Goal: Answer question/provide support

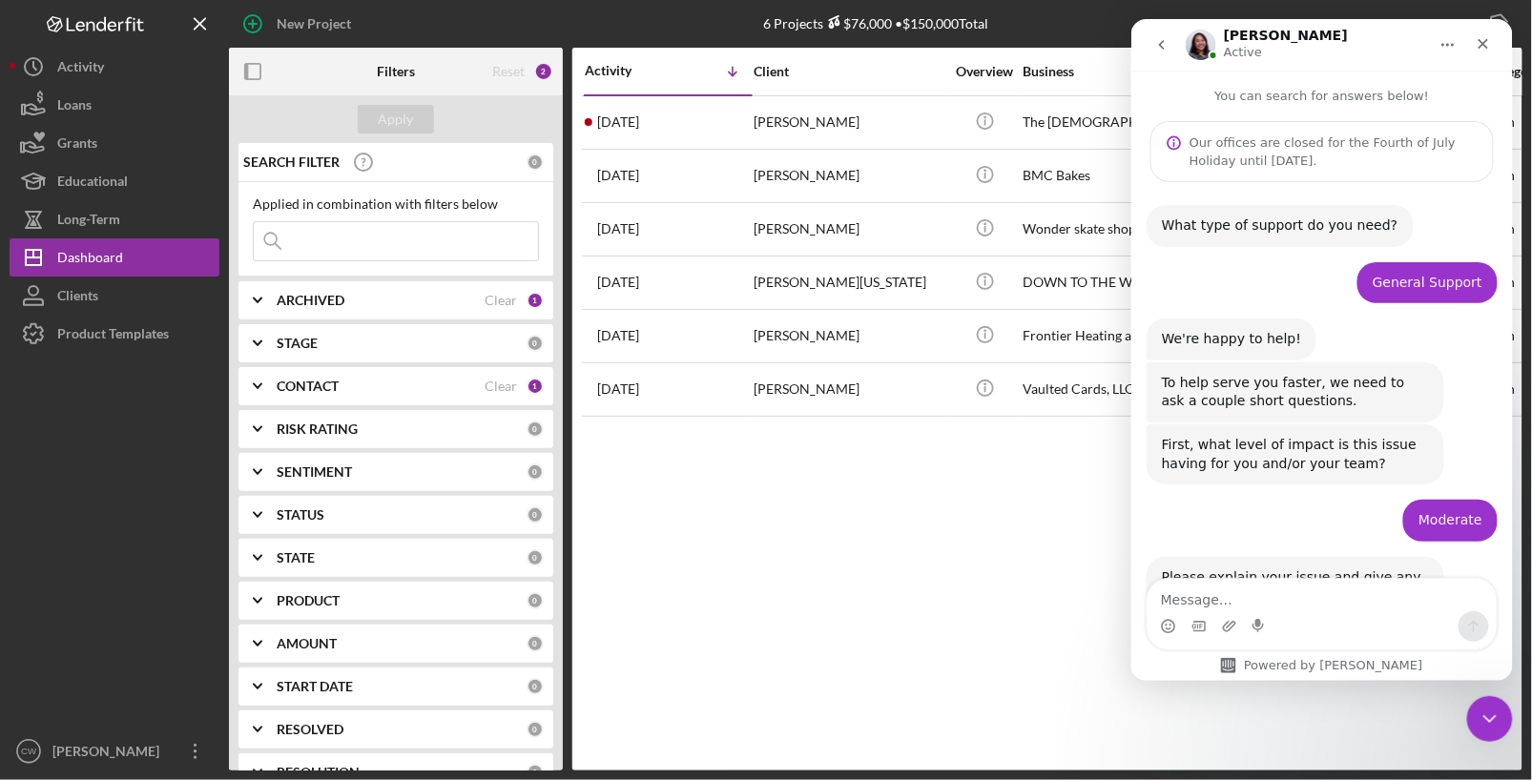
scroll to position [1174, 0]
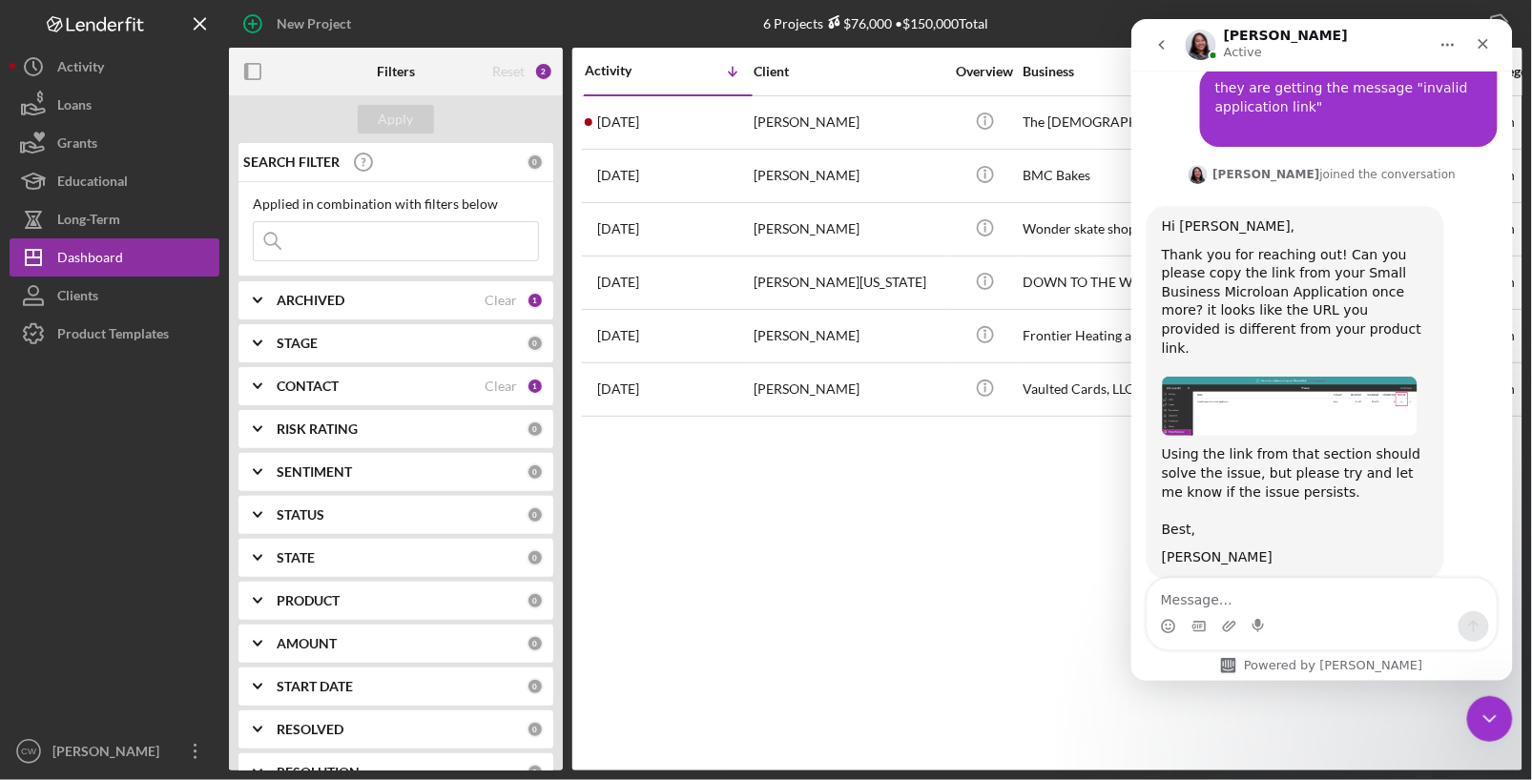
click at [1288, 482] on div "Using the link from that section should solve the issue, but please try and let…" at bounding box center [1294, 490] width 267 height 93
click at [1312, 389] on img "Christina says…" at bounding box center [1289, 406] width 256 height 60
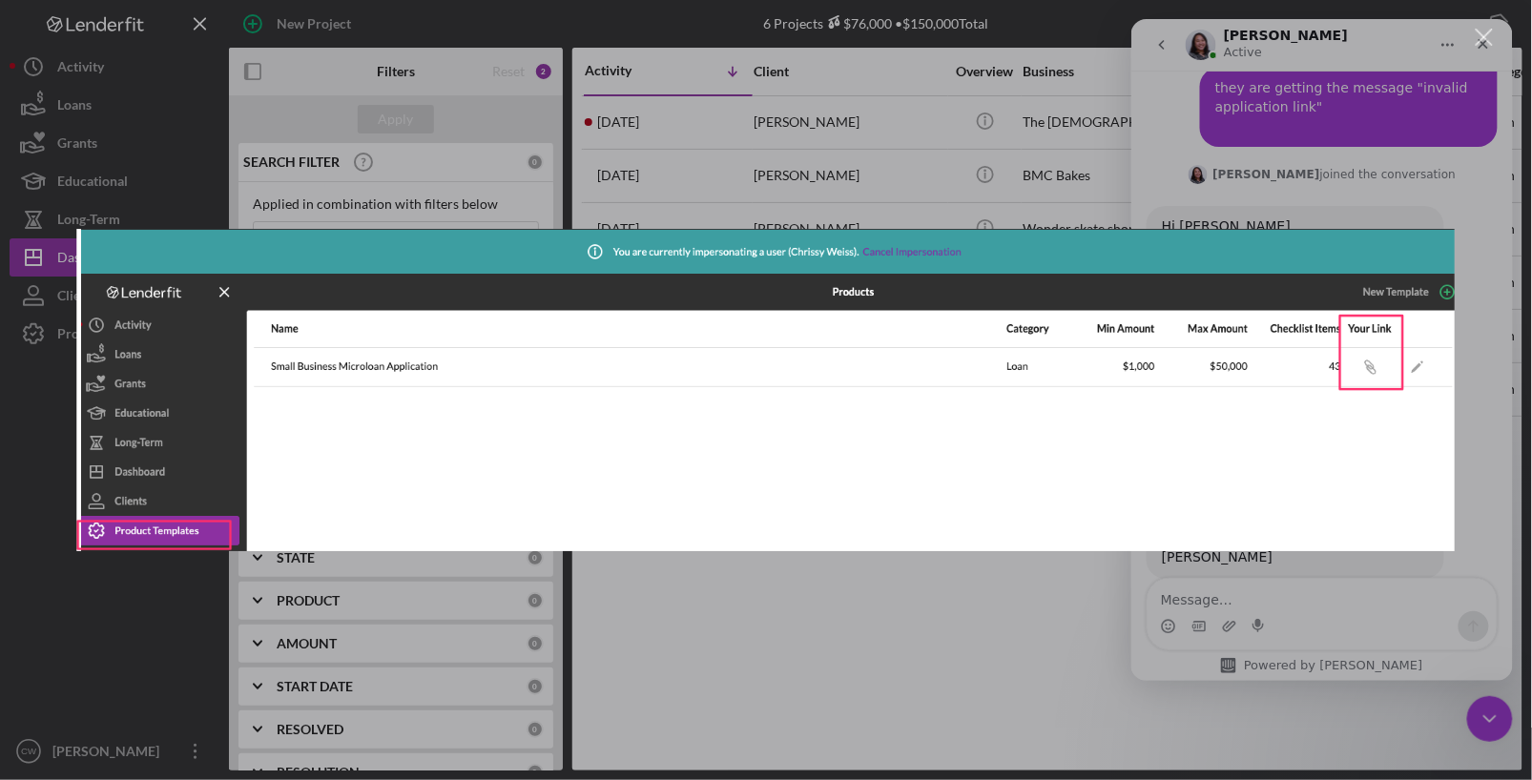
click at [1314, 593] on div "Intercom messenger" at bounding box center [766, 390] width 1532 height 780
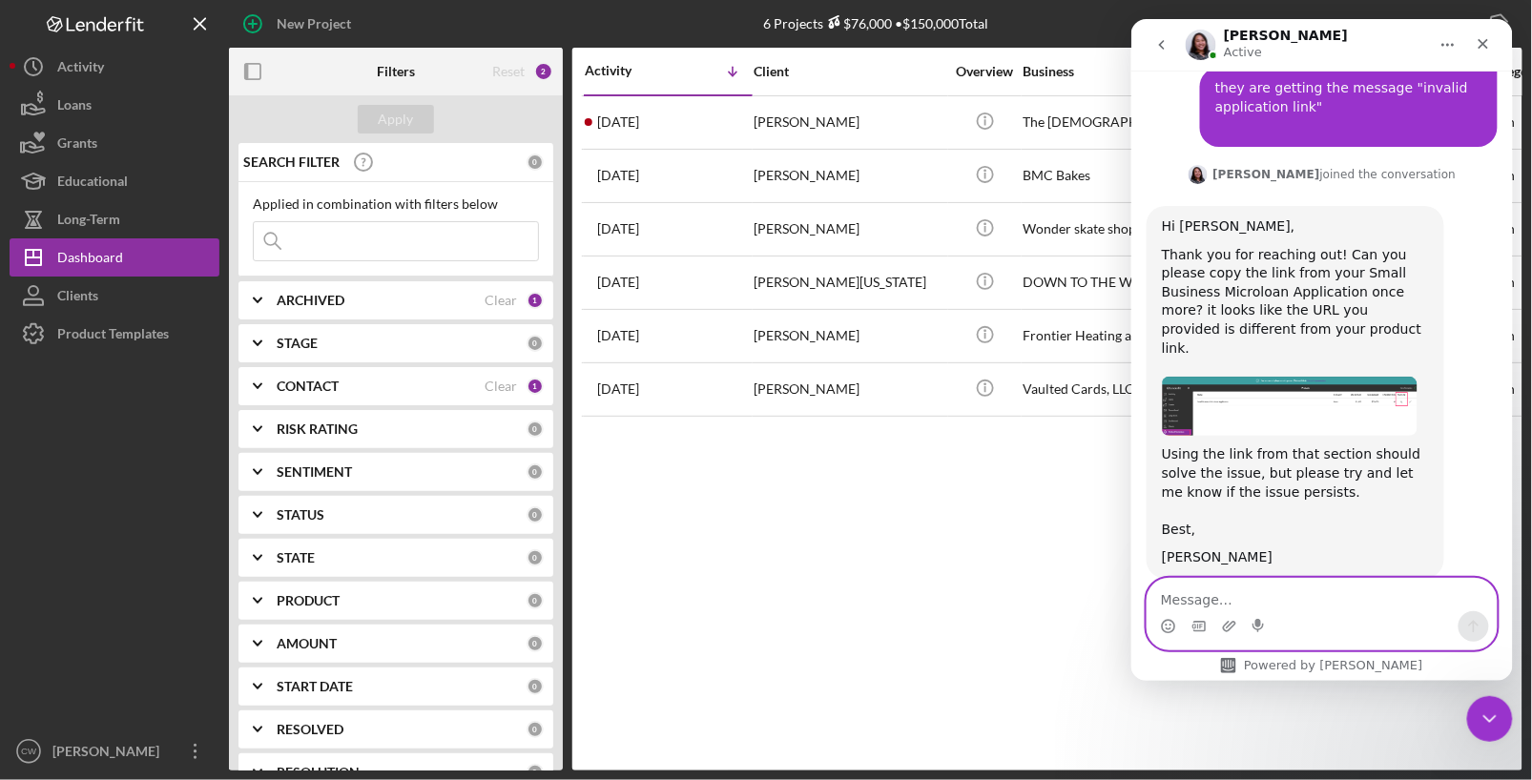
click at [1313, 592] on textarea "Message…" at bounding box center [1321, 594] width 349 height 32
type textarea "That is where I copied it from"
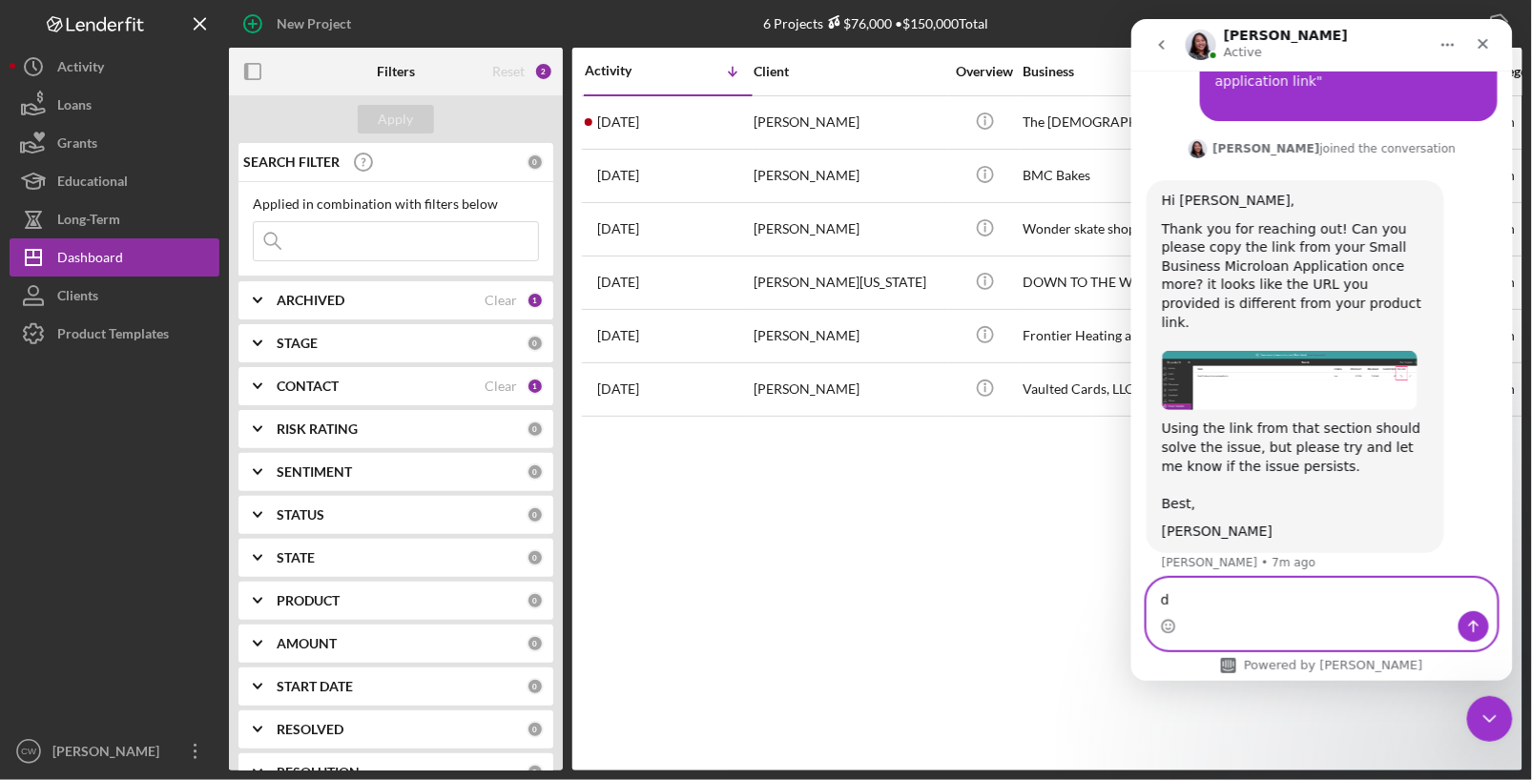
scroll to position [1231, 0]
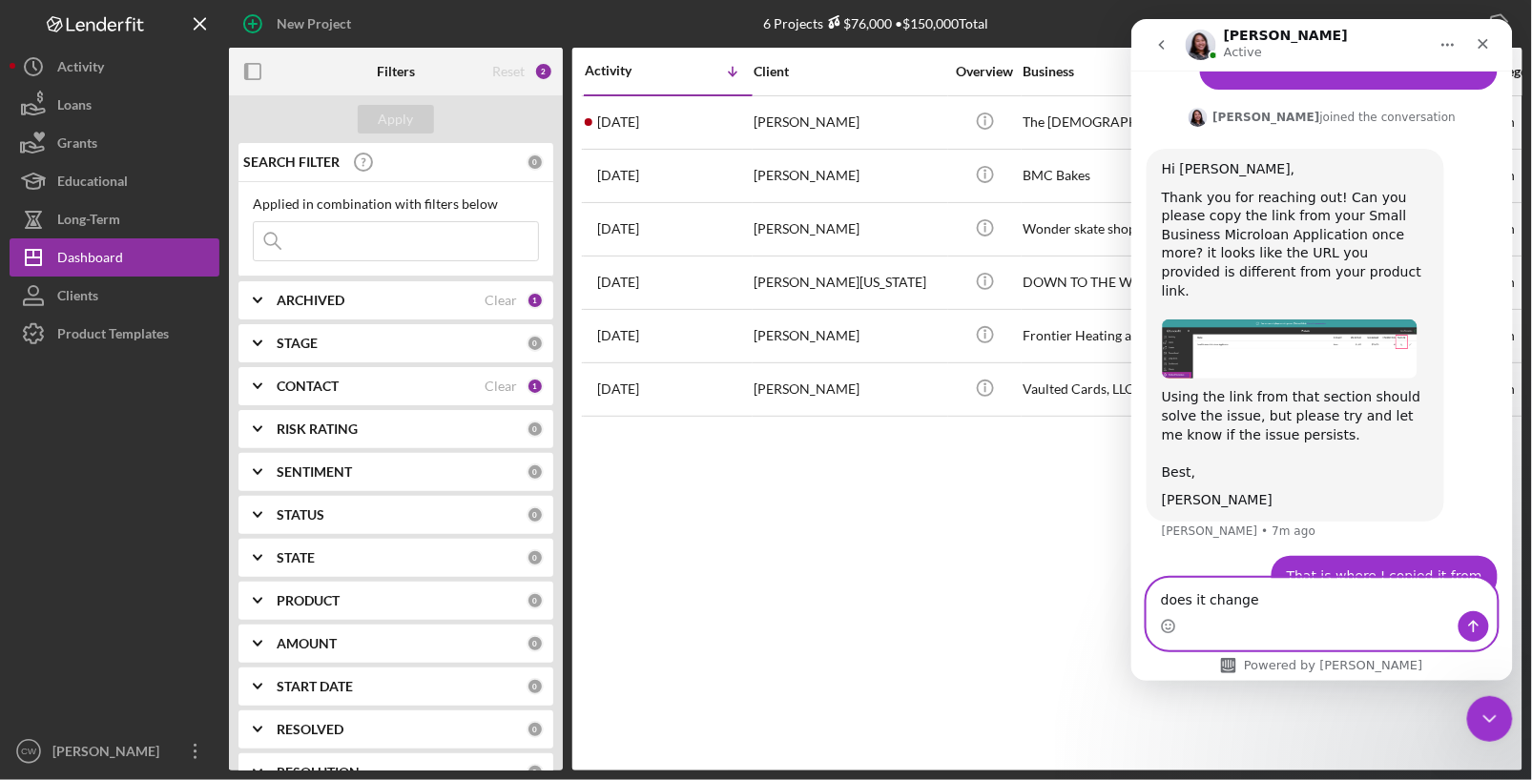
type textarea "does it change?"
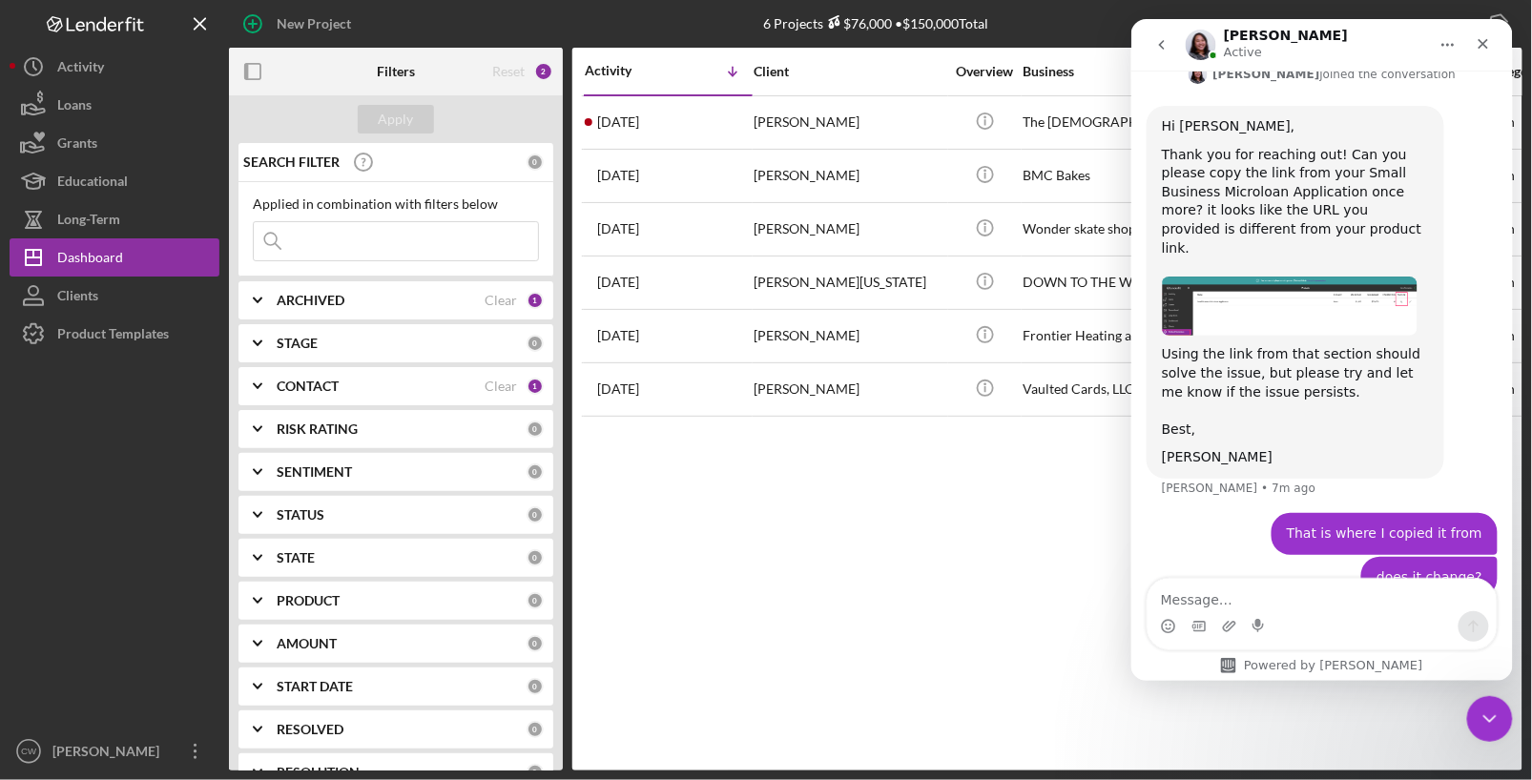
click at [883, 550] on div "Activity Icon/Table Sort Arrow Client Overview Business Contact Product Categor…" at bounding box center [1047, 409] width 950 height 723
click at [94, 71] on div "Activity" at bounding box center [80, 69] width 47 height 43
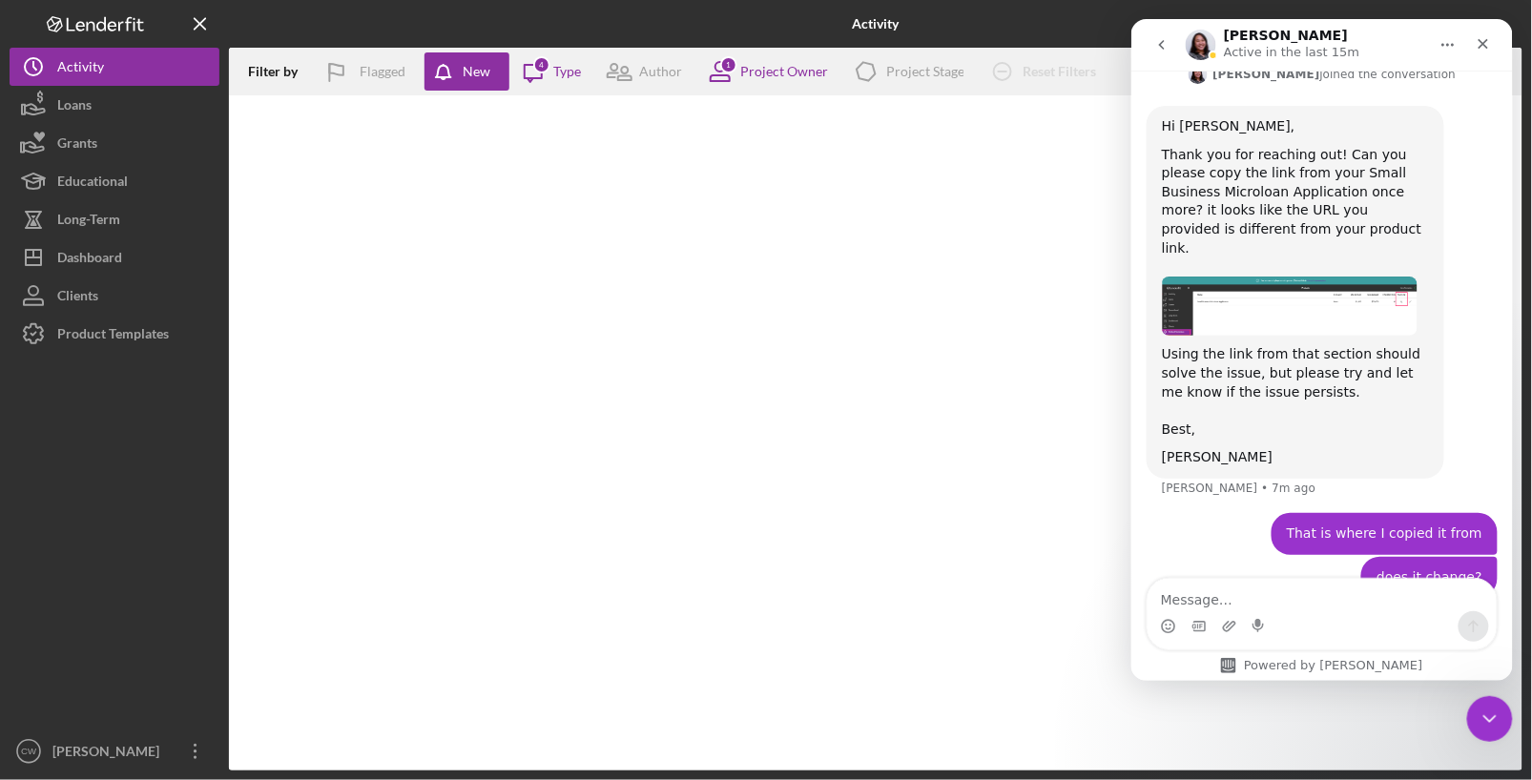
click at [100, 22] on icon at bounding box center [101, 23] width 10 height 14
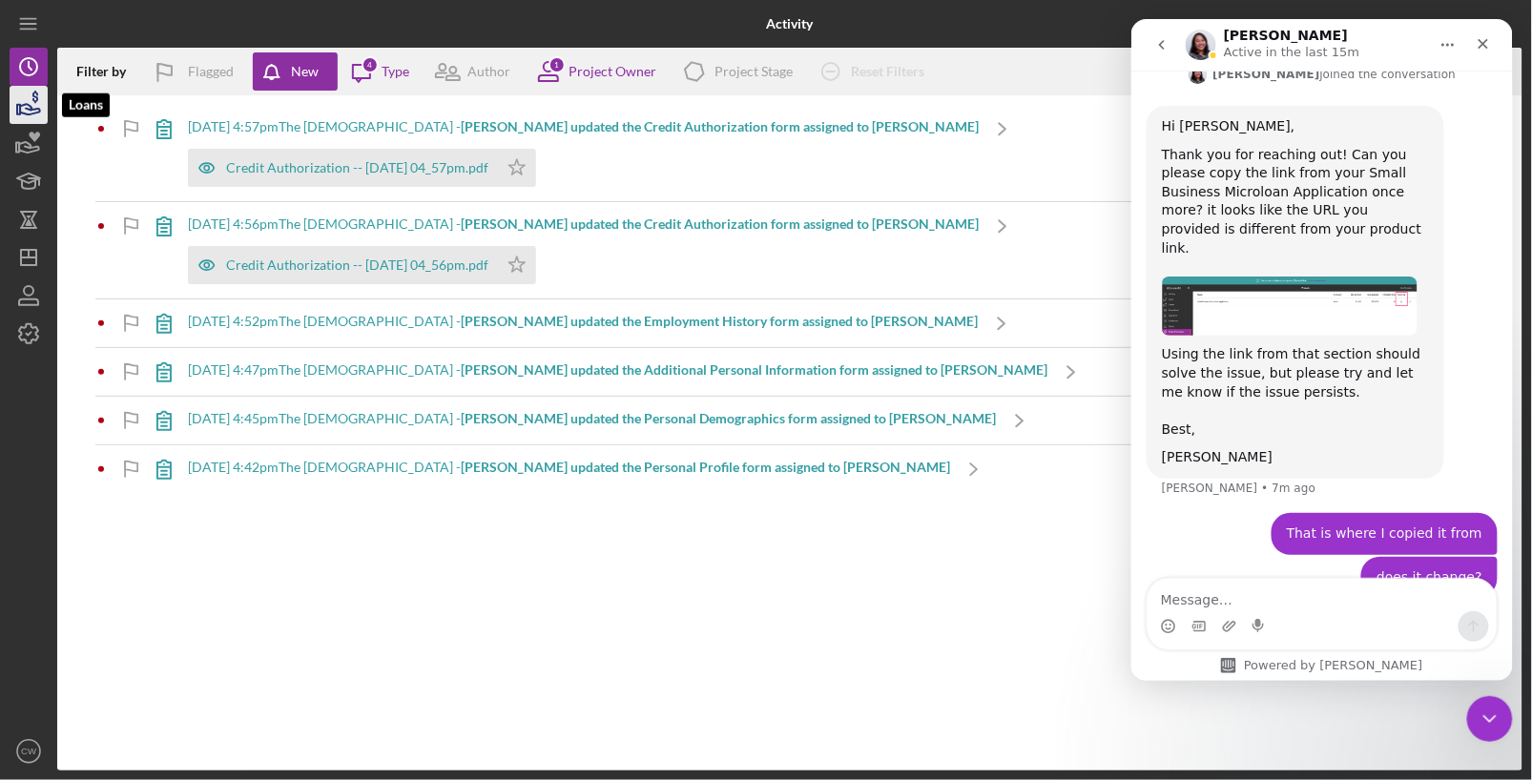
click at [34, 115] on icon "button" at bounding box center [29, 105] width 48 height 48
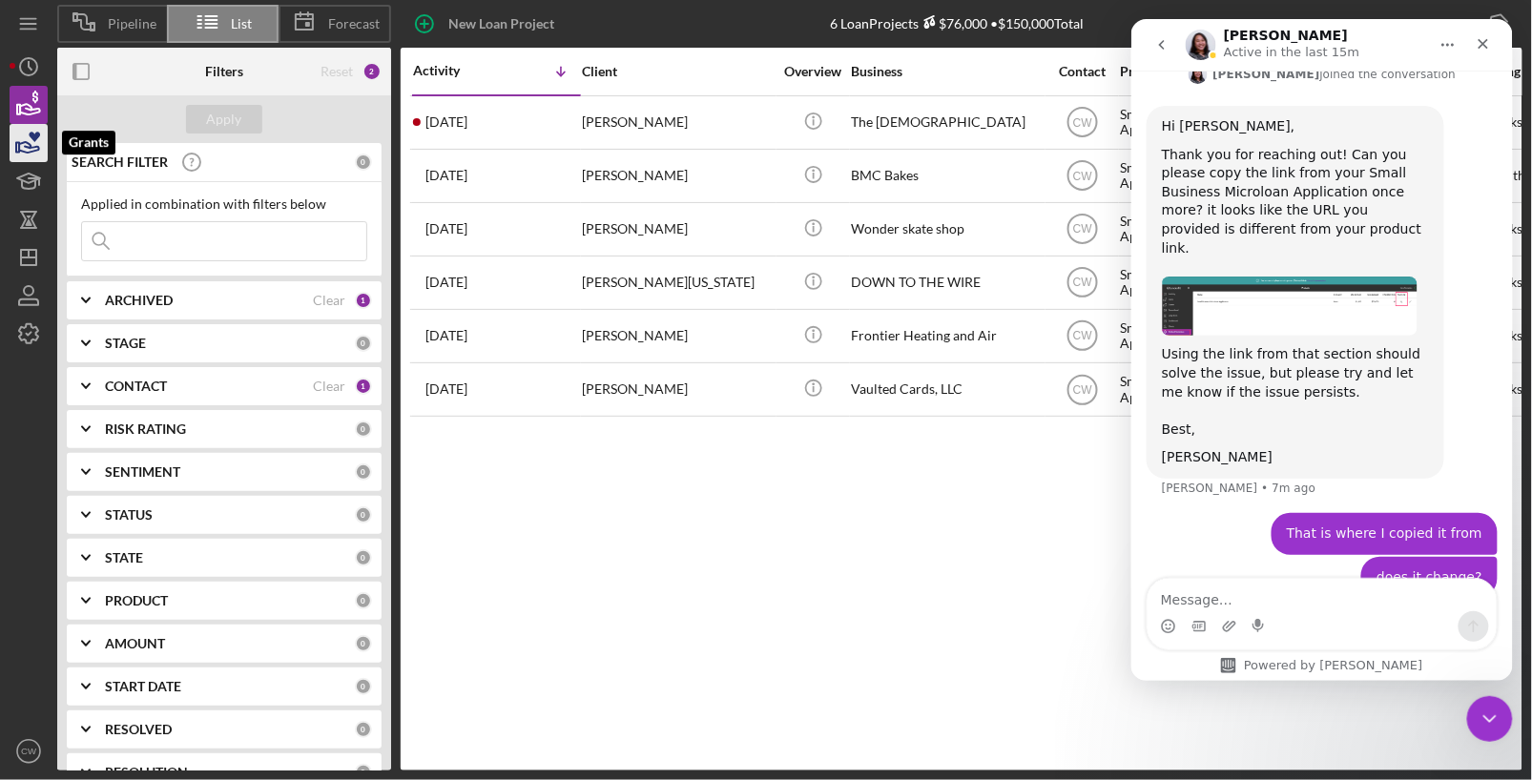
click at [31, 151] on icon "button" at bounding box center [29, 147] width 20 height 10
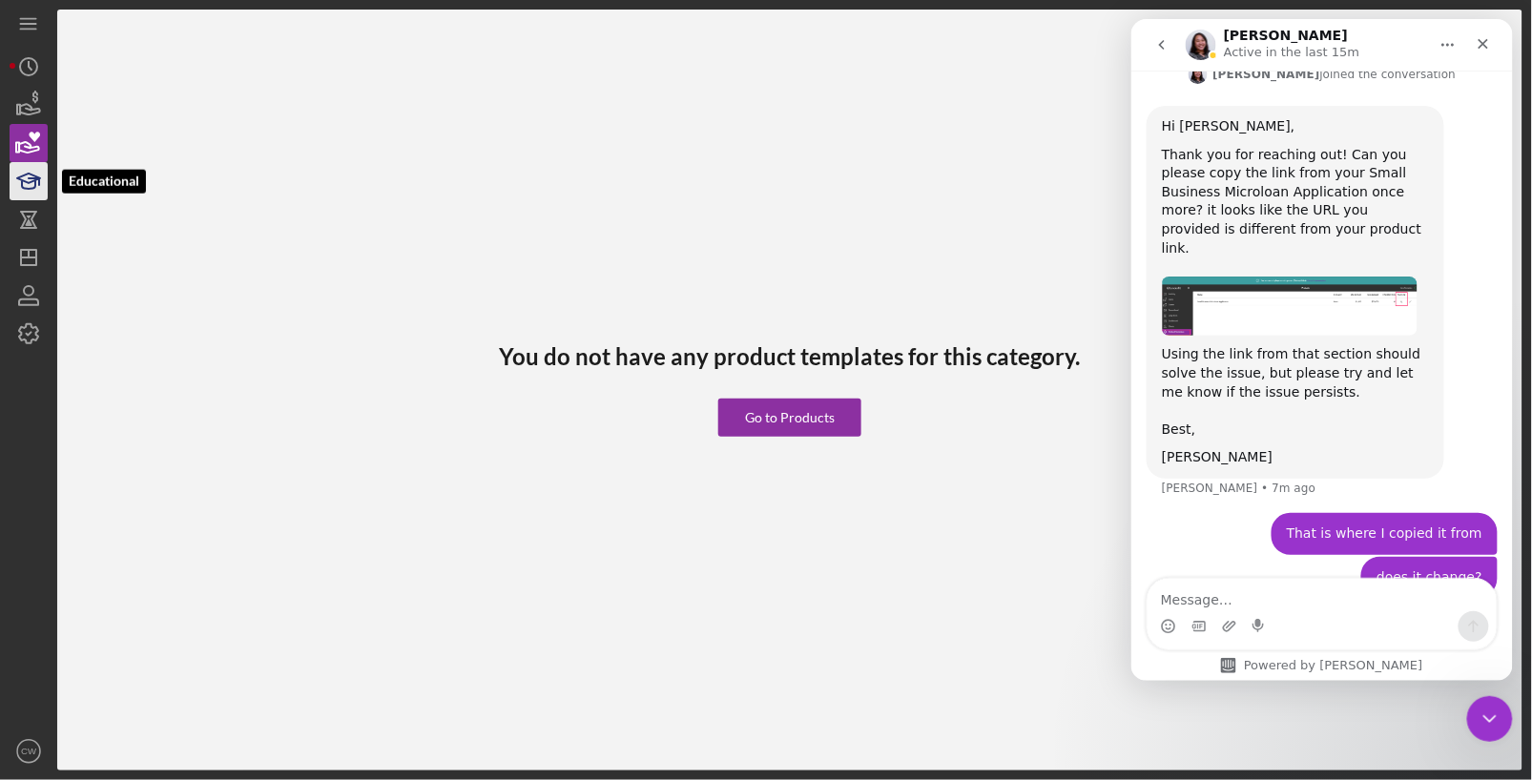
click at [31, 180] on icon "button" at bounding box center [29, 181] width 48 height 48
click at [28, 217] on icon "button" at bounding box center [28, 221] width 7 height 10
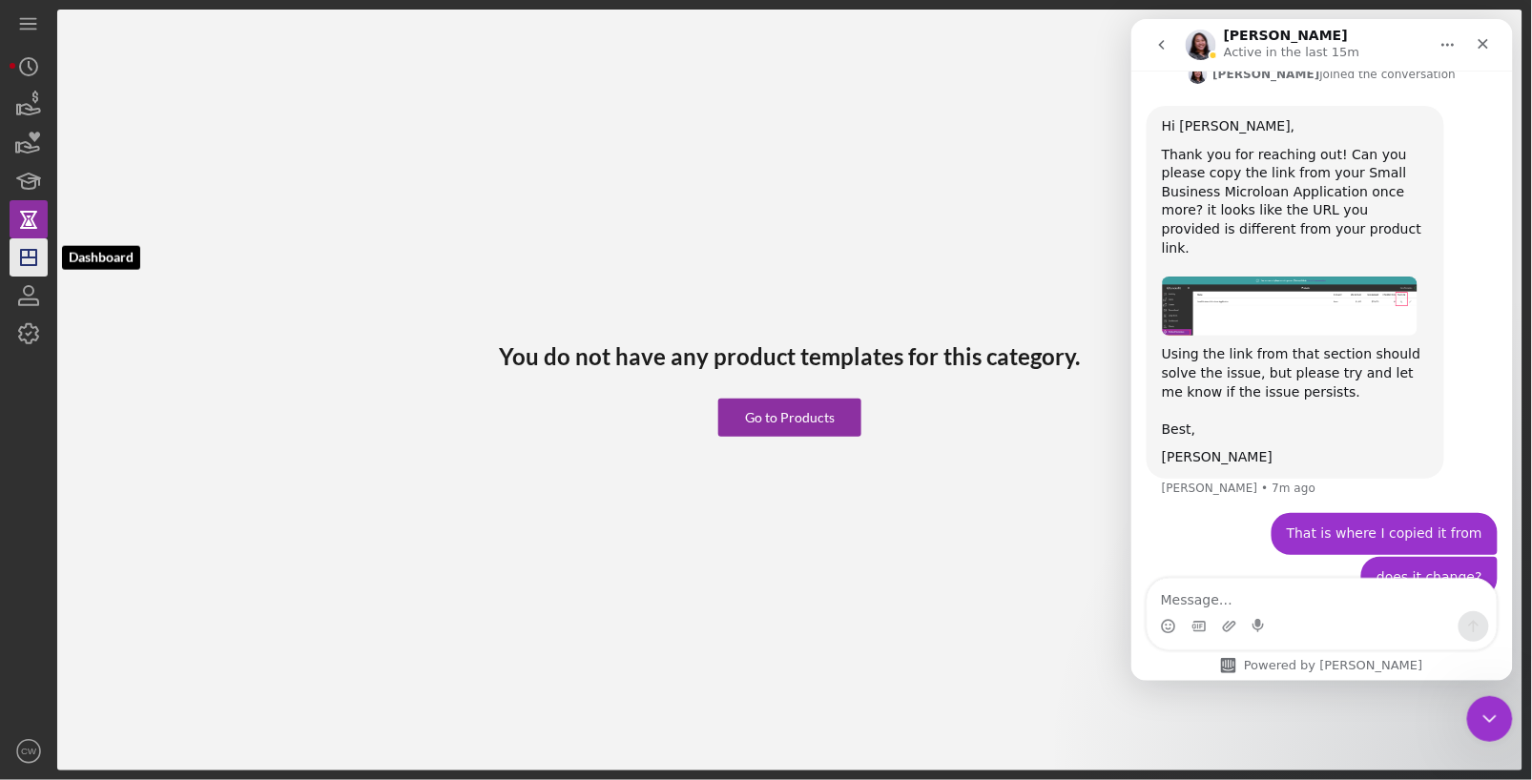
click at [27, 260] on icon "Icon/Dashboard" at bounding box center [29, 258] width 48 height 48
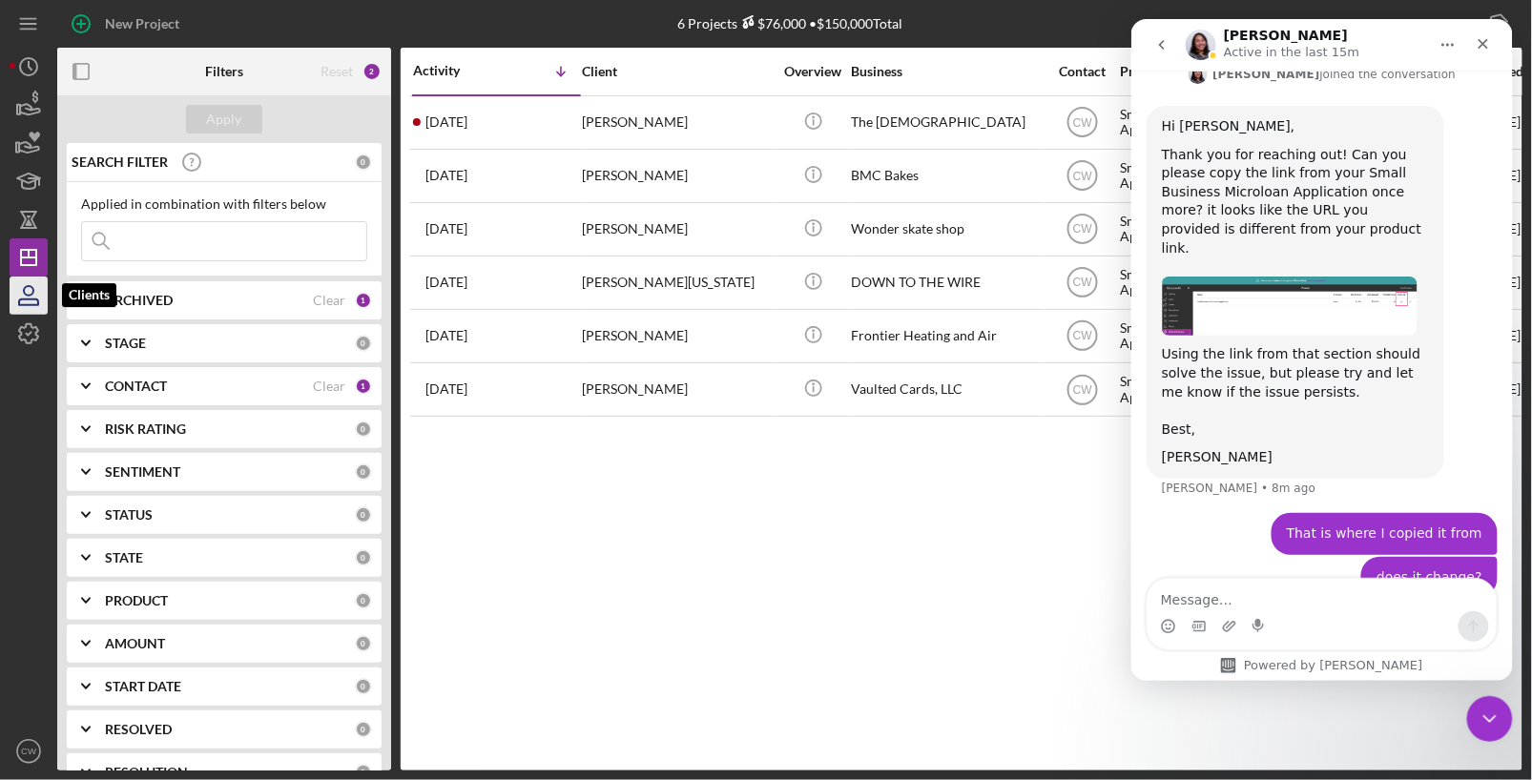
click at [22, 292] on icon "button" at bounding box center [29, 296] width 48 height 48
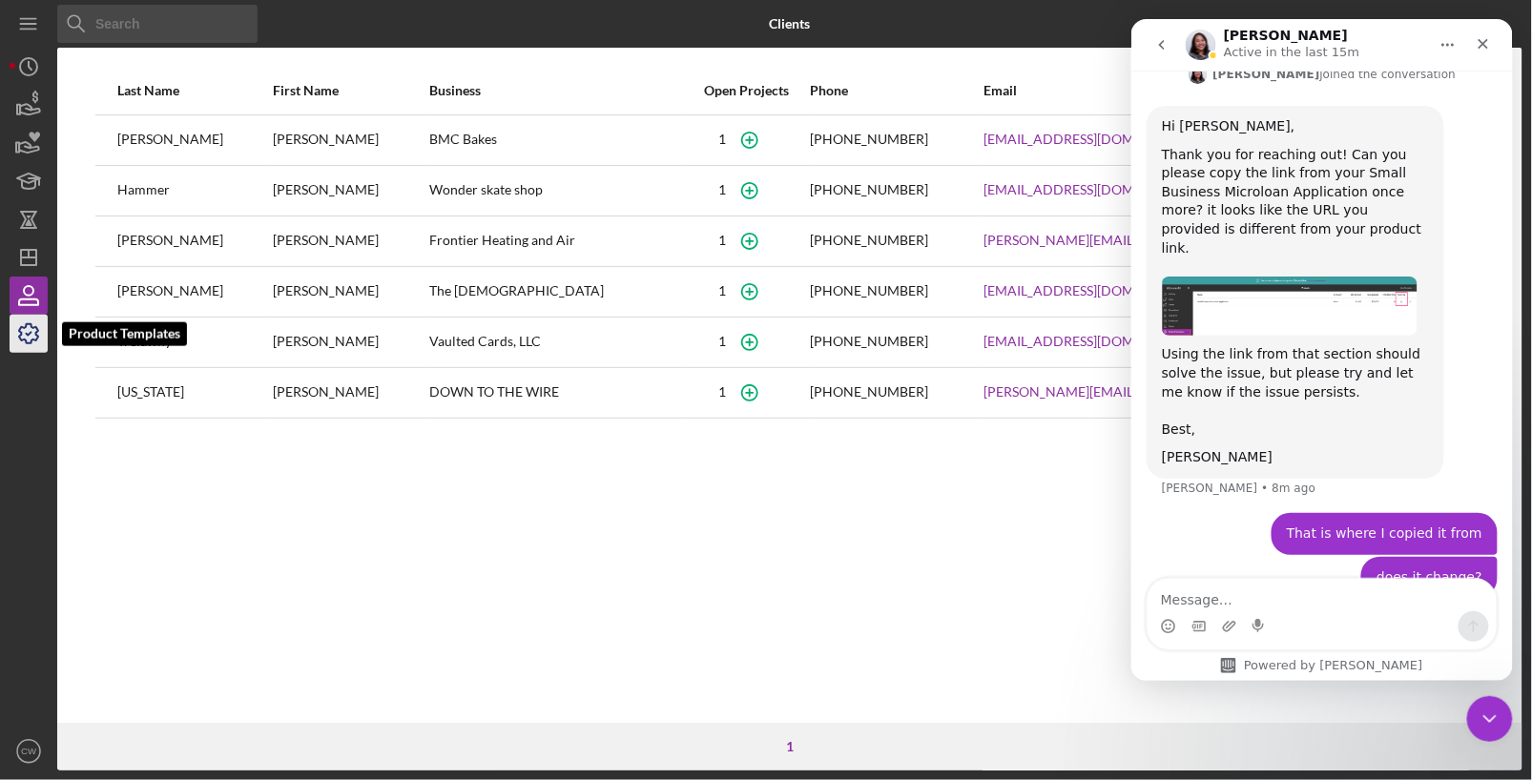
click at [26, 340] on icon "button" at bounding box center [28, 333] width 19 height 19
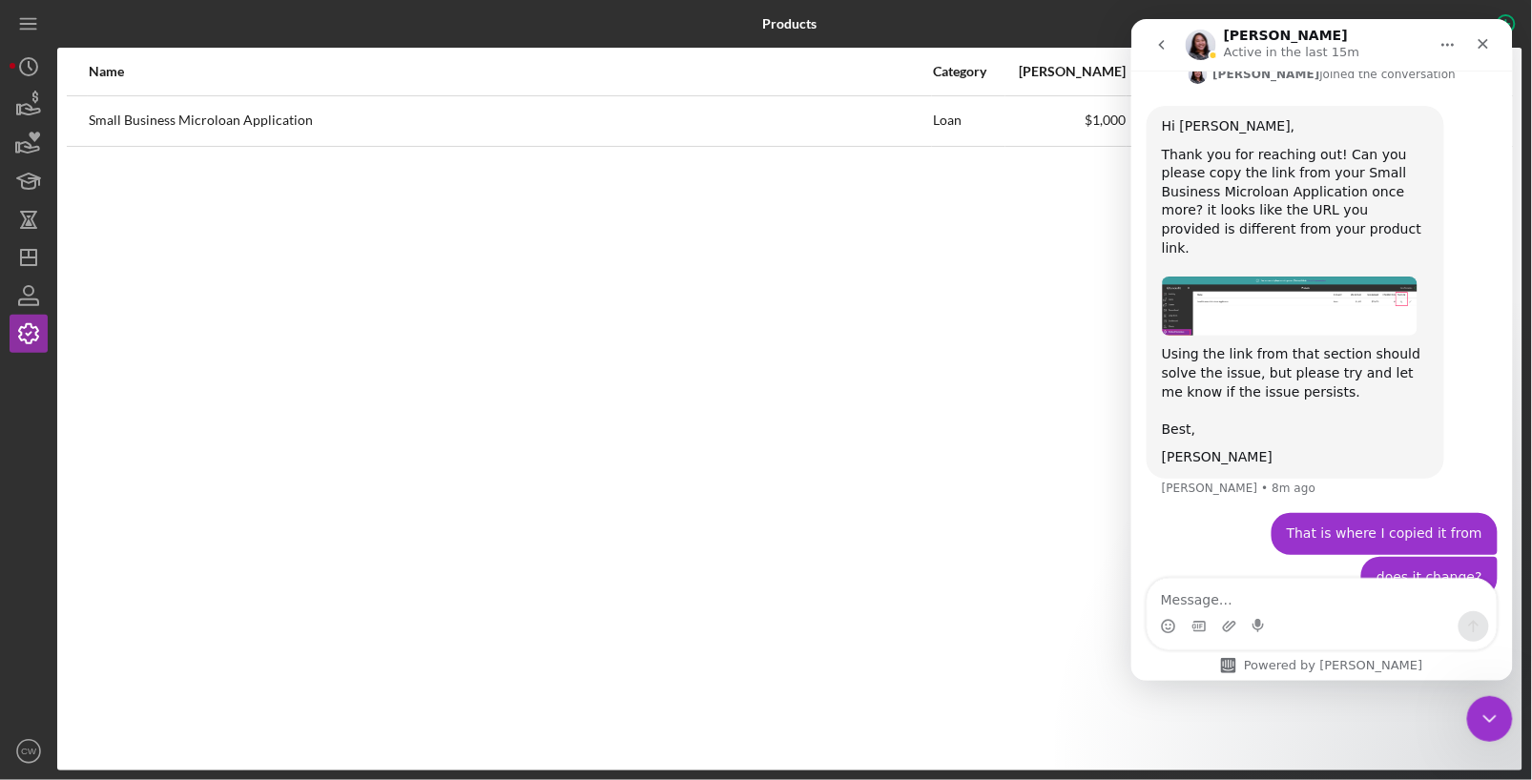
click at [1356, 276] on img "Christina says…" at bounding box center [1289, 306] width 256 height 60
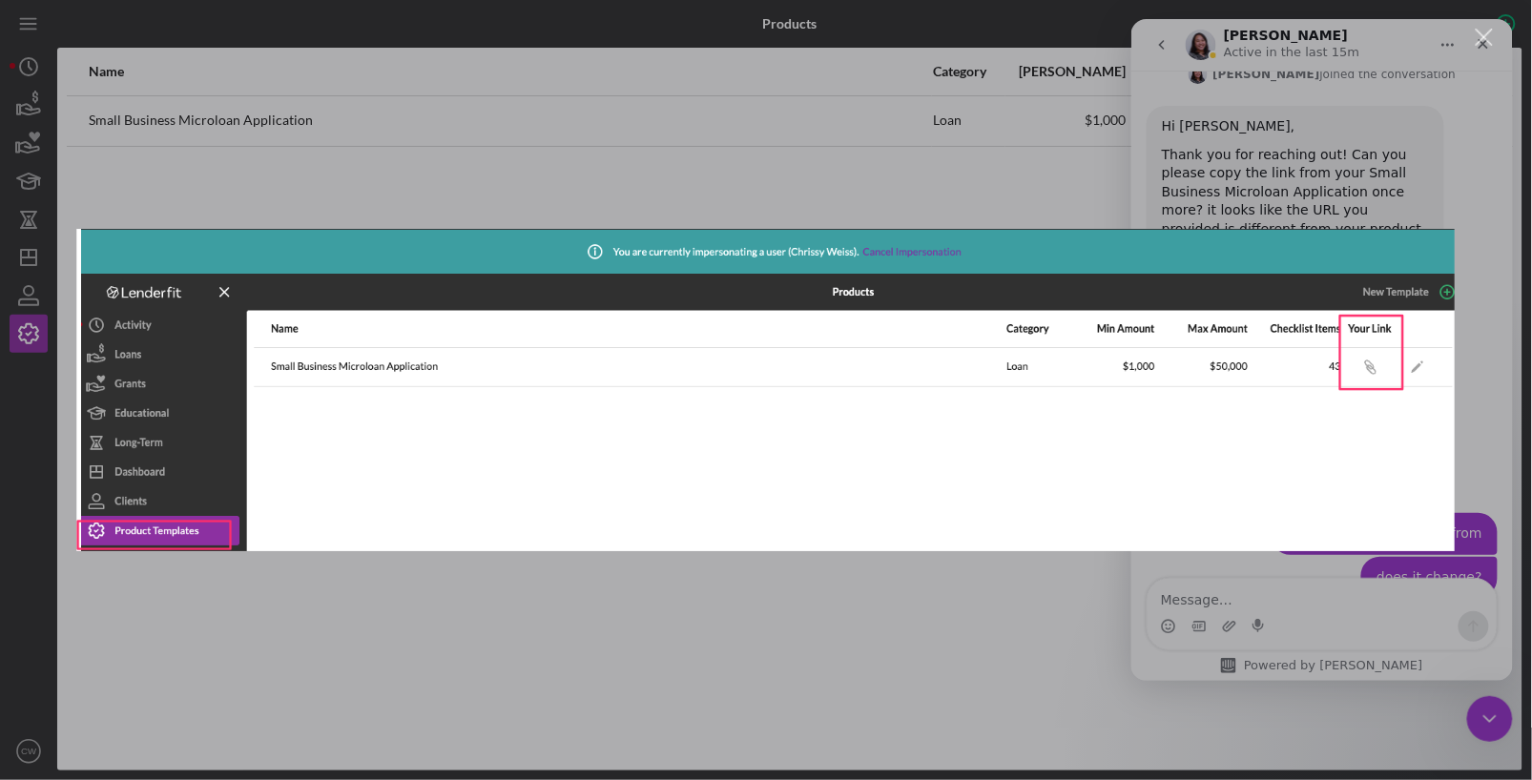
click at [854, 639] on div "Intercom messenger" at bounding box center [766, 390] width 1532 height 780
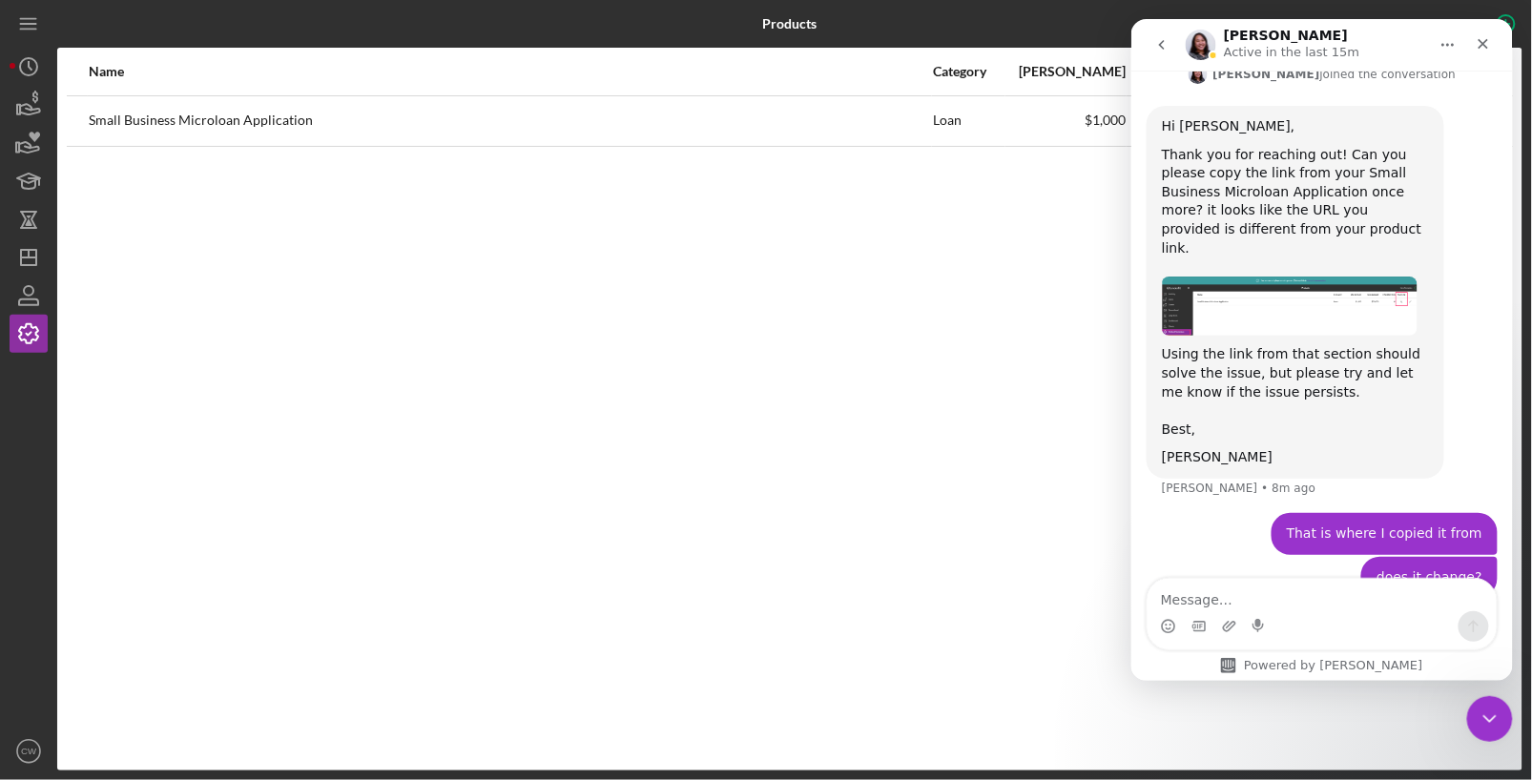
click at [1439, 43] on icon "Home" at bounding box center [1446, 43] width 15 height 15
click at [1159, 48] on icon "go back" at bounding box center [1160, 43] width 15 height 15
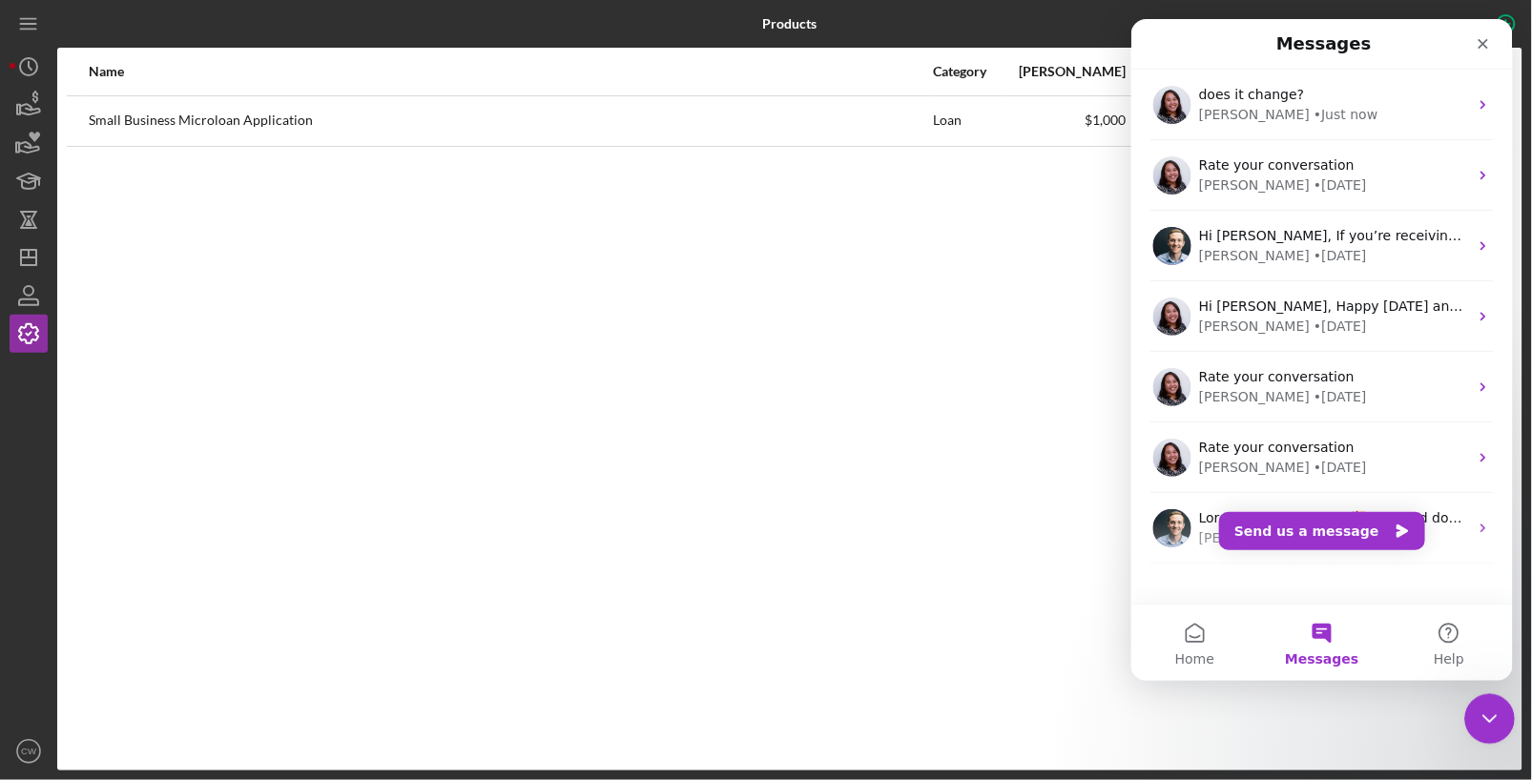
click at [1498, 719] on div "Close Intercom Messenger" at bounding box center [1486, 716] width 46 height 46
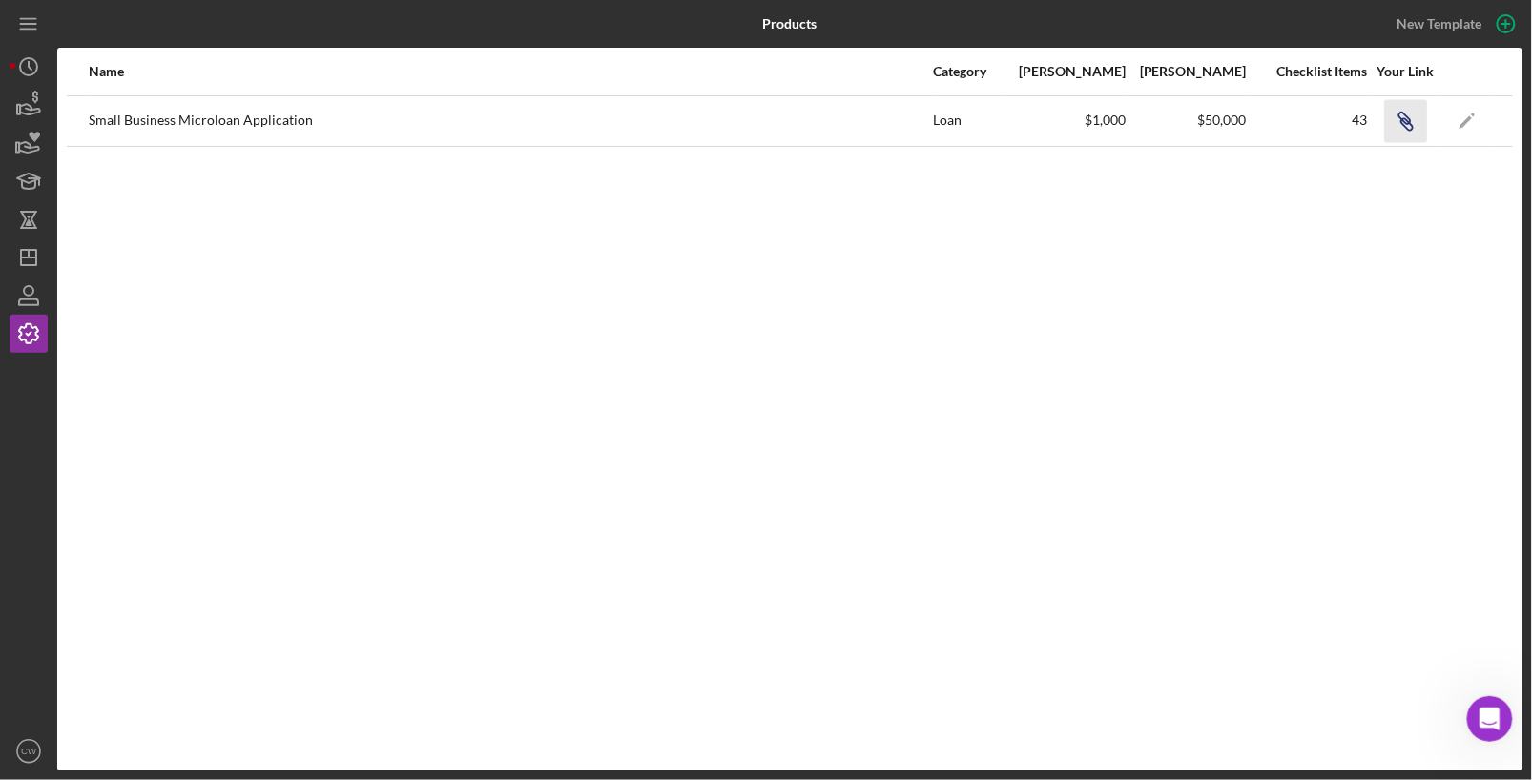
click at [1408, 121] on icon "button" at bounding box center [1406, 123] width 11 height 11
click at [1485, 719] on icon "Open Intercom Messenger" at bounding box center [1485, 716] width 13 height 15
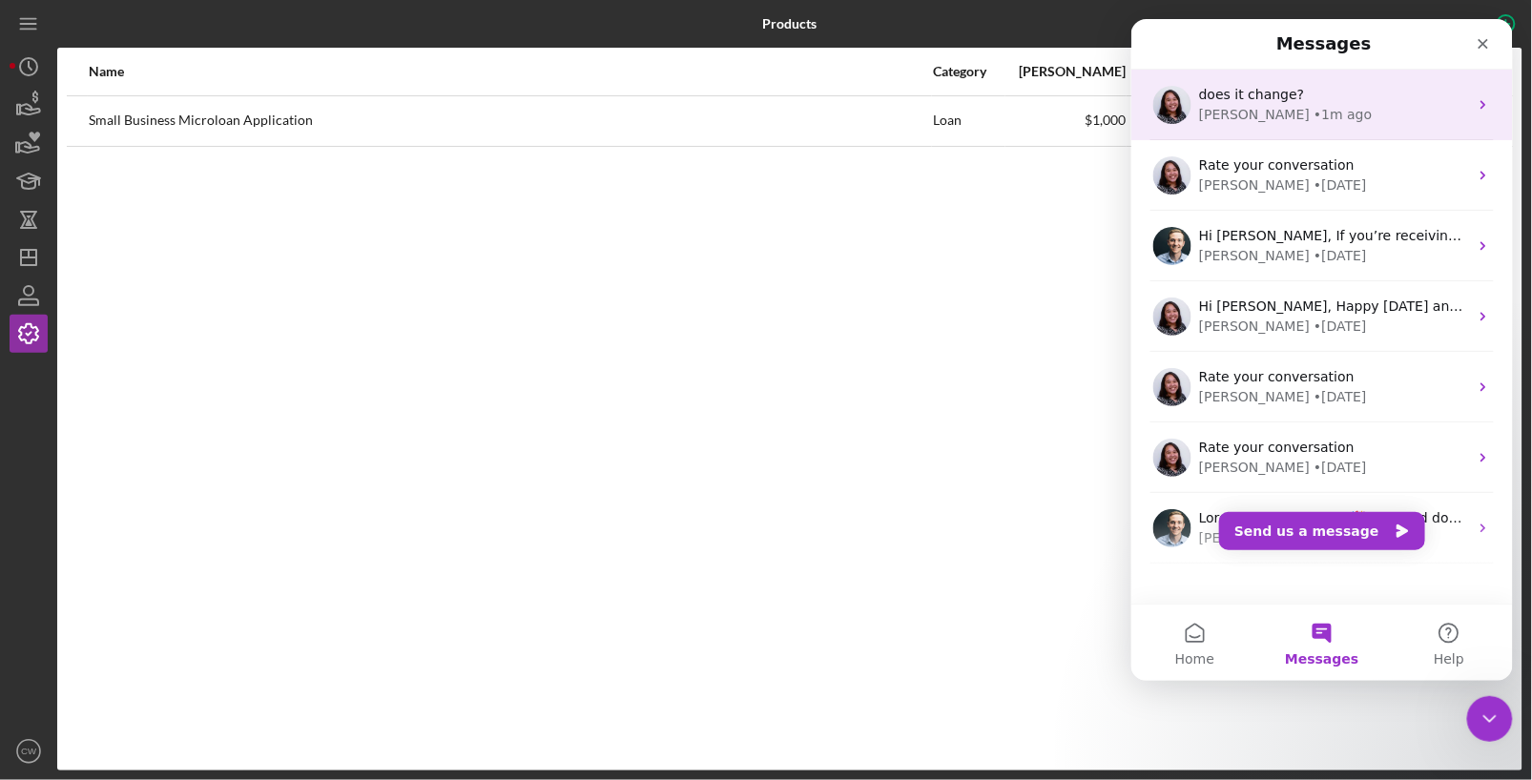
click at [1326, 123] on div "Christina • 1m ago" at bounding box center [1332, 114] width 269 height 20
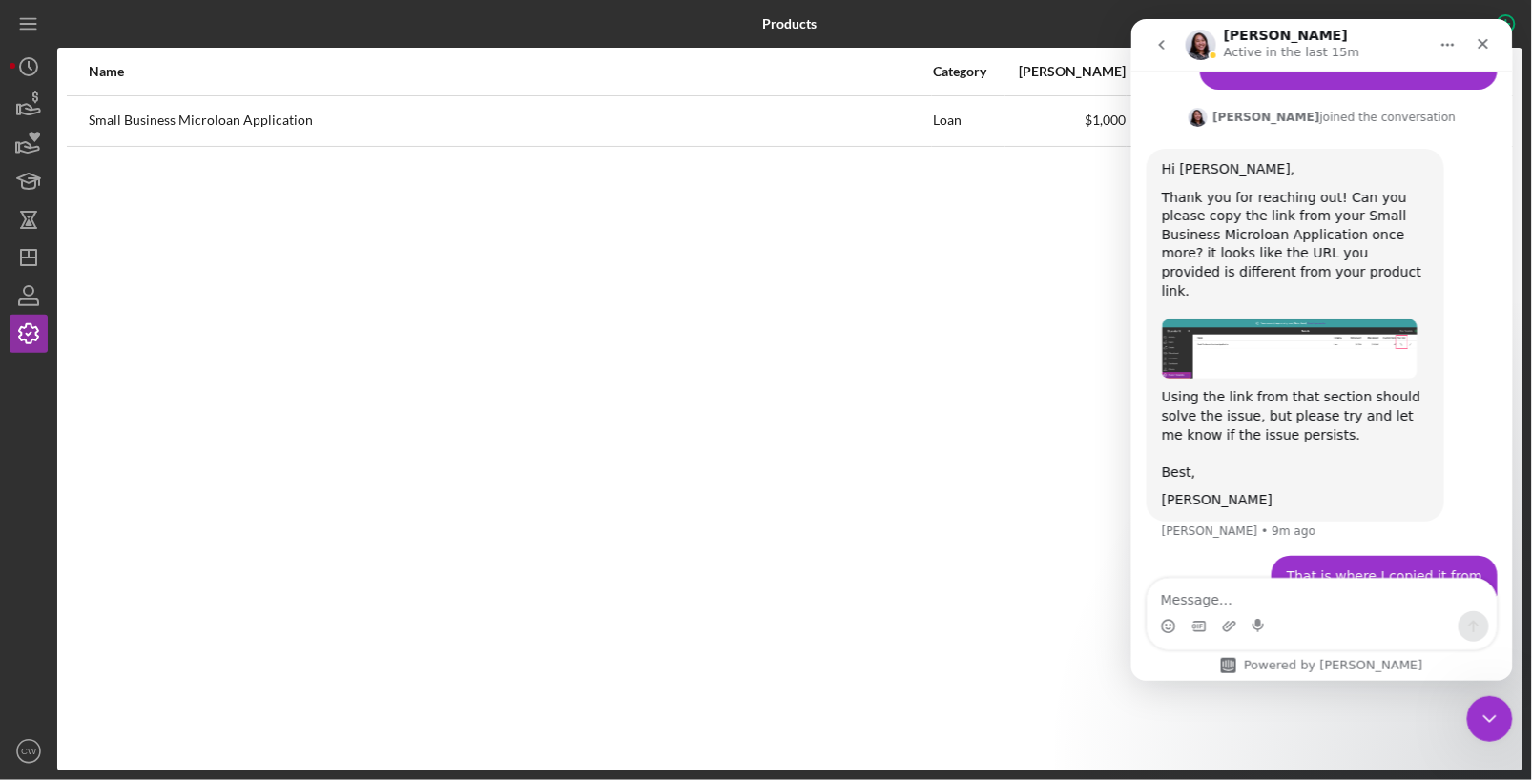
scroll to position [1274, 0]
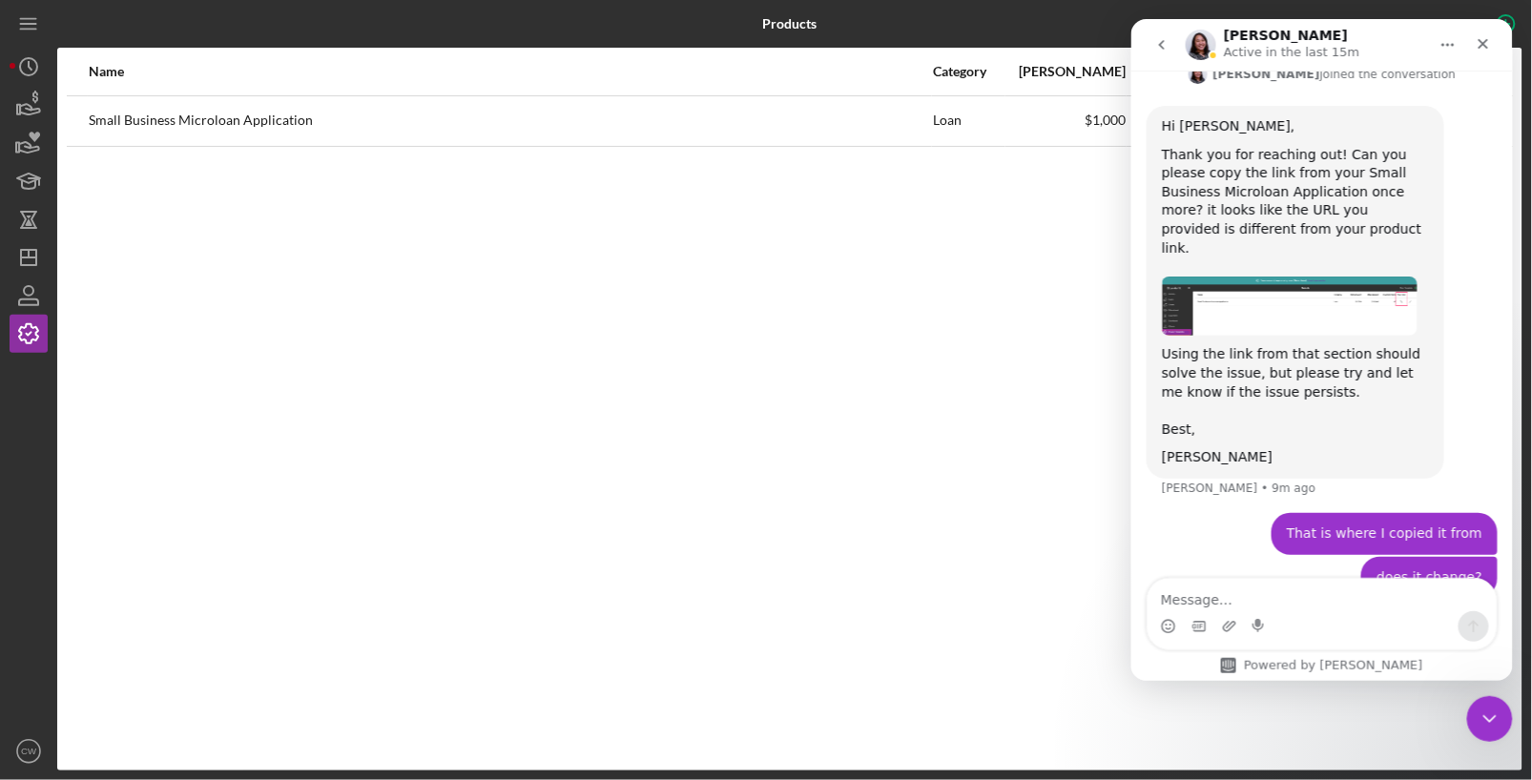
click at [1323, 603] on textarea "Message…" at bounding box center [1321, 594] width 349 height 32
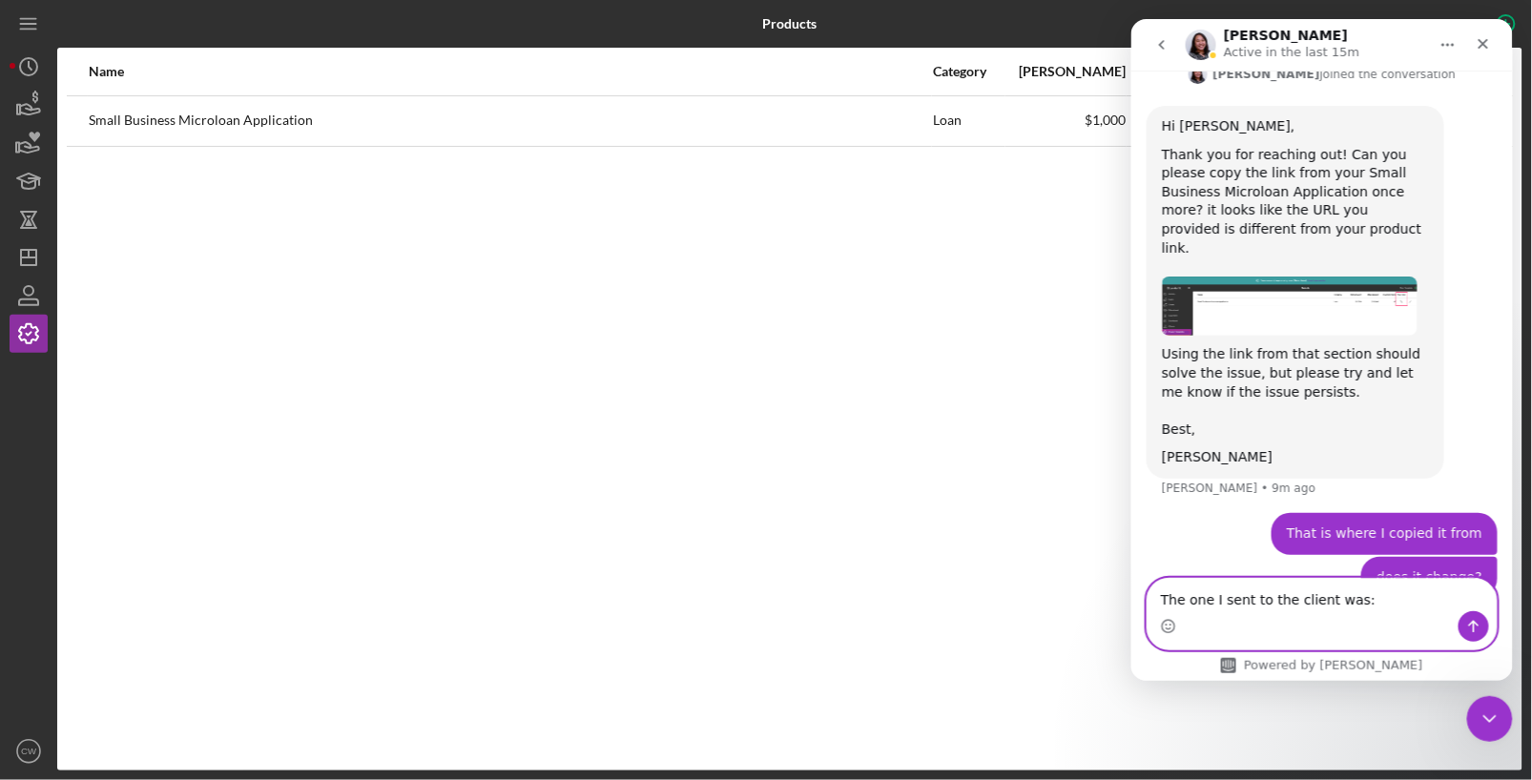
paste textarea "https://app.lenderfit.io/apply/d8n5ys.fvn"
type textarea "The one I sent to the client was: https://app.lenderfit.io/apply/d8n5ys.fvn"
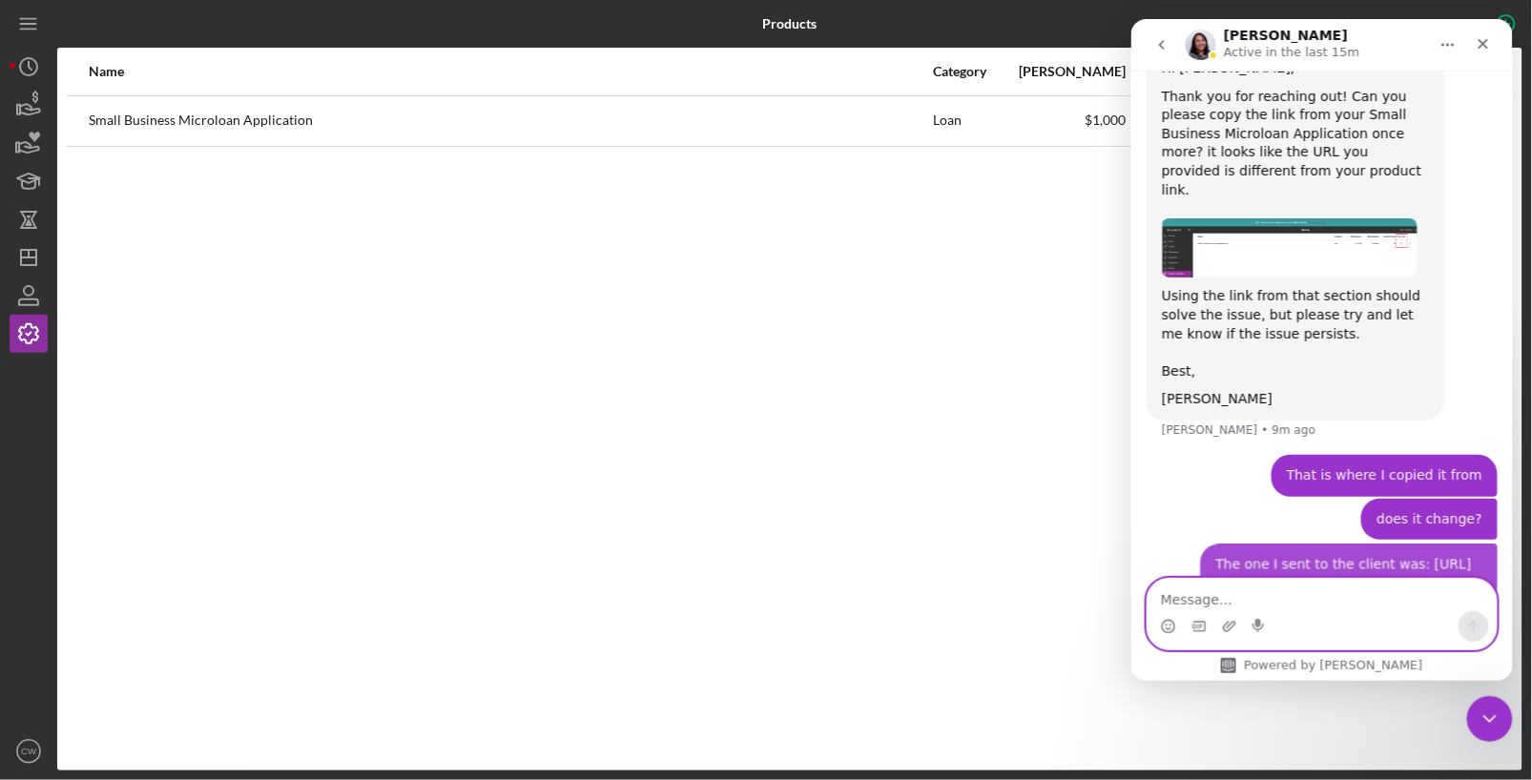
scroll to position [1336, 0]
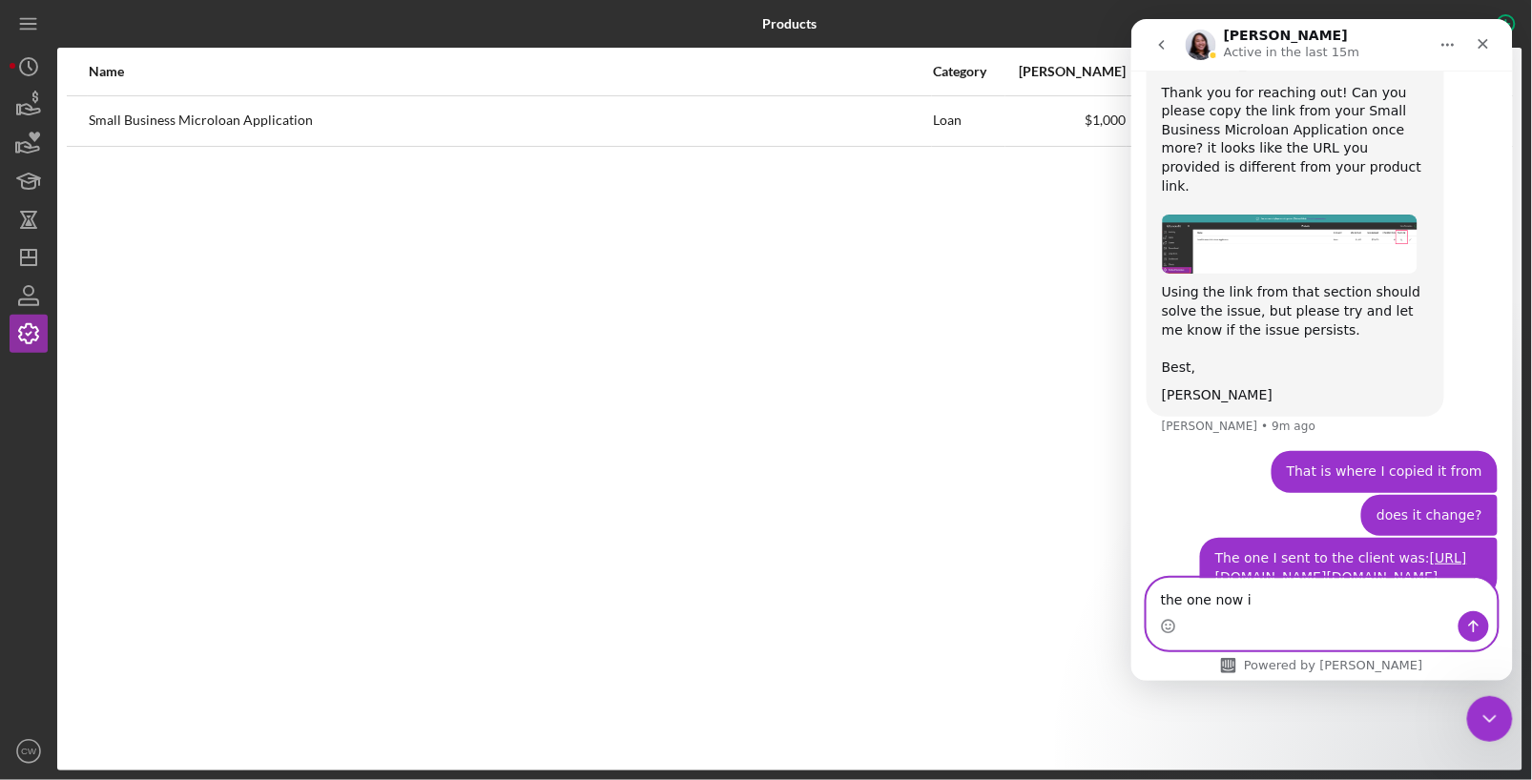
type textarea "the one now is"
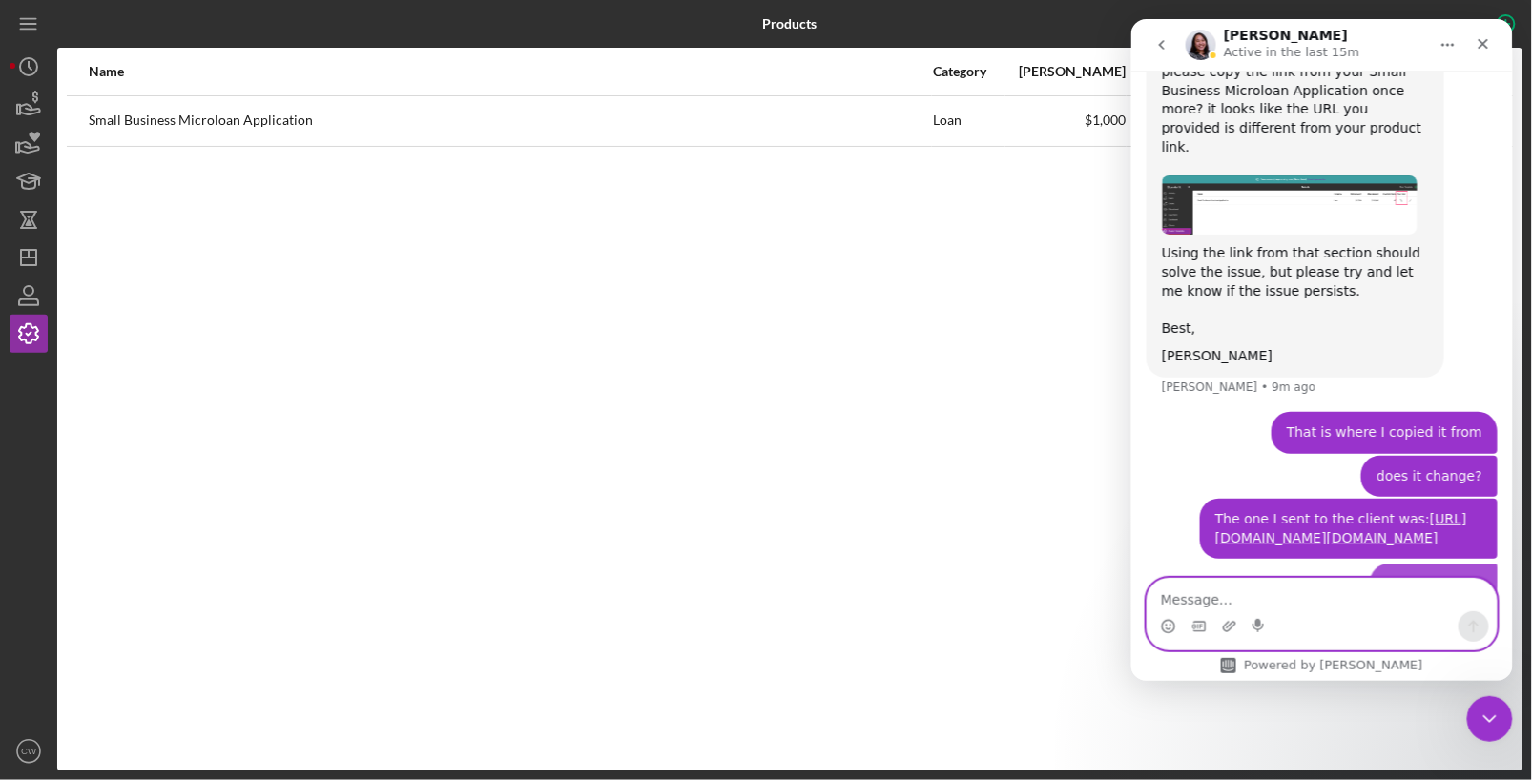
scroll to position [1380, 0]
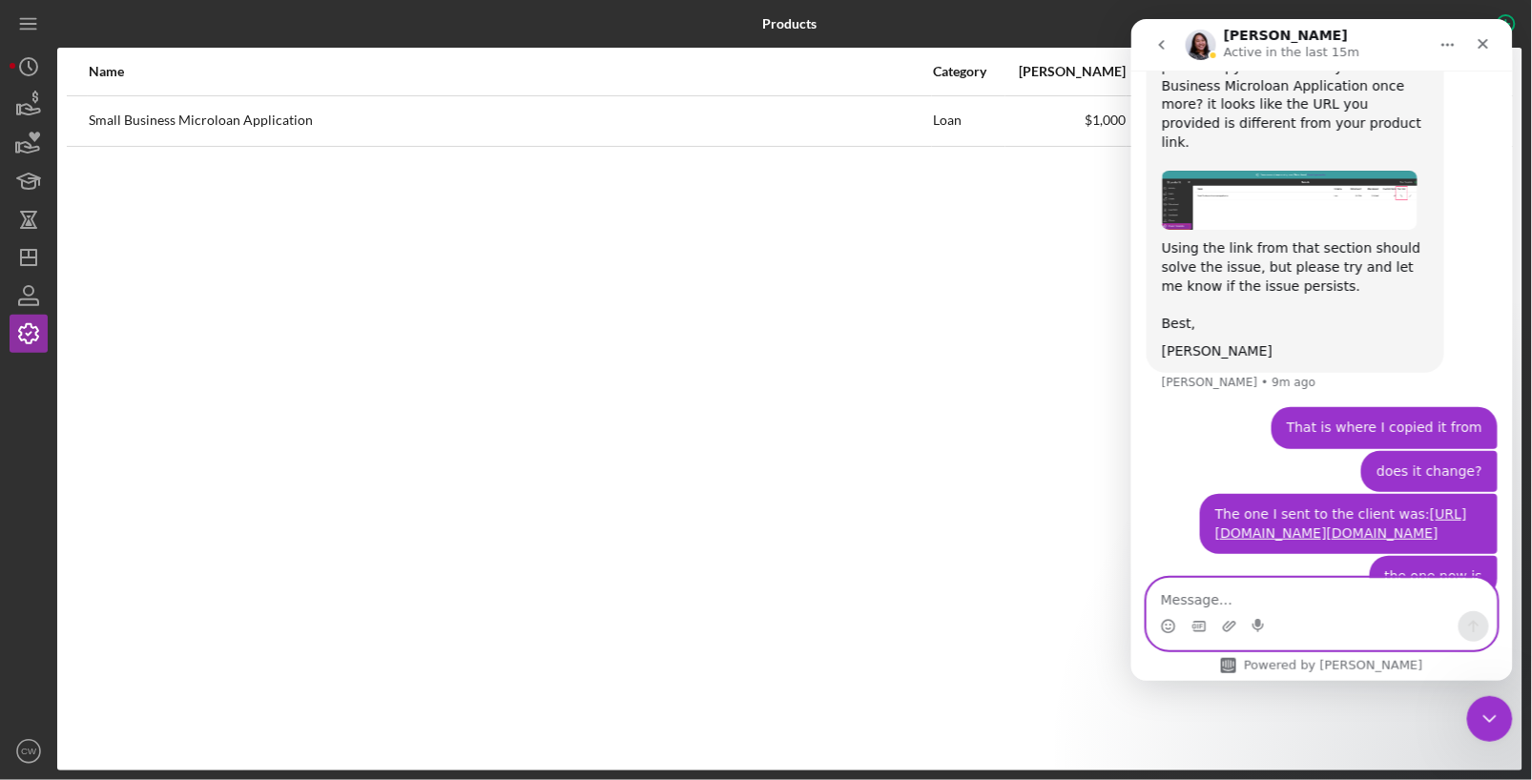
click at [1246, 595] on textarea "Message…" at bounding box center [1321, 594] width 349 height 32
paste textarea "https://app.lenderfit.io/apply/d9n5ys.fvn"
type textarea "https://app.lenderfit.io/apply/d9n5ys.fvn"
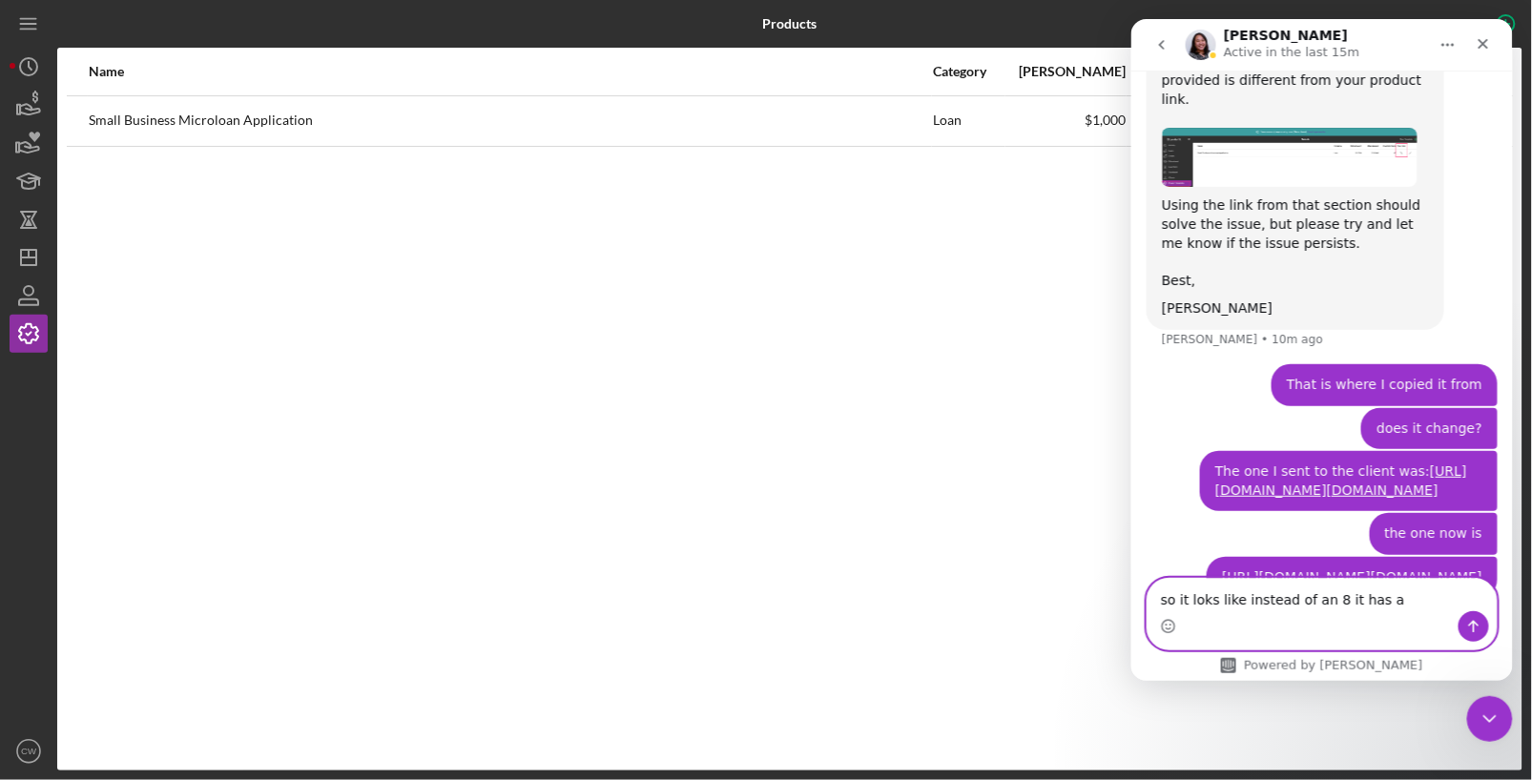
type textarea "so it loks like instead of an 8 it has a 9"
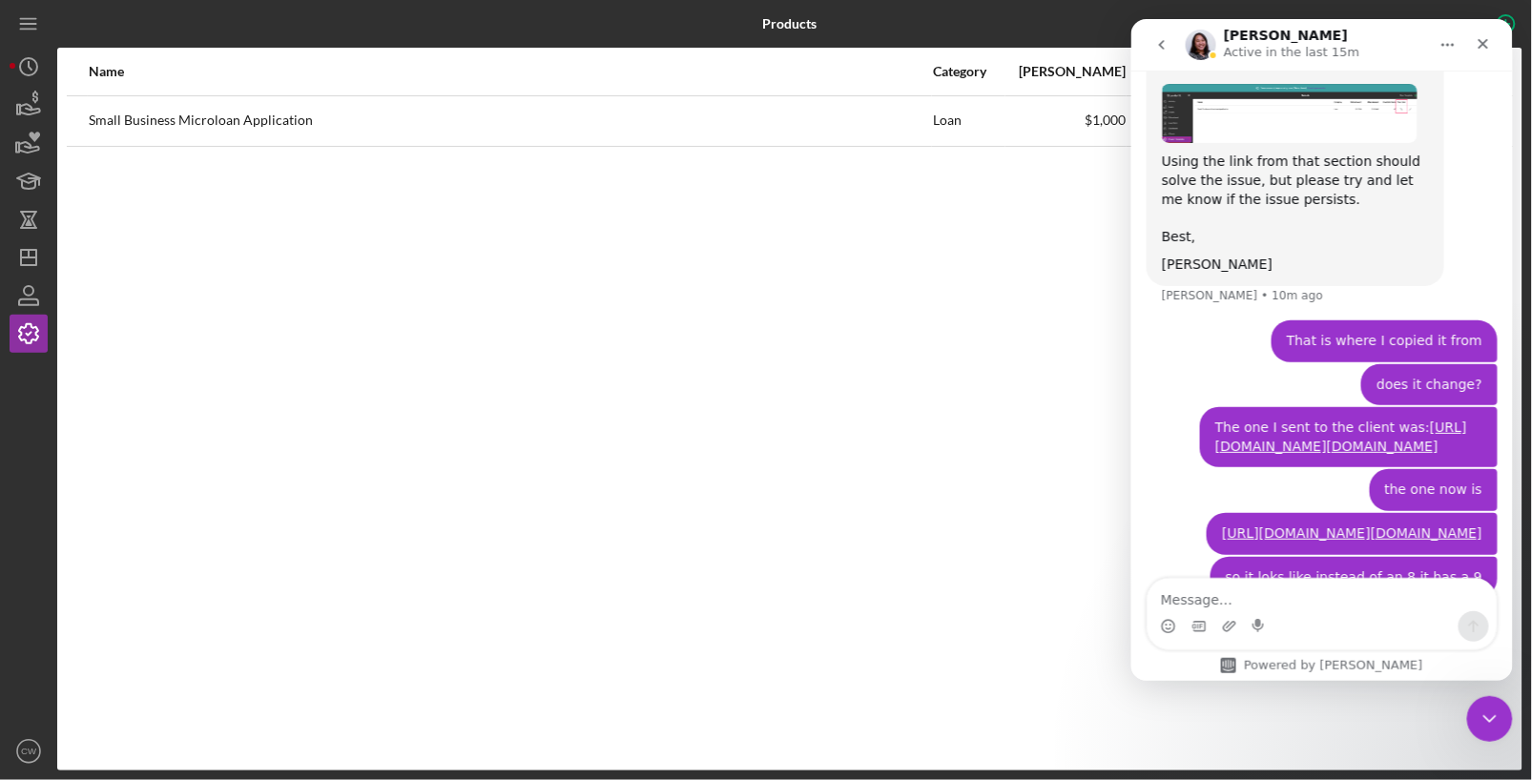
click at [653, 418] on div "Name Category Min Amount Max Amount Checklist Items Your Link Small Business Mi…" at bounding box center [789, 409] width 1465 height 723
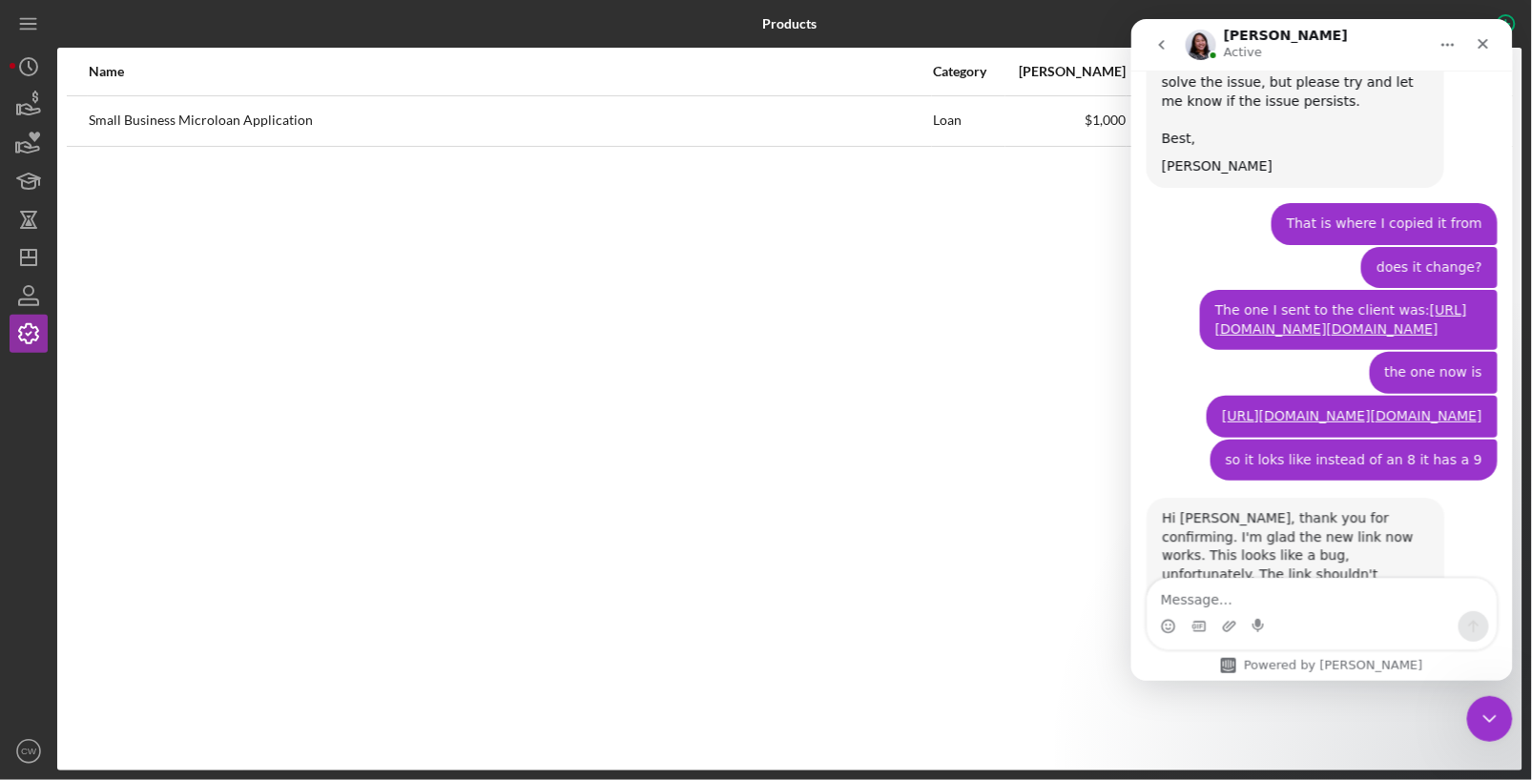
scroll to position [1599, 0]
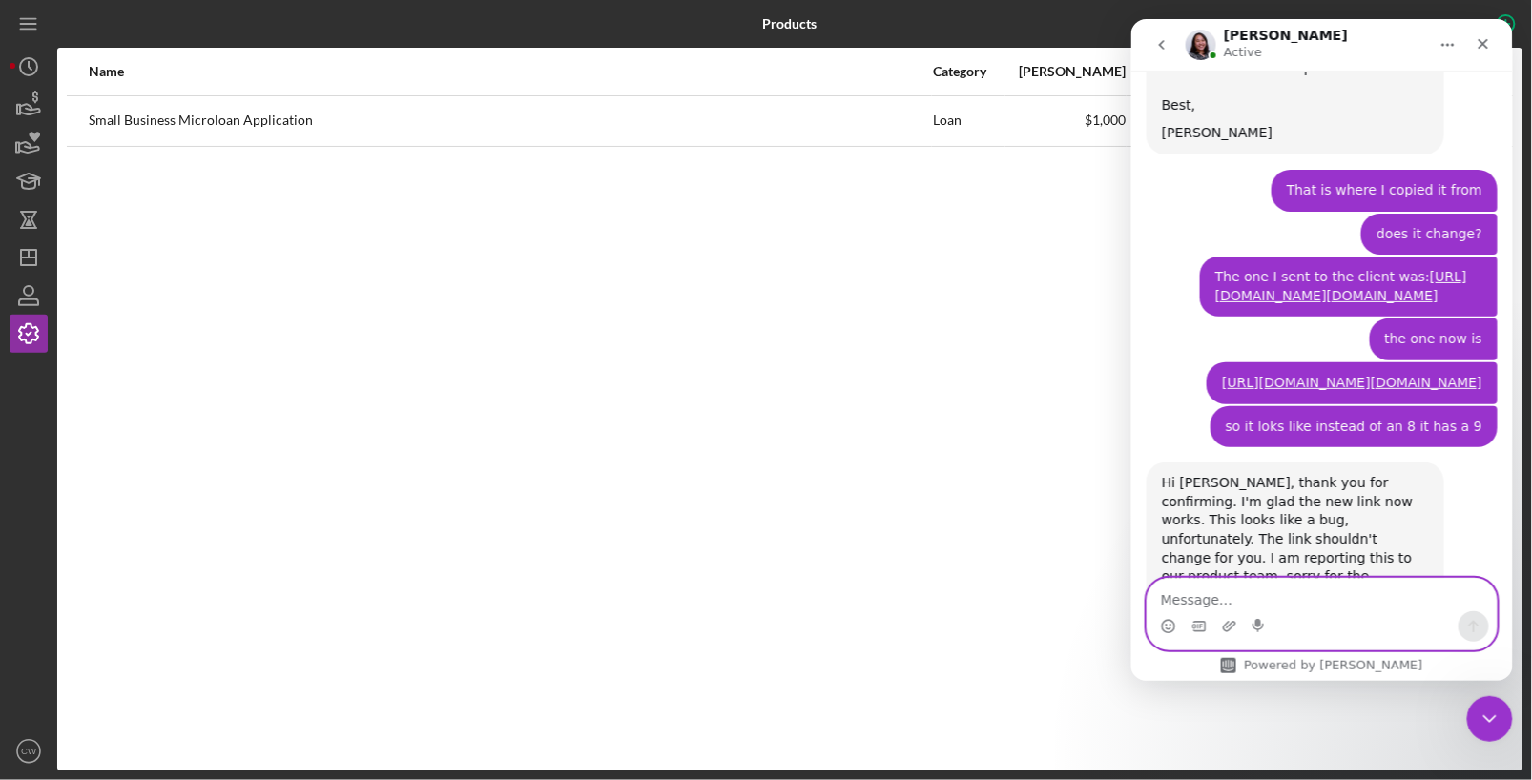
click at [1338, 591] on textarea "Message…" at bounding box center [1321, 594] width 349 height 32
type textarea "im not sure if the new link works"
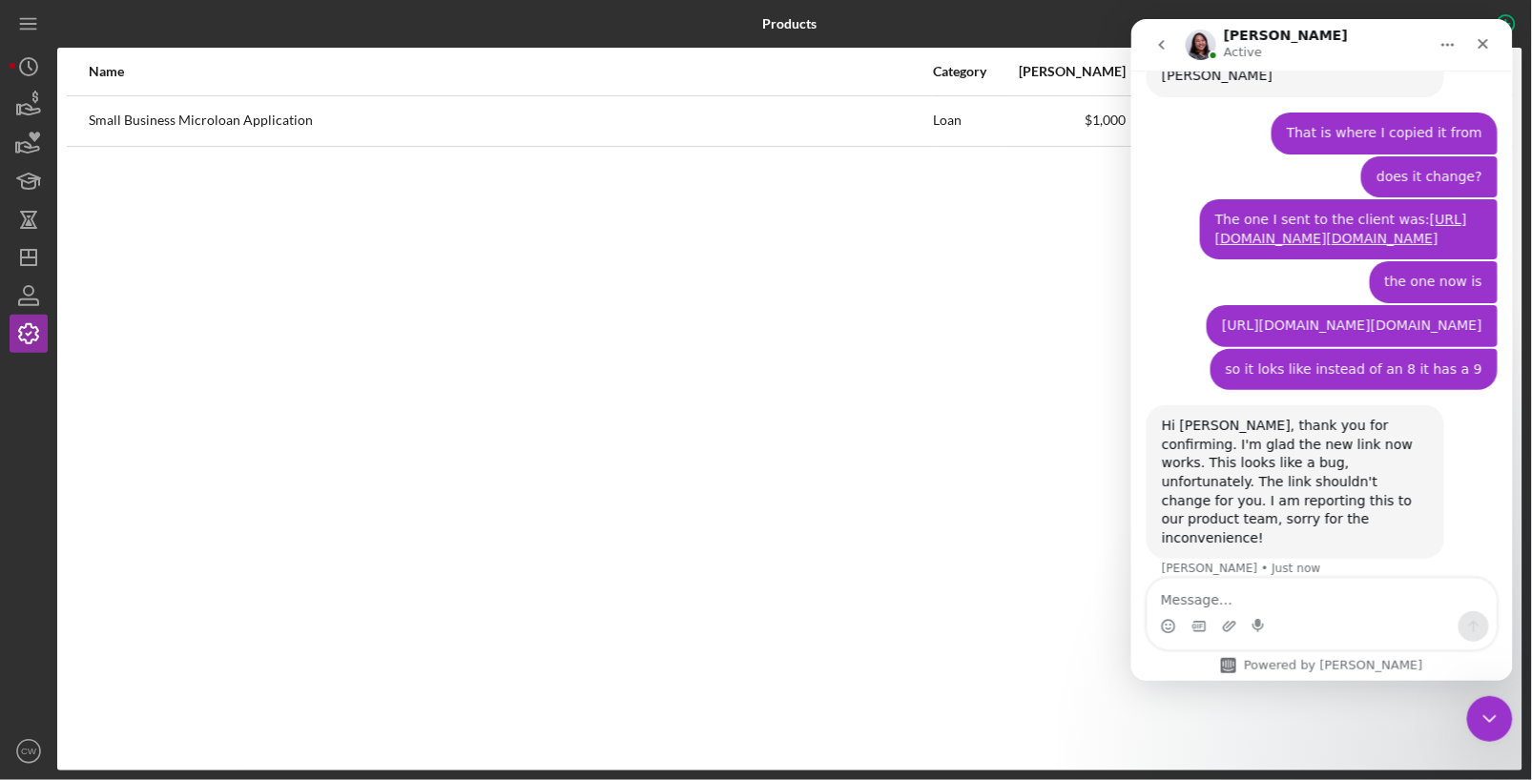
click at [1468, 317] on link "https://app.lenderfit.io/apply/d9n5ys.fvn" at bounding box center [1351, 324] width 260 height 15
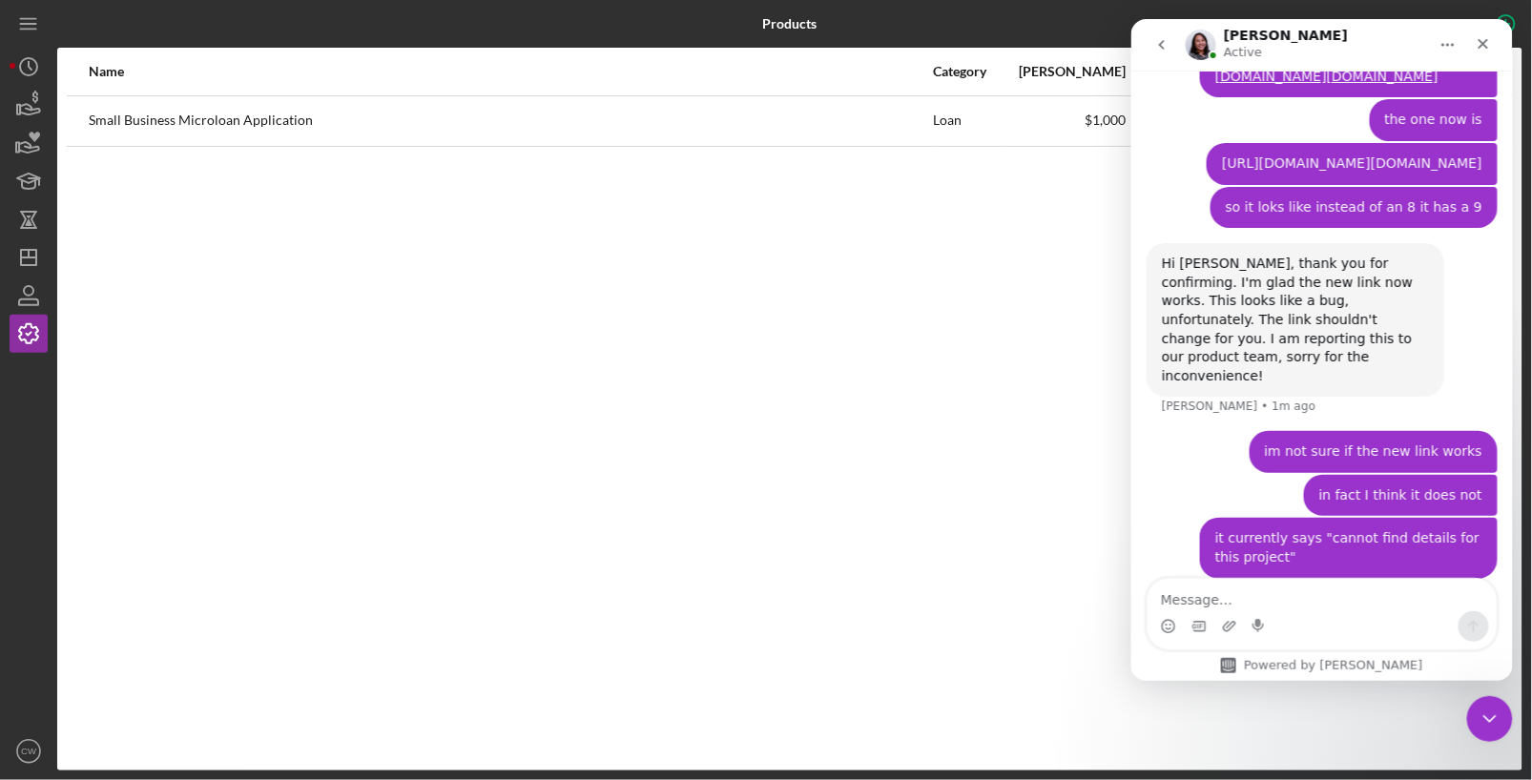
scroll to position [1834, 0]
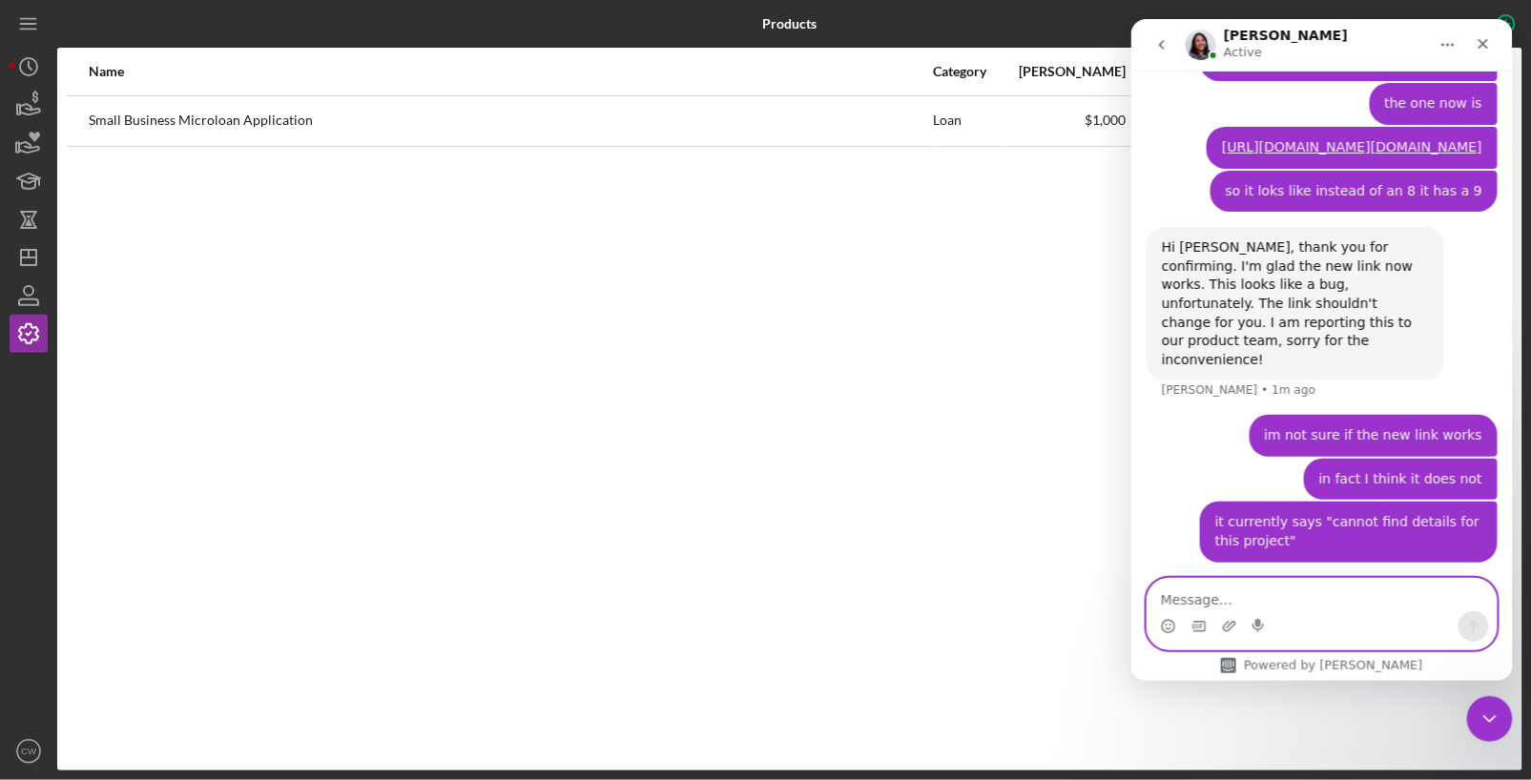
click at [1308, 604] on textarea "Message…" at bounding box center [1321, 594] width 349 height 32
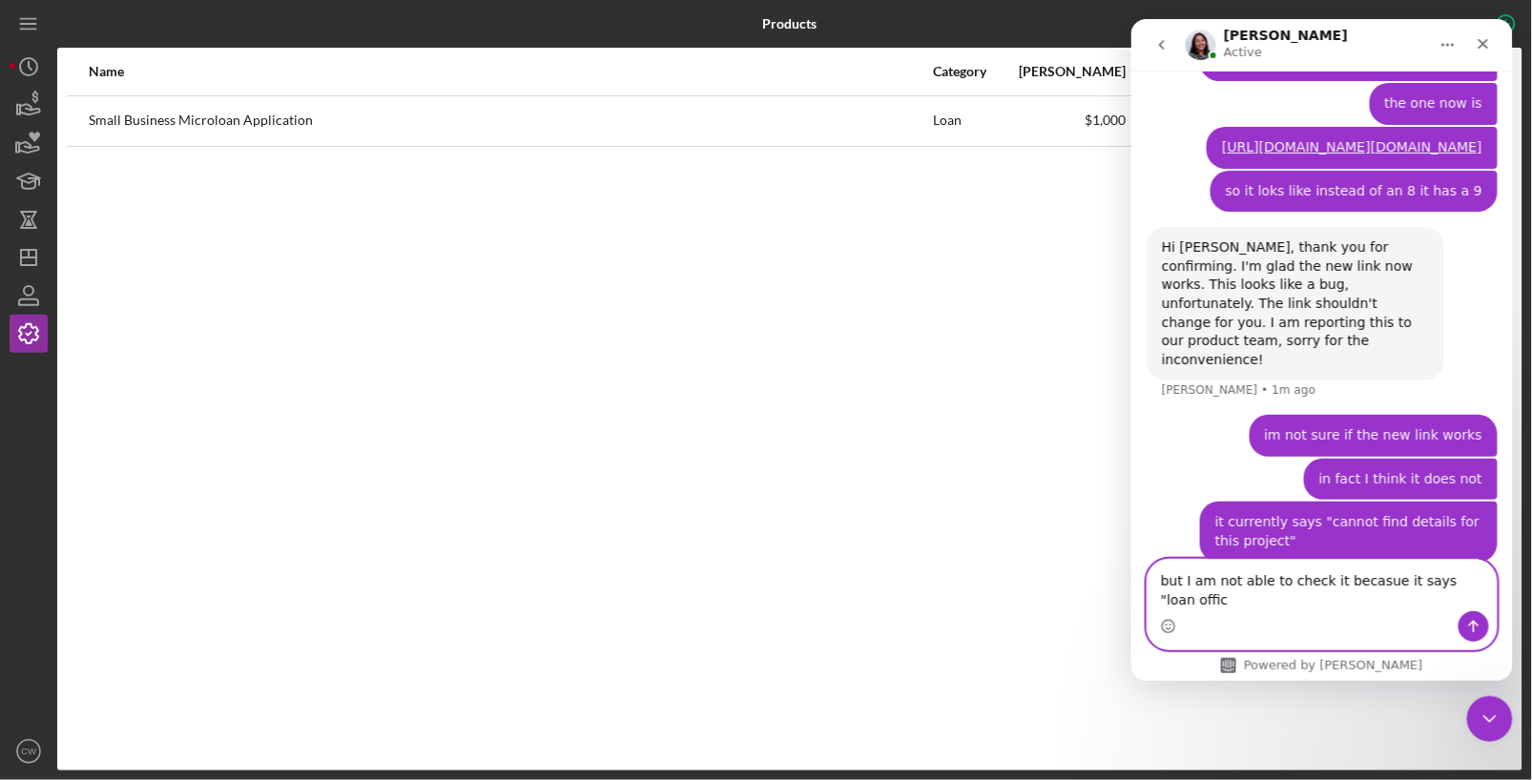
scroll to position [1853, 0]
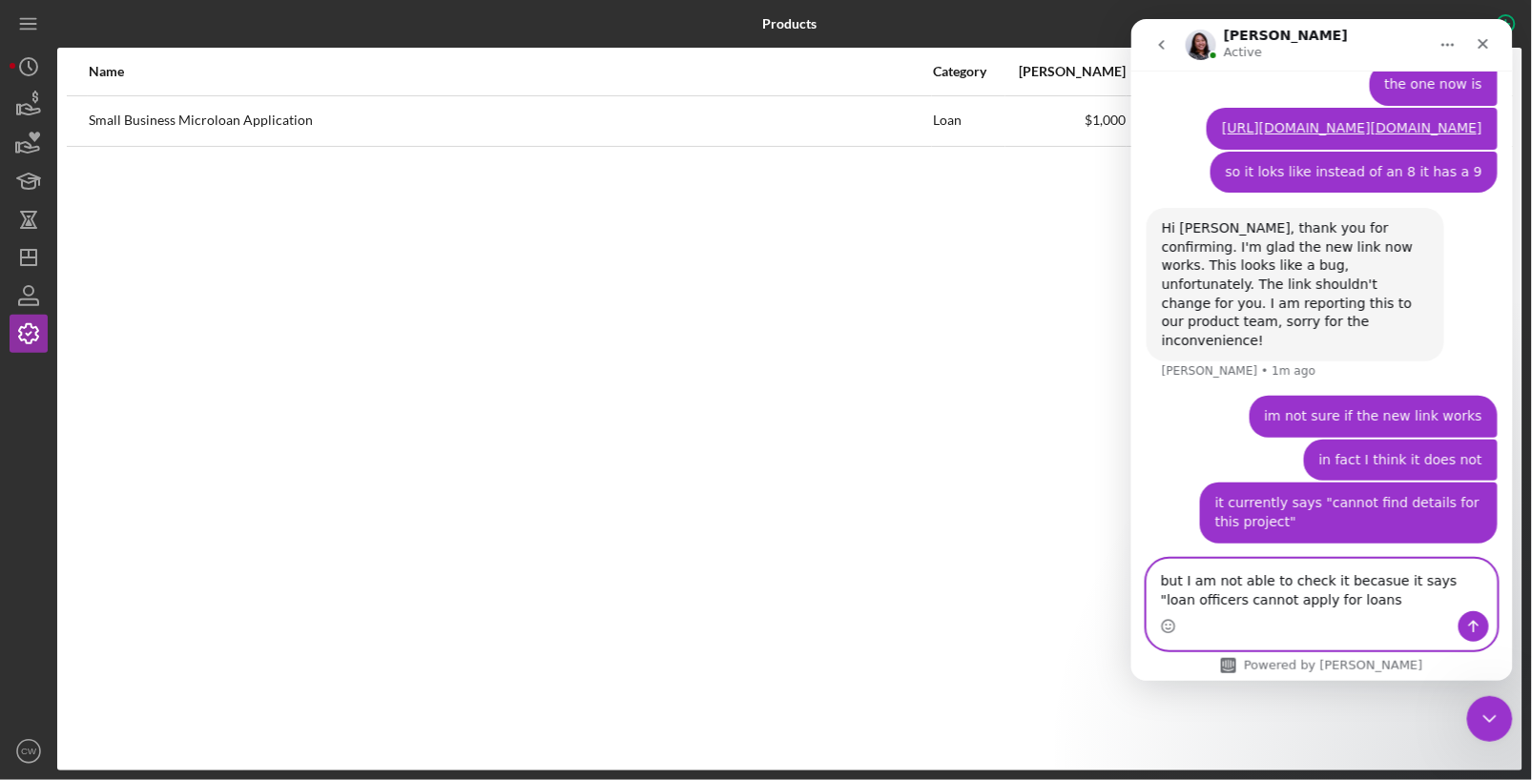
type textarea "but I am not able to check it becasue it says "loan officers cannot apply for l…"
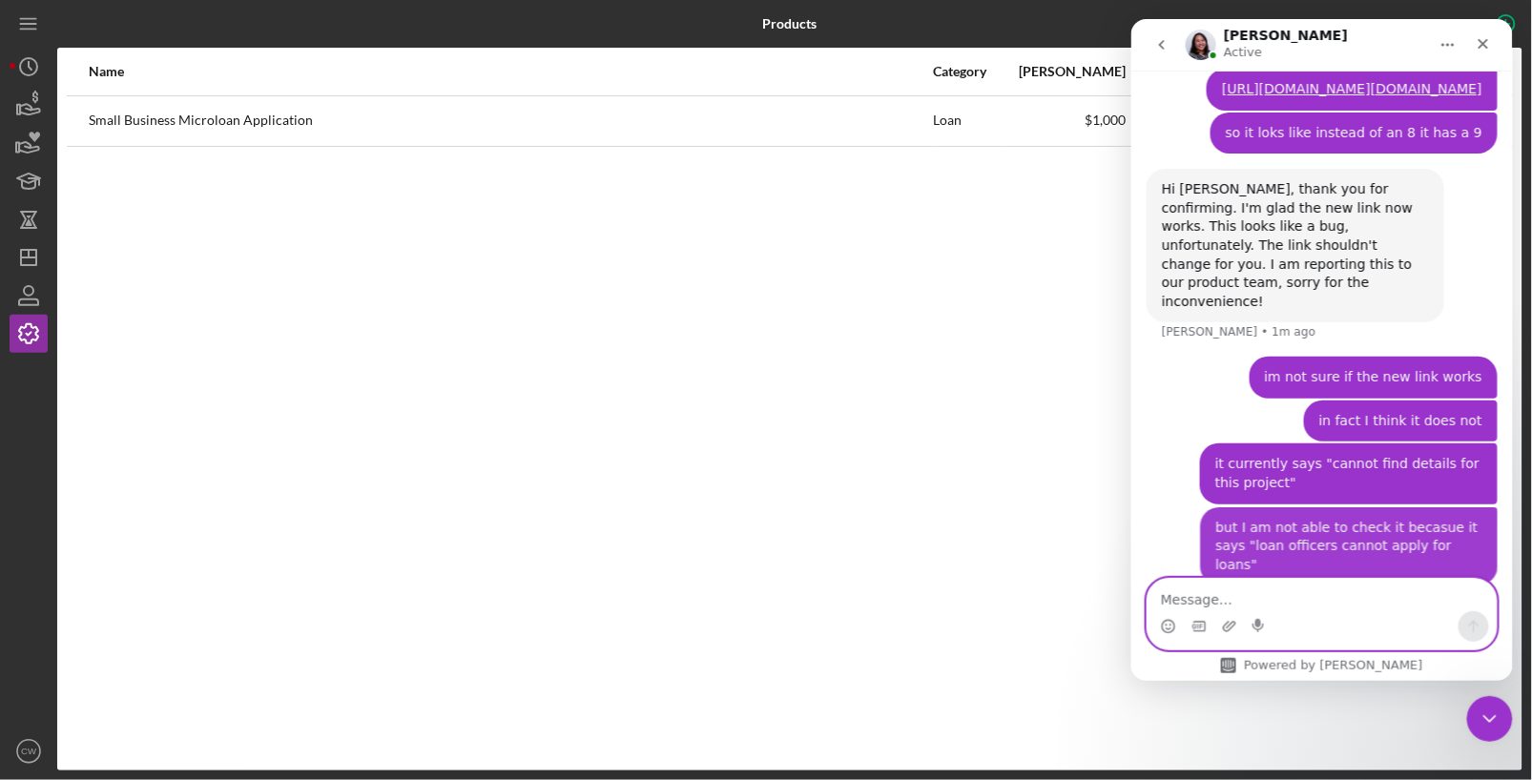
scroll to position [1896, 0]
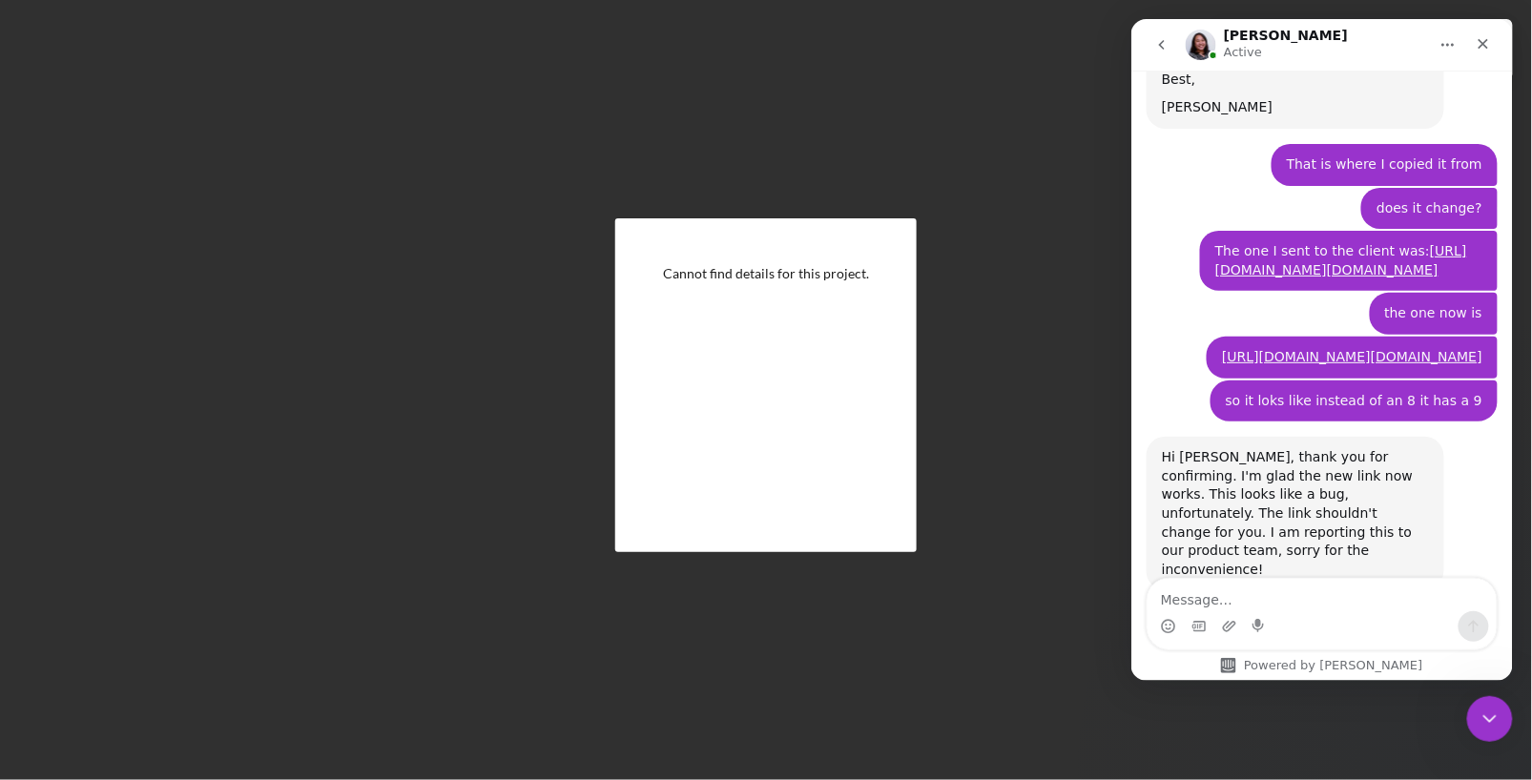
scroll to position [1656, 0]
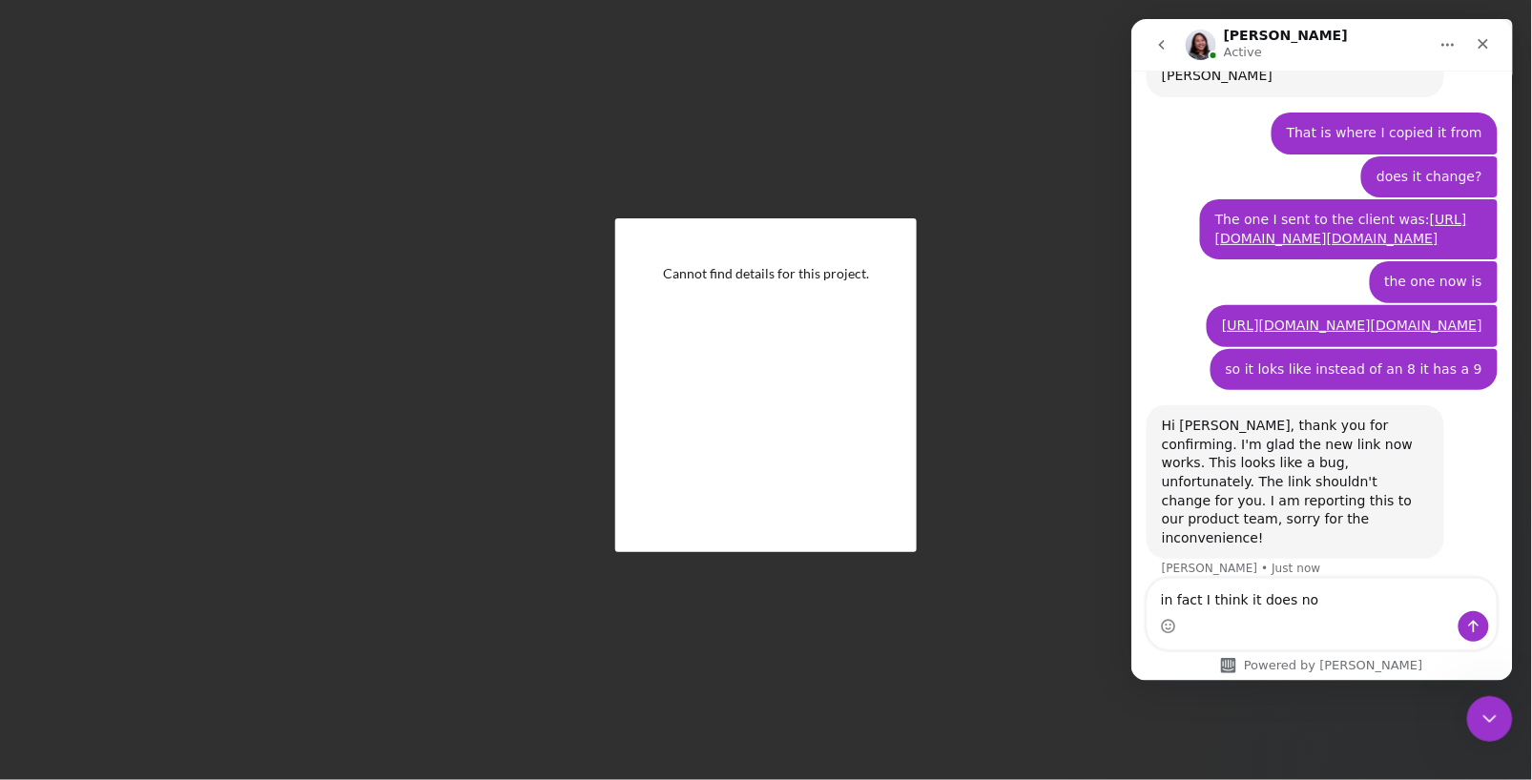
type textarea "in fact I think it does not"
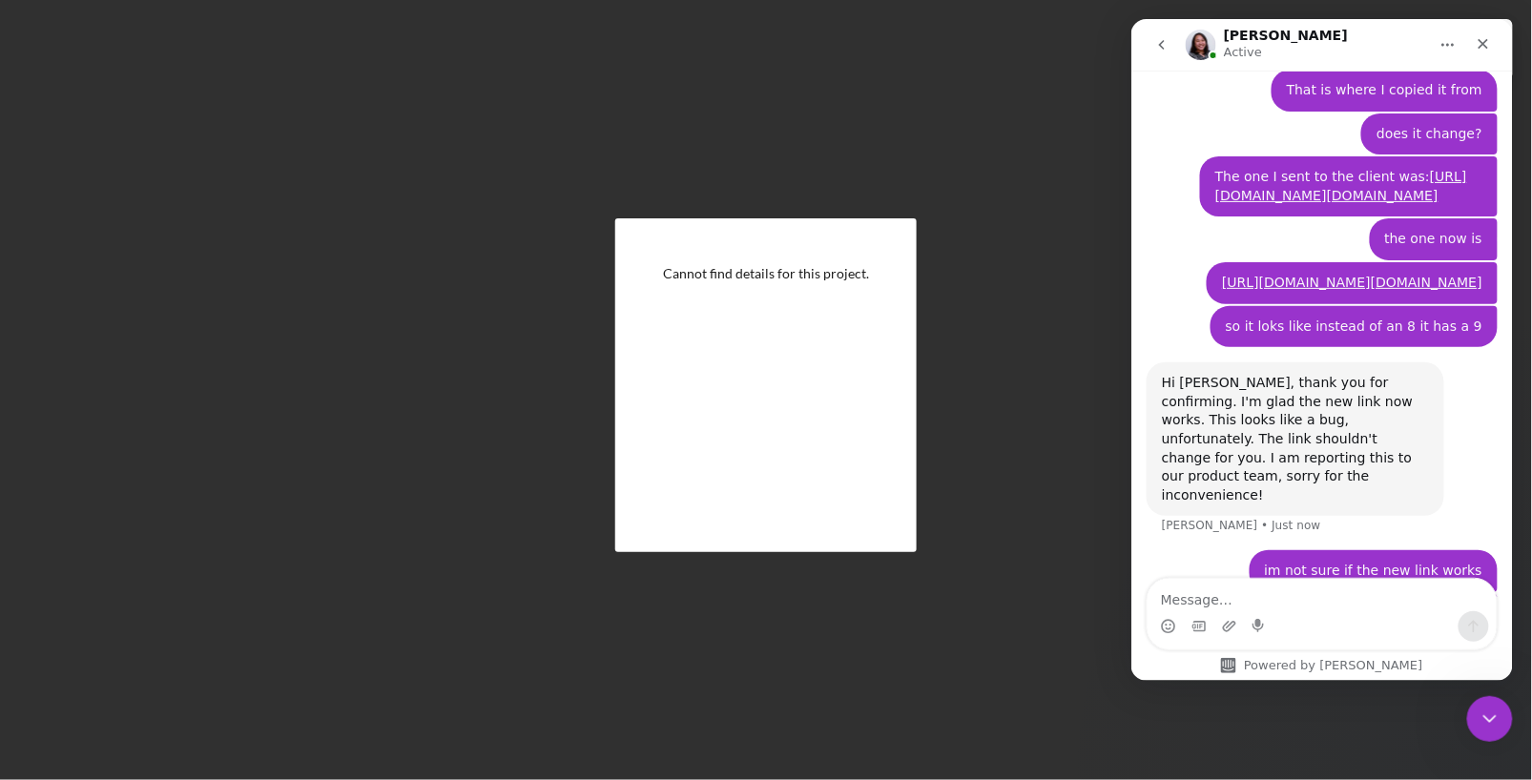
click at [812, 330] on div "Cannot find details for this project." at bounding box center [765, 385] width 301 height 334
click at [1415, 168] on link "https://app.lenderfit.io/apply/d8n5ys.fvn" at bounding box center [1340, 185] width 252 height 34
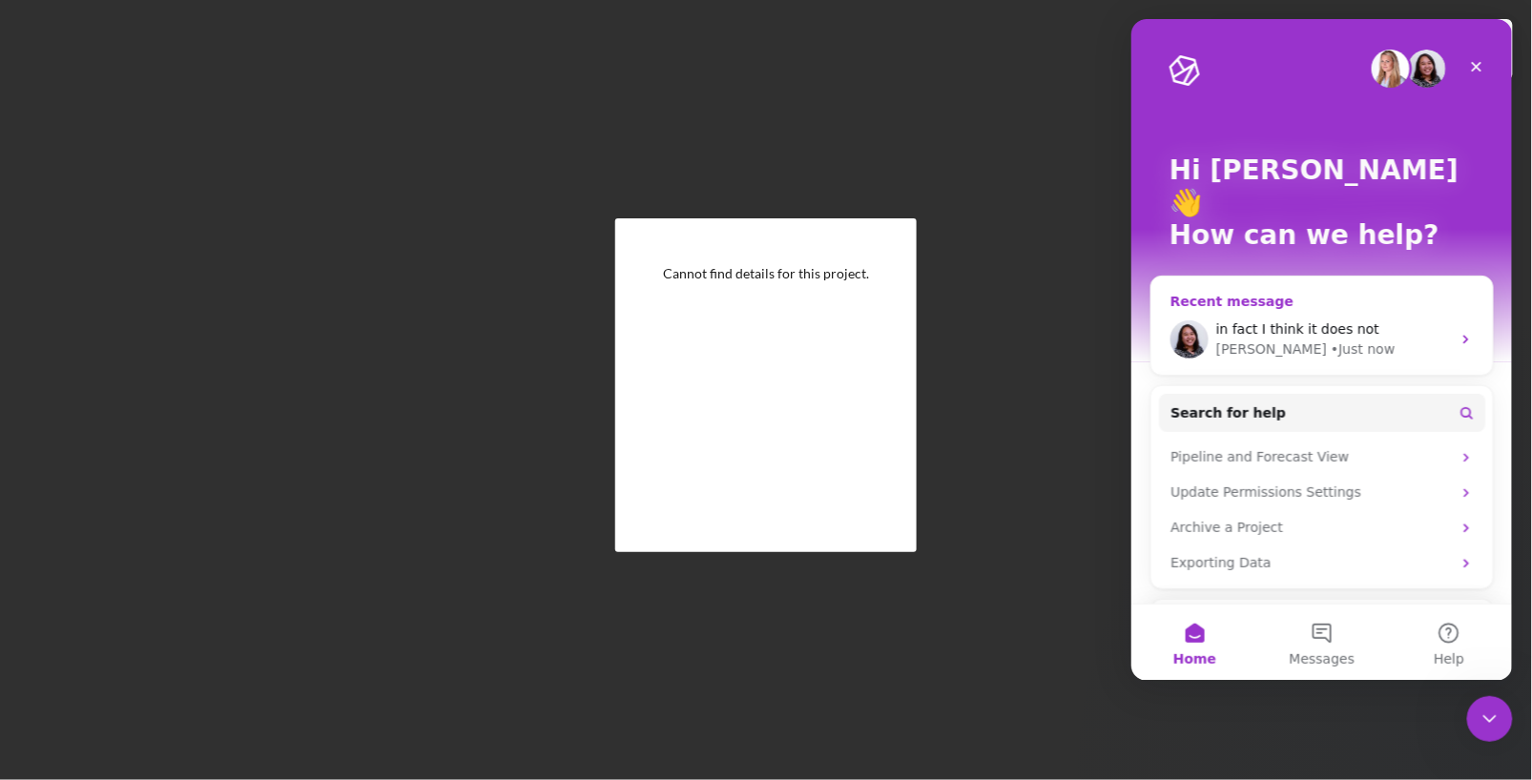
click at [1457, 305] on div "in fact I think it does not Christina • Just now" at bounding box center [1320, 338] width 341 height 71
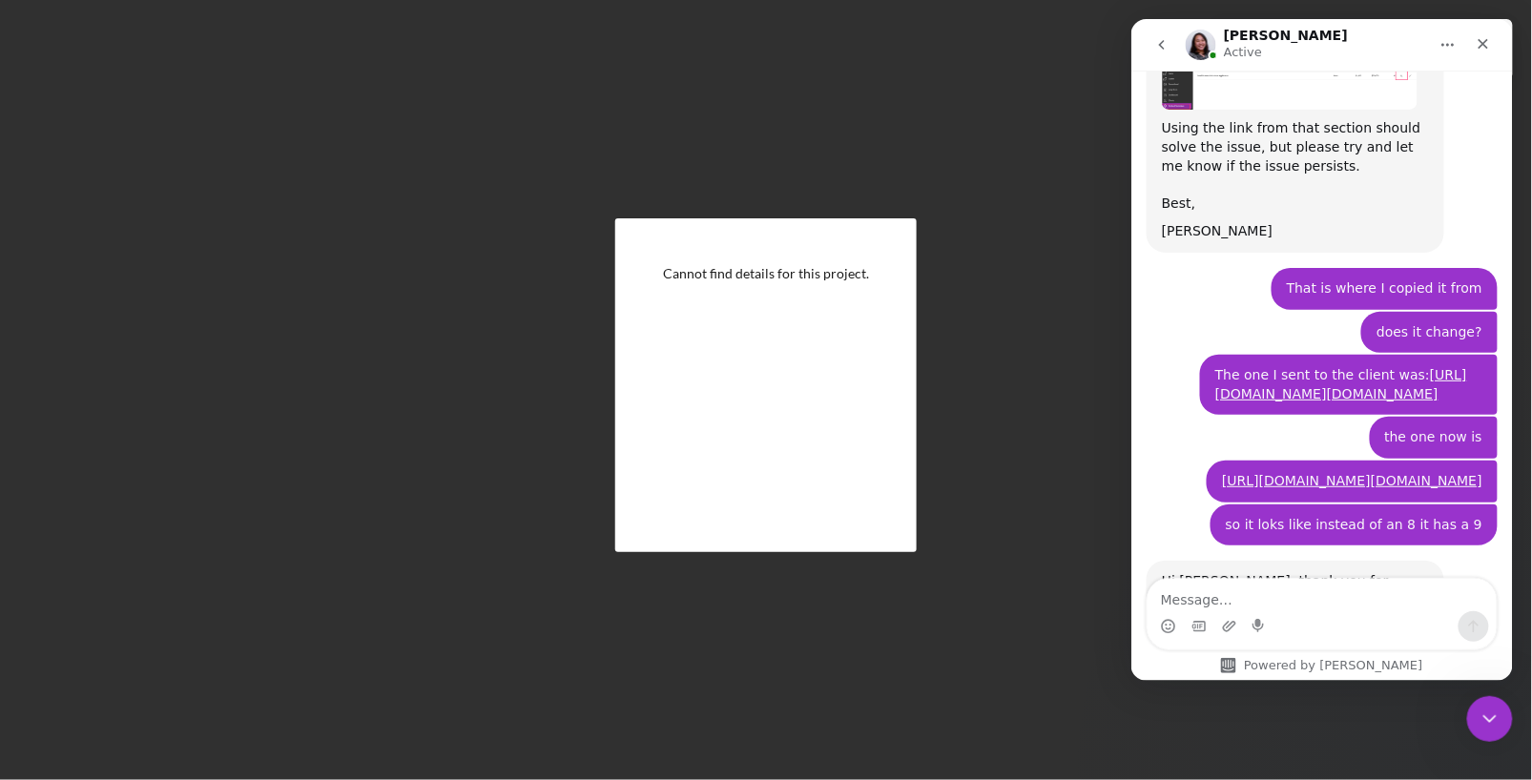
scroll to position [1699, 0]
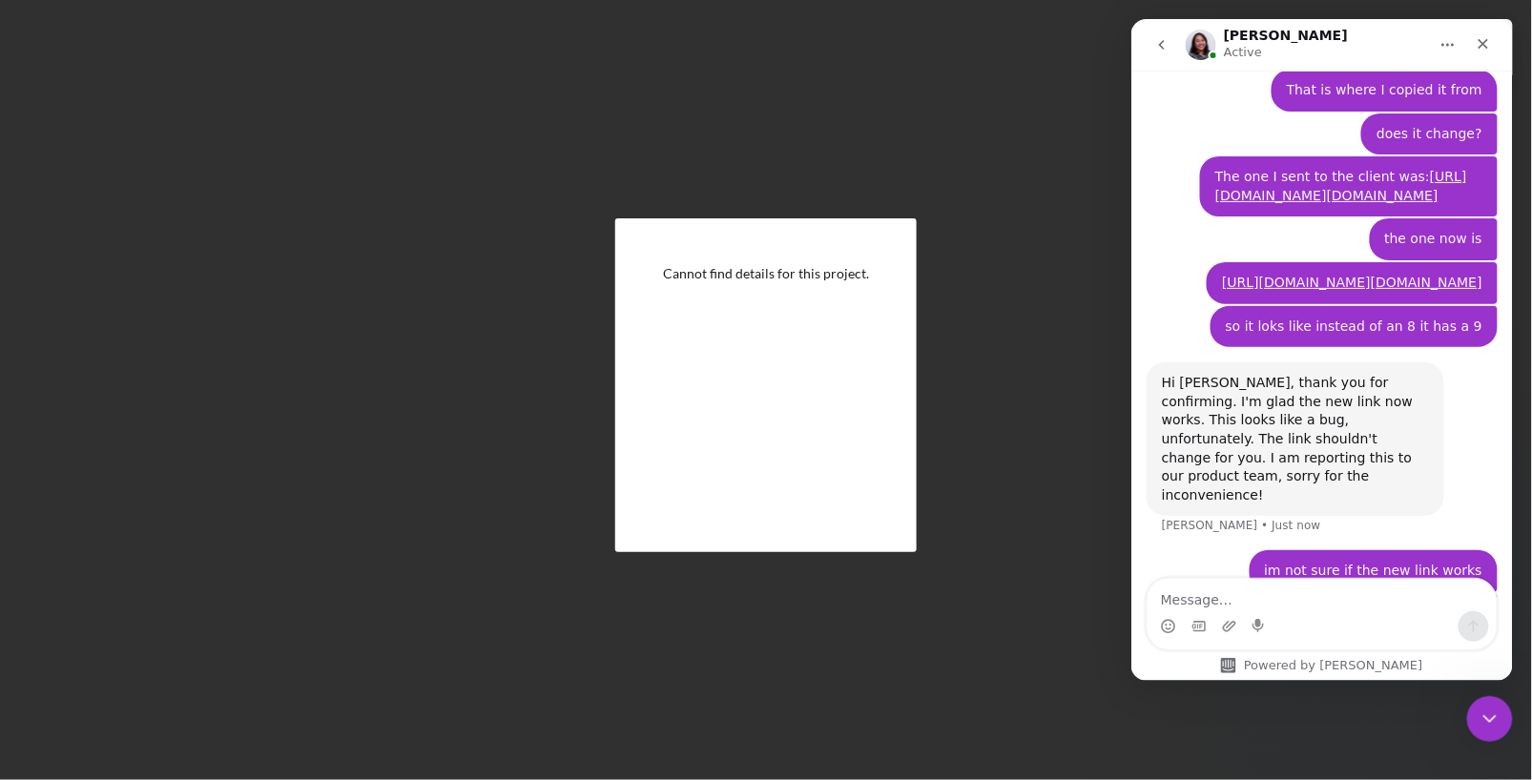
click at [1246, 598] on textarea "Message…" at bounding box center [1321, 594] width 349 height 32
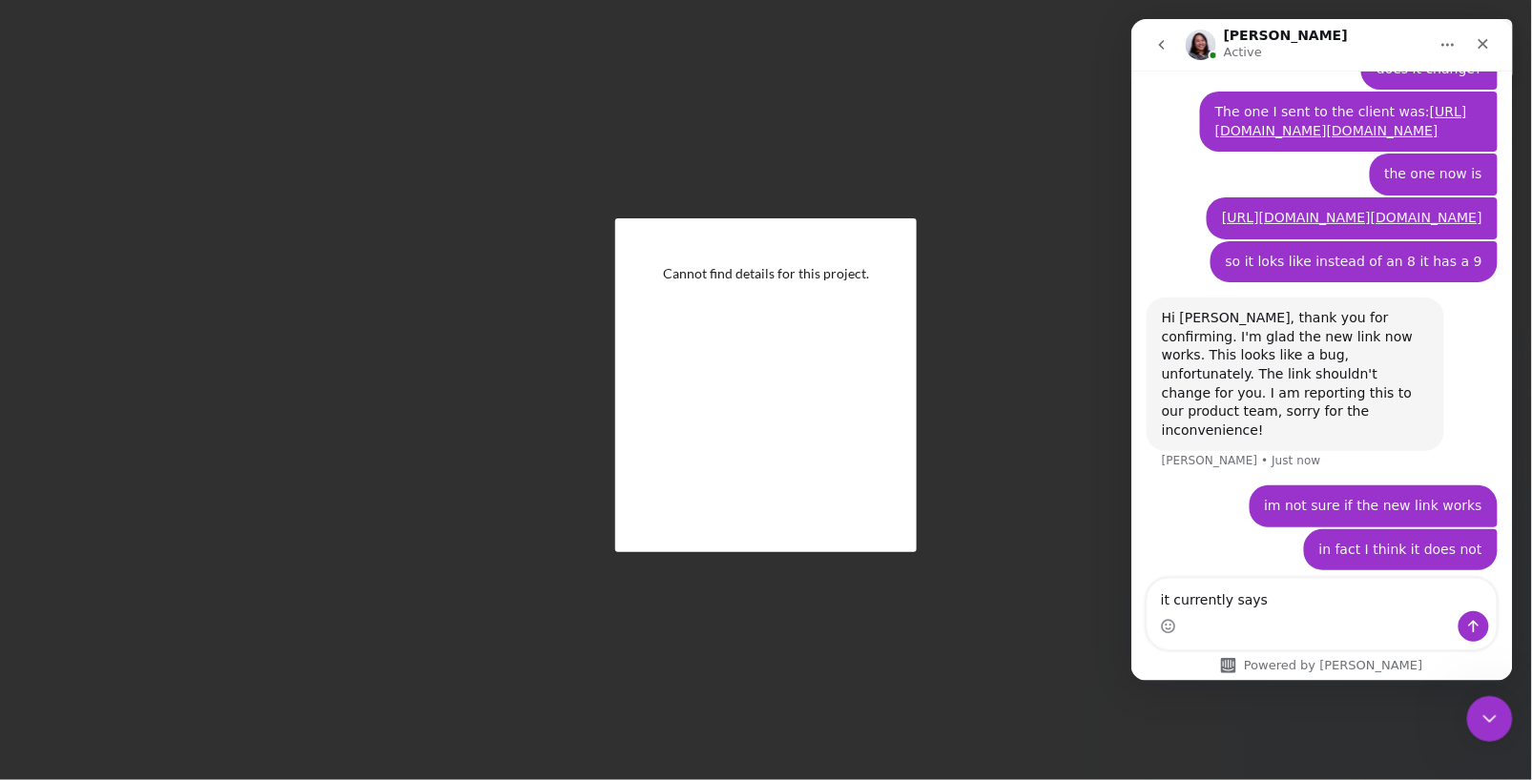
scroll to position [1772, 0]
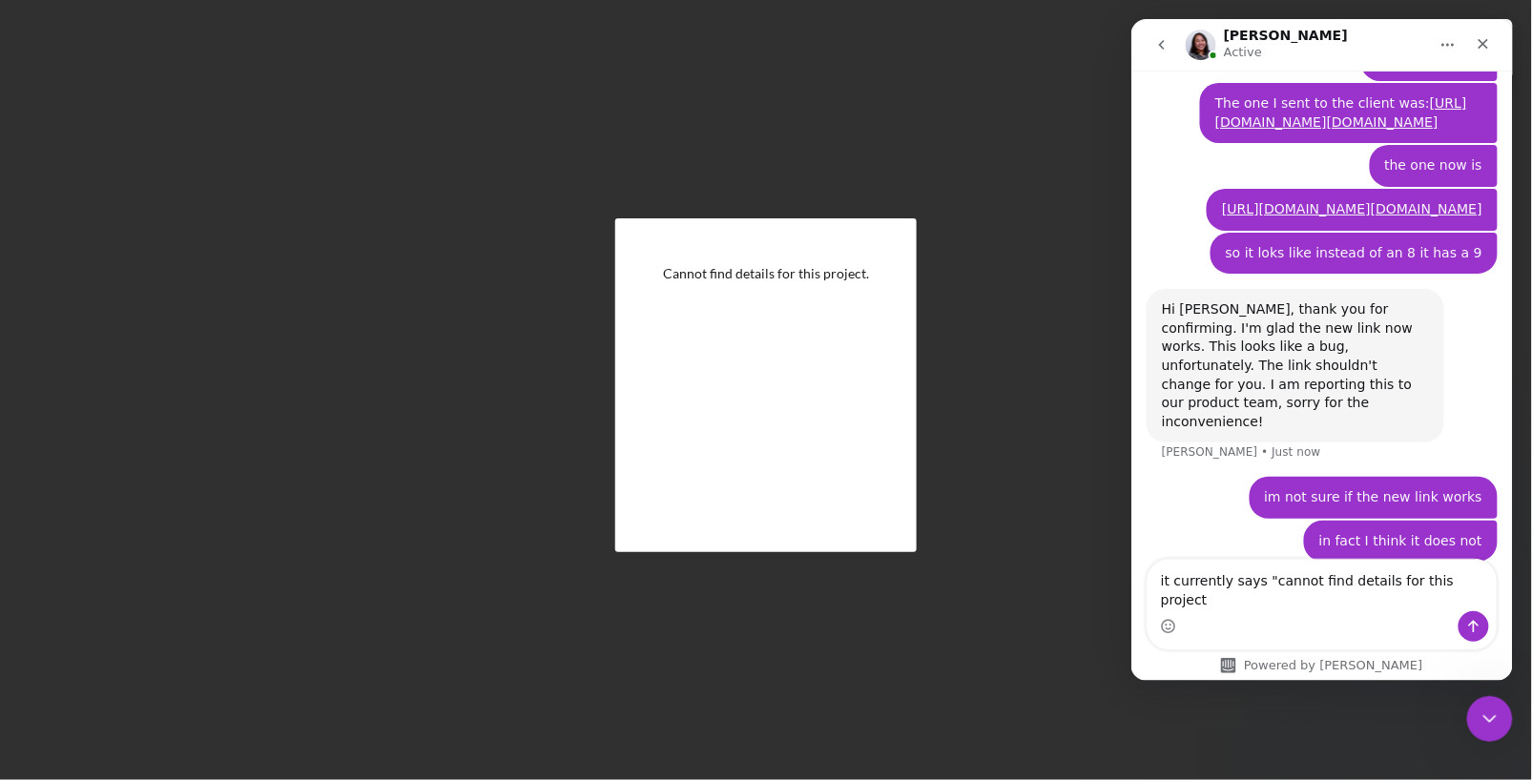
type textarea "it currently says "cannot find details for this project""
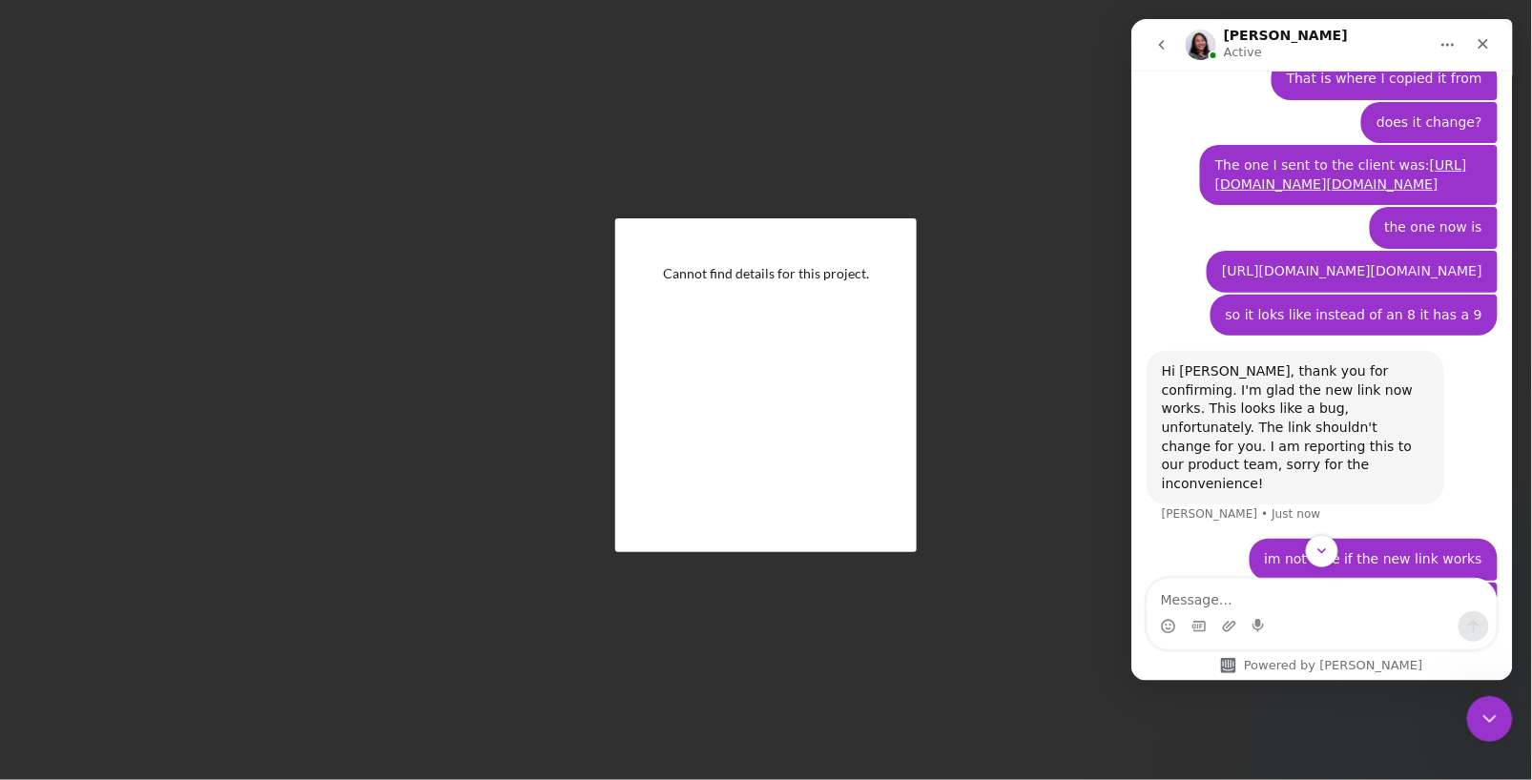
scroll to position [1694, 0]
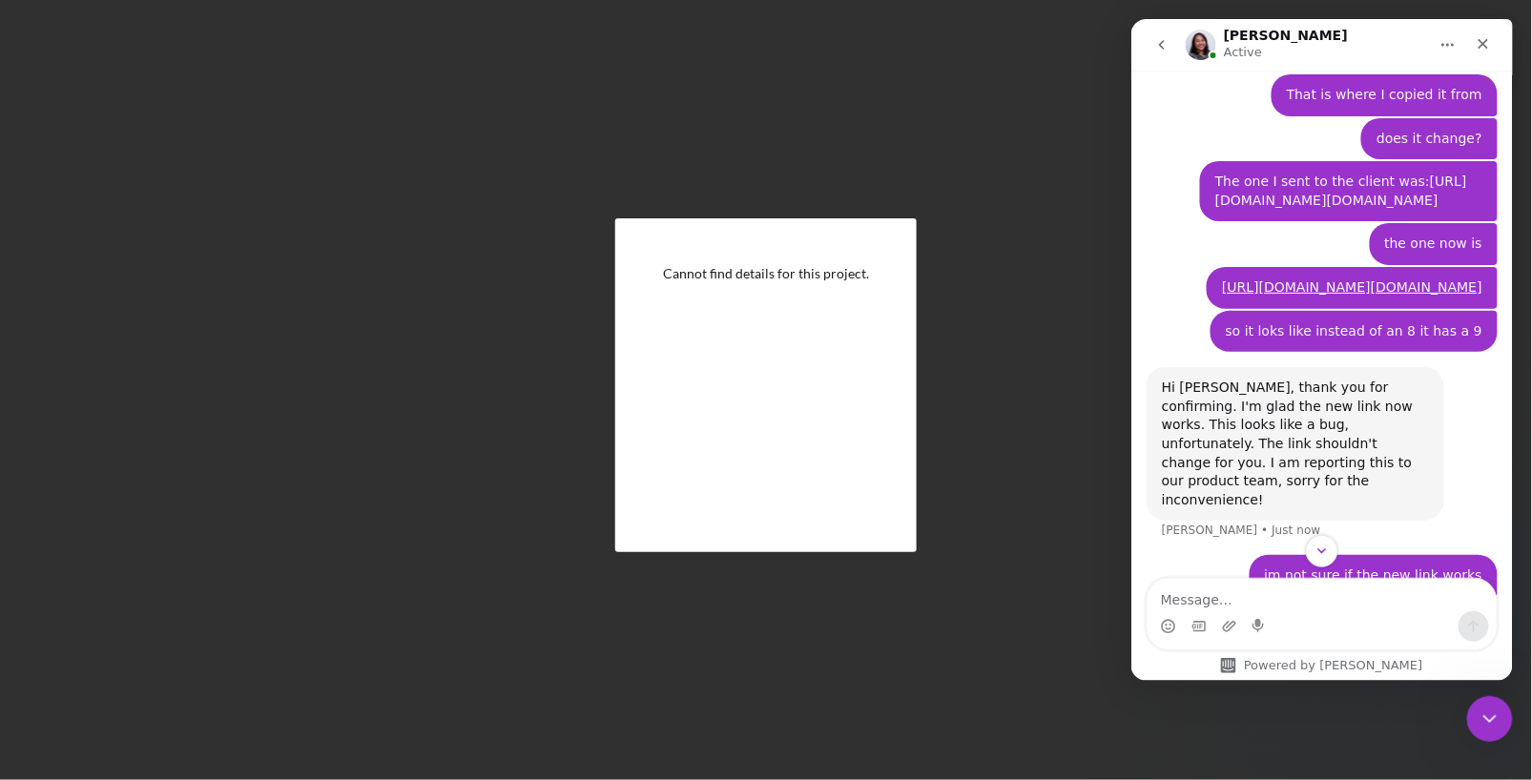
click at [1424, 173] on link "[URL][DOMAIN_NAME][DOMAIN_NAME]" at bounding box center [1340, 190] width 252 height 34
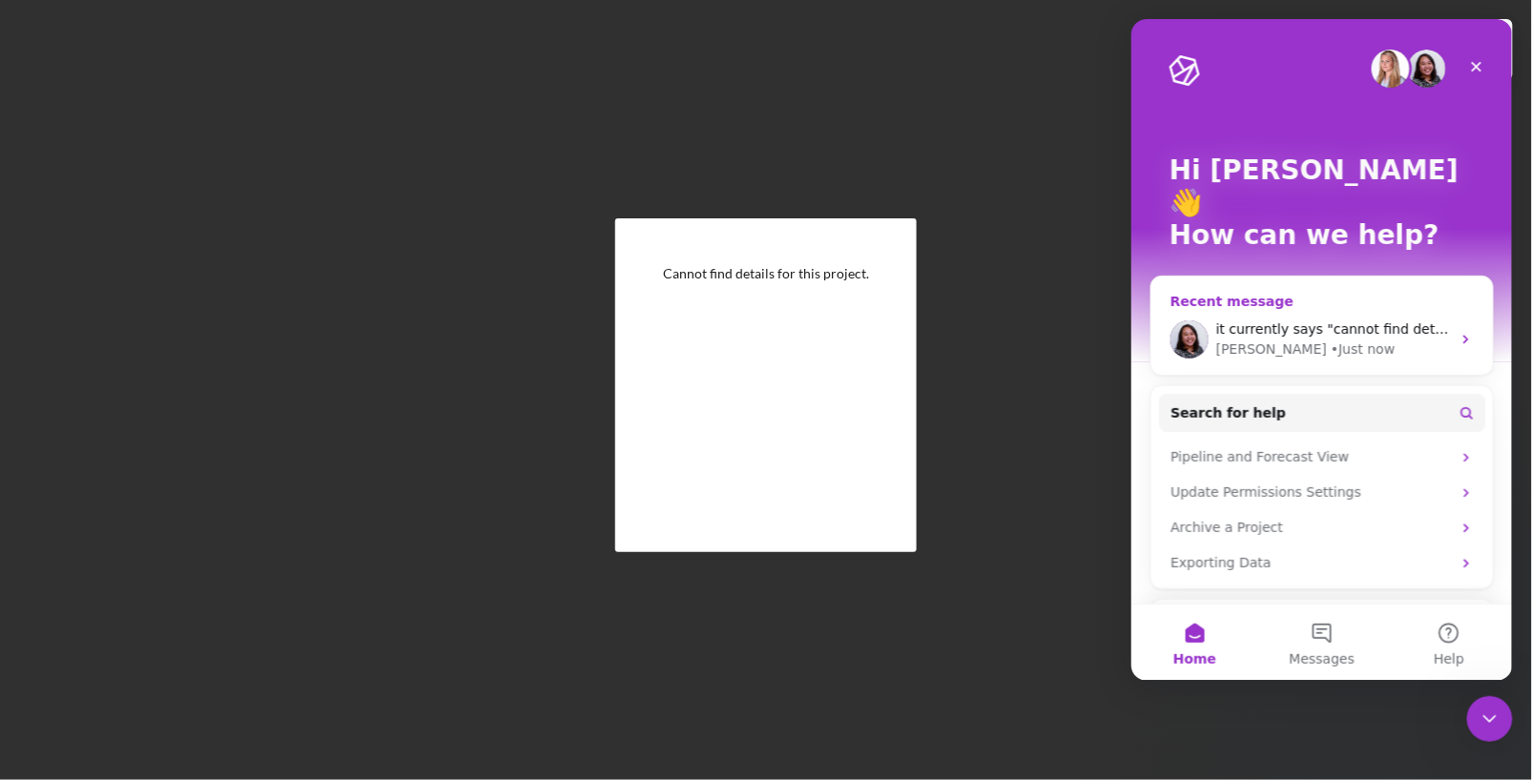
click at [1406, 319] on div "it currently says "cannot find details for this project"" at bounding box center [1332, 329] width 235 height 20
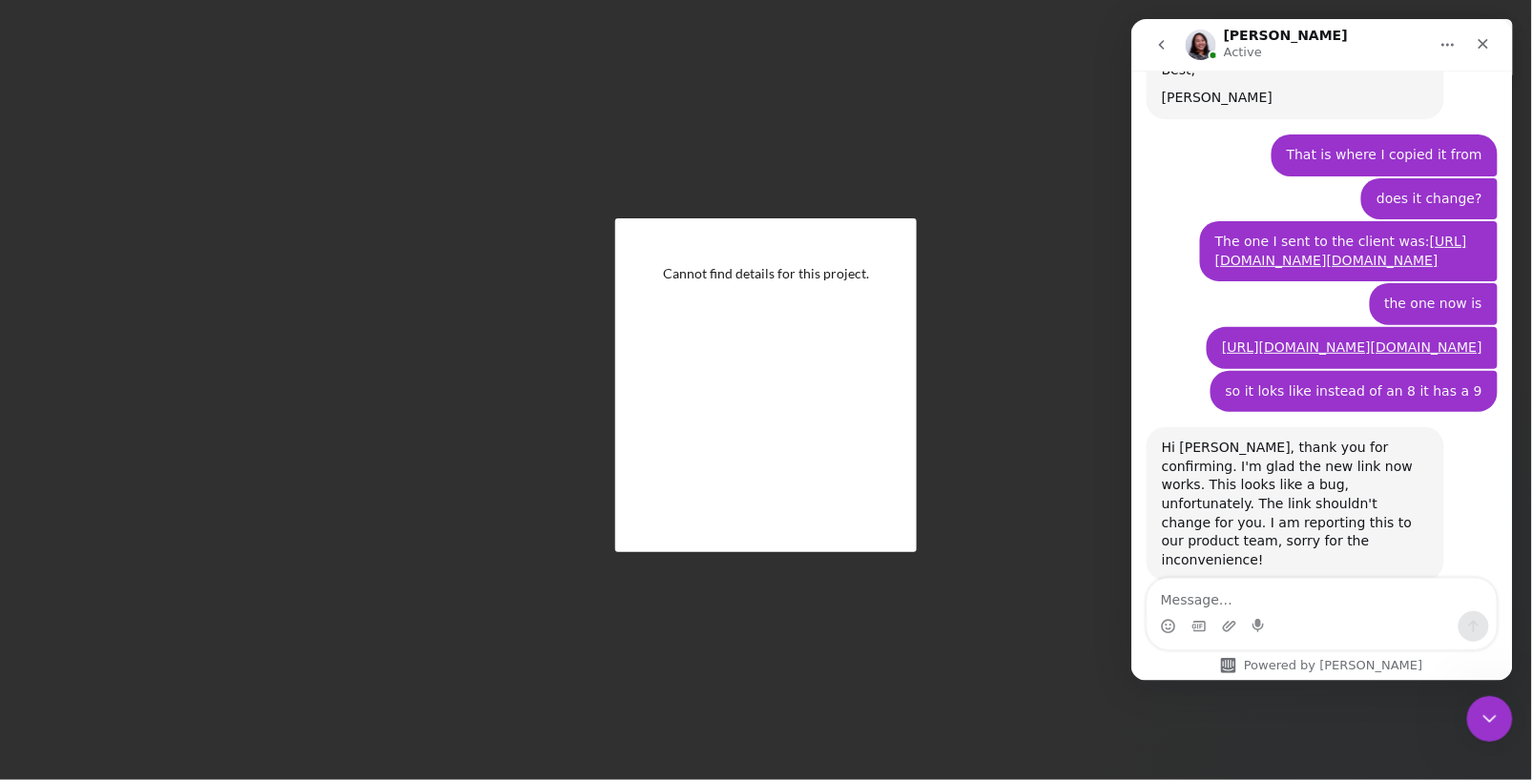
scroll to position [1834, 0]
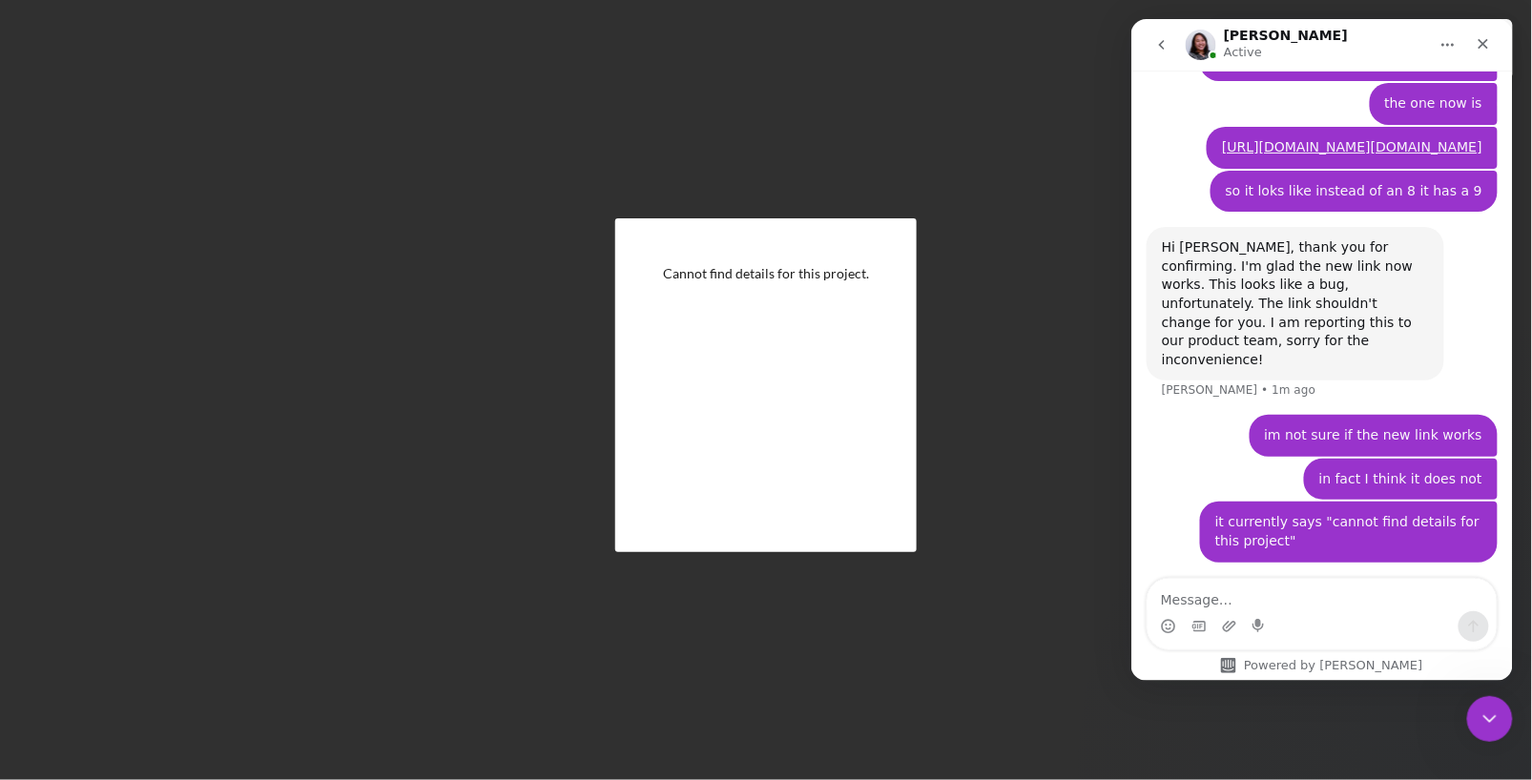
click at [1367, 610] on textarea "Message…" at bounding box center [1321, 594] width 349 height 32
click at [1455, 40] on button "Home" at bounding box center [1447, 44] width 36 height 36
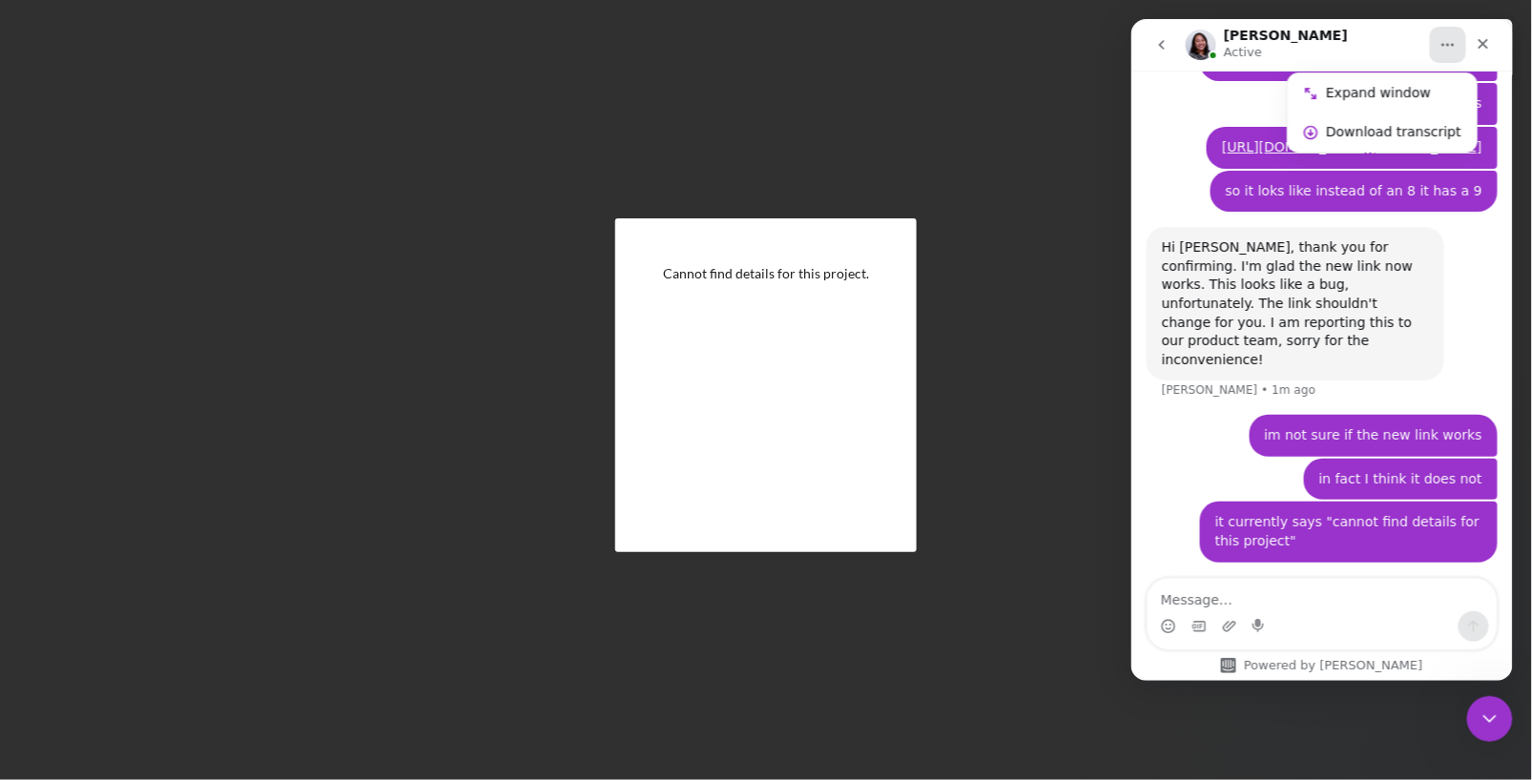
click at [1022, 123] on div "Cannot find details for this project." at bounding box center [766, 385] width 1513 height 771
click at [1490, 710] on icon "Close Intercom Messenger" at bounding box center [1486, 716] width 23 height 23
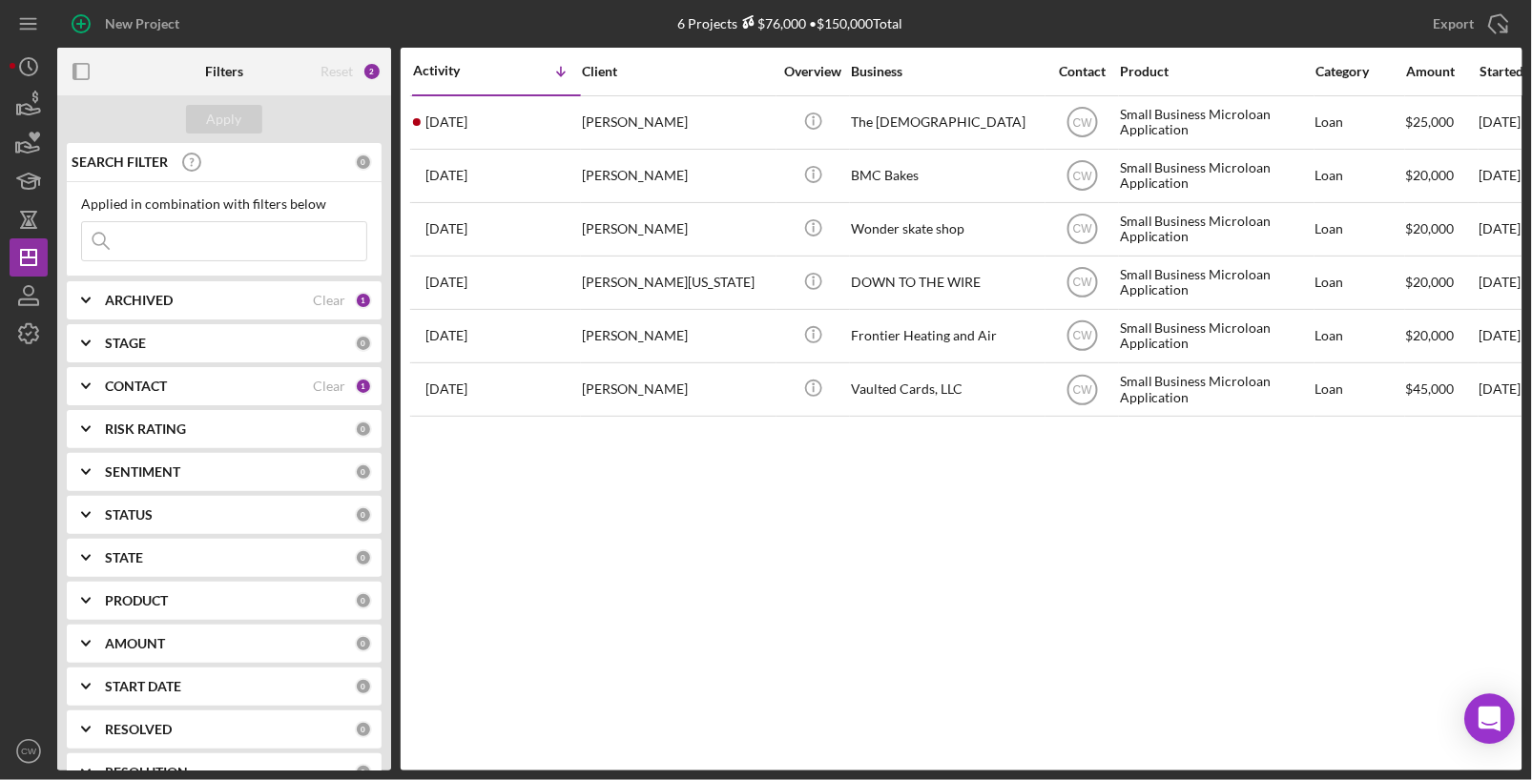
click at [1485, 727] on icon "Open Intercom Messenger" at bounding box center [1489, 719] width 22 height 25
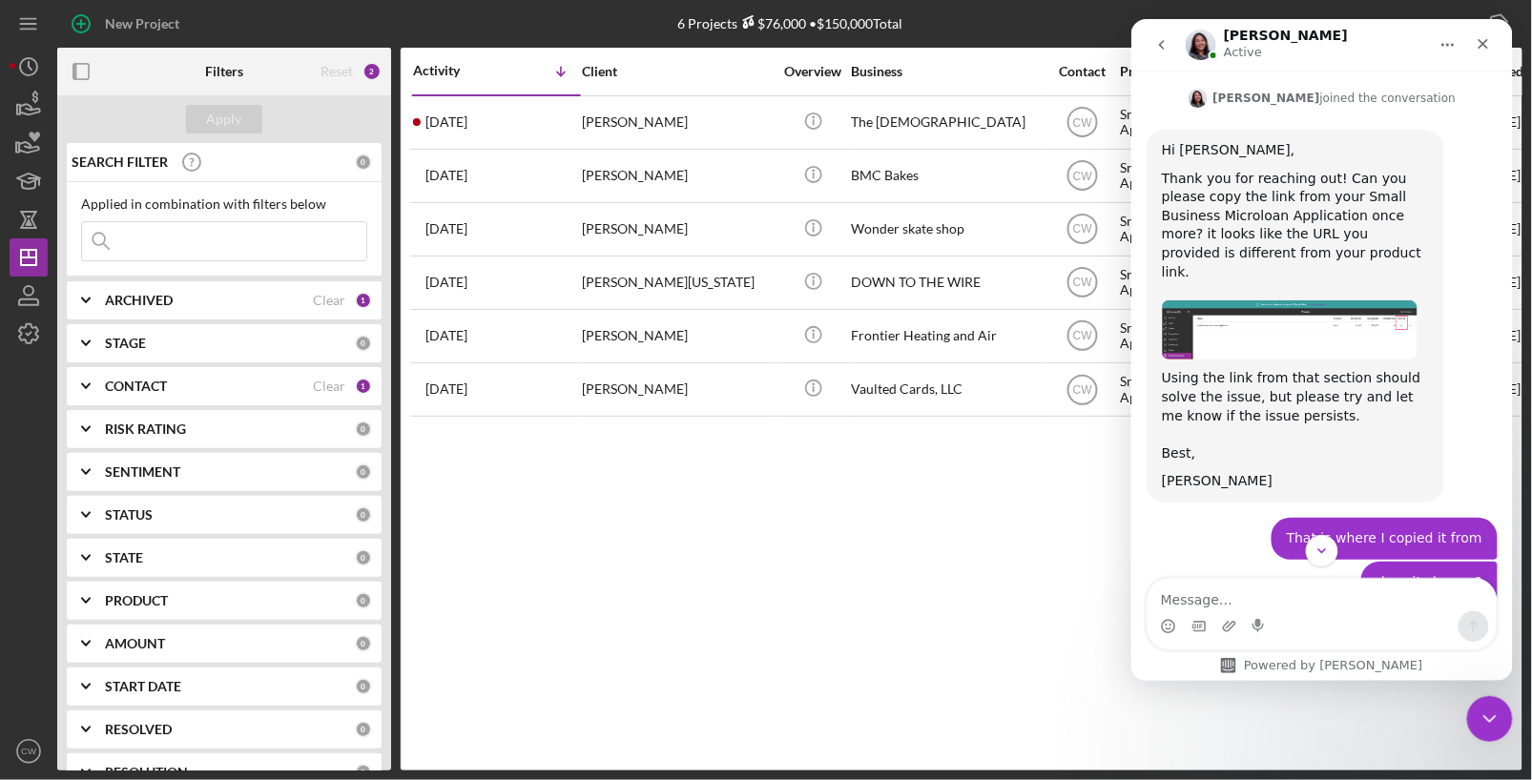
scroll to position [2224, 0]
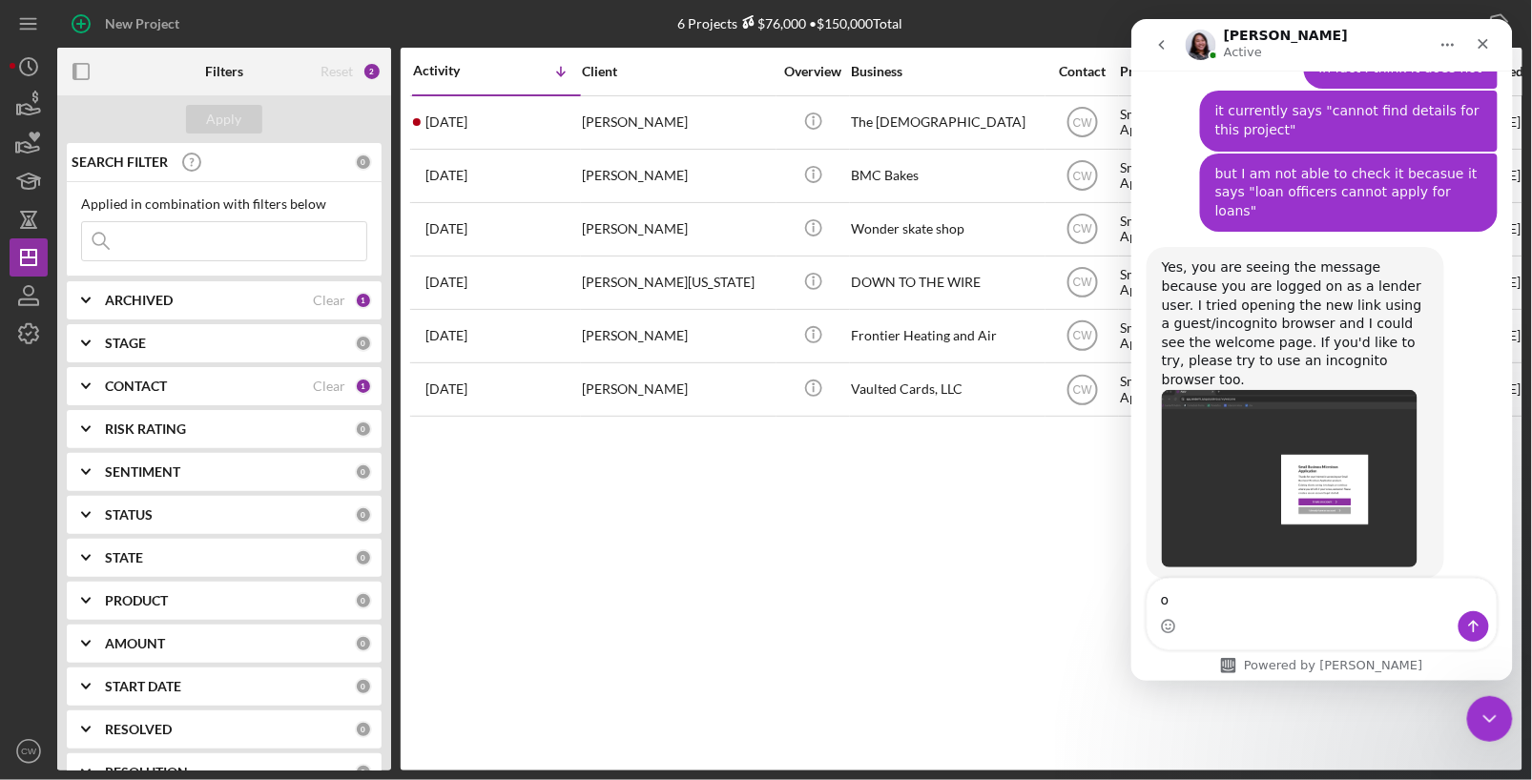
type textarea "ok"
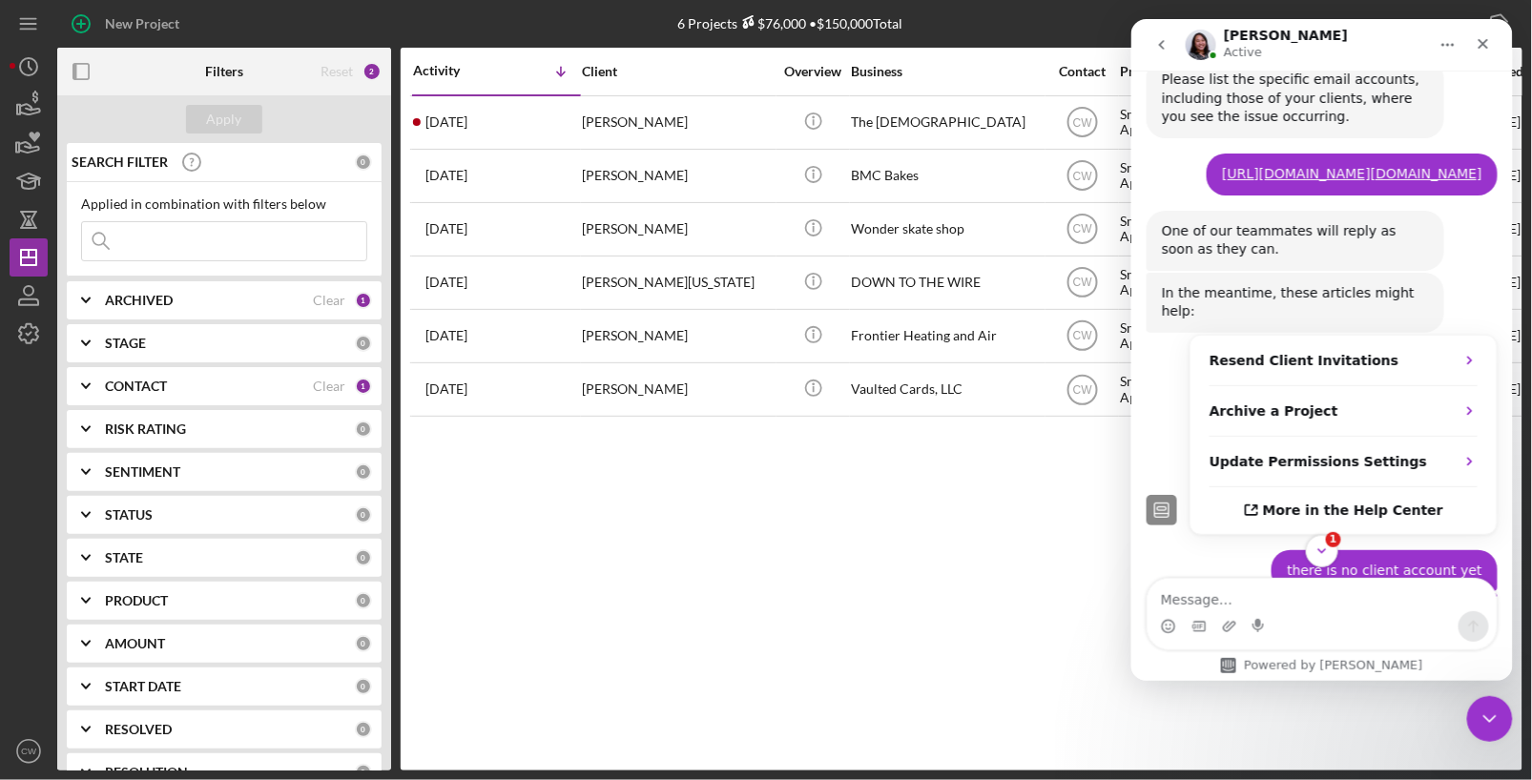
scroll to position [628, 0]
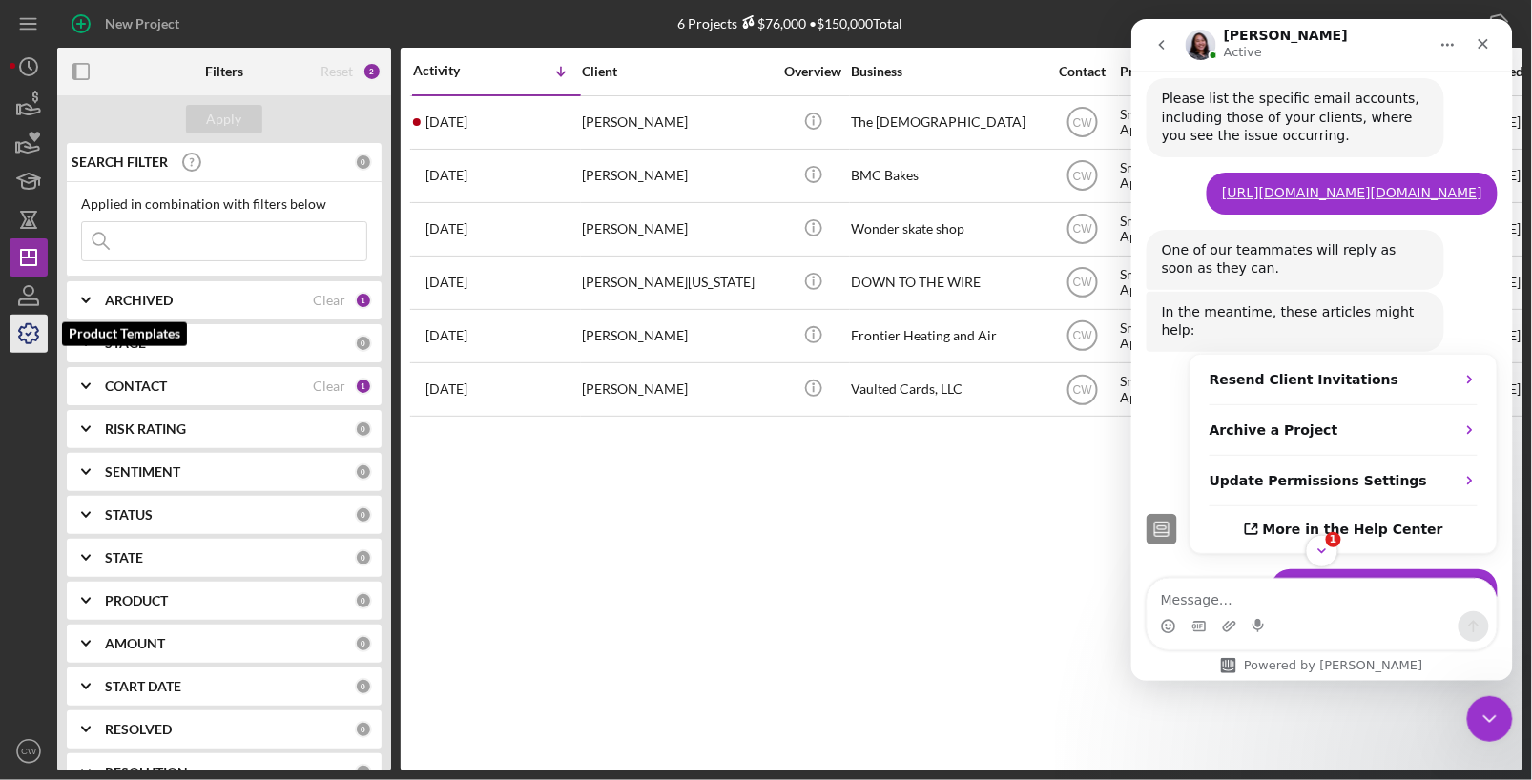
click at [29, 321] on icon "button" at bounding box center [29, 334] width 48 height 48
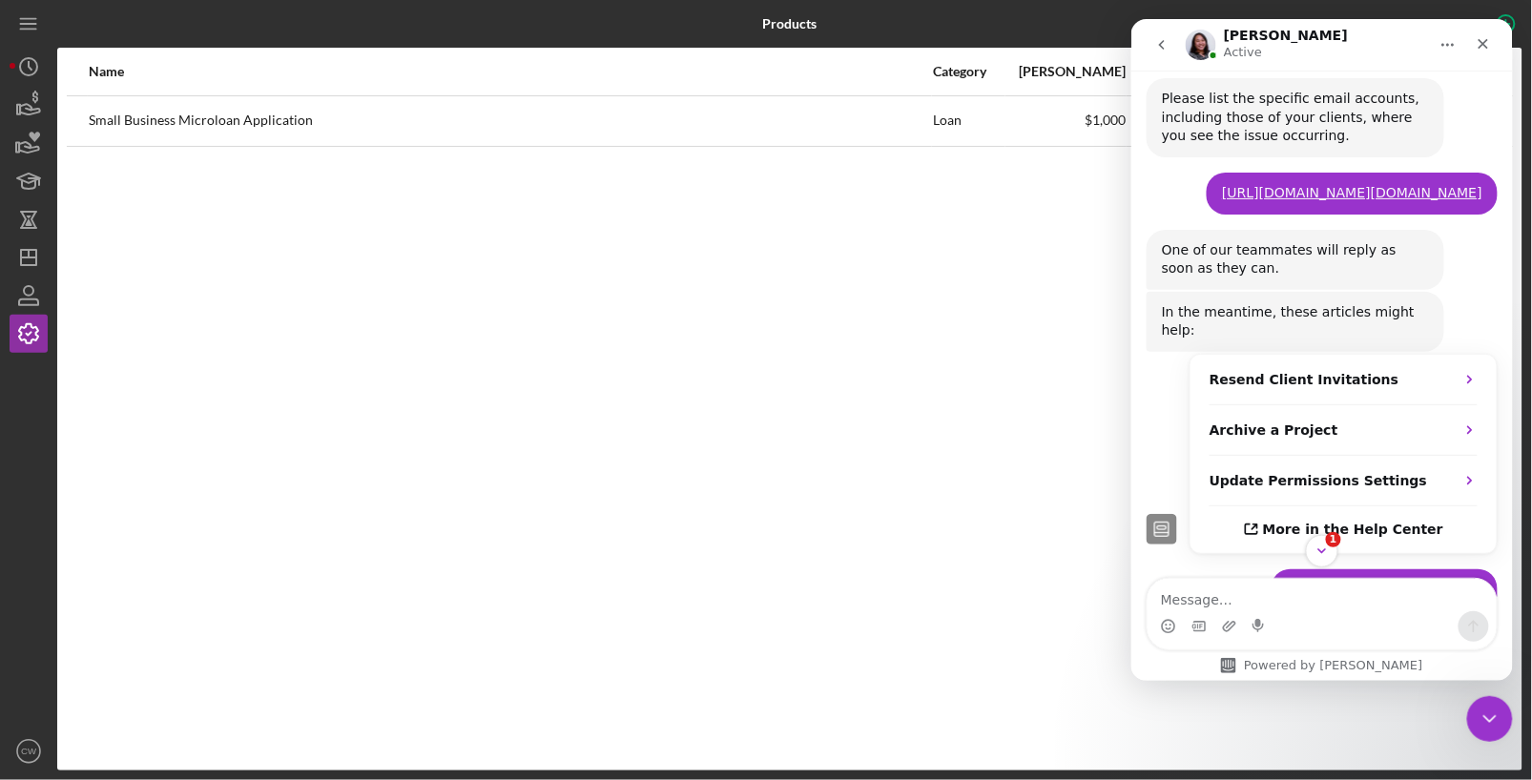
click at [1433, 562] on div "1" at bounding box center [1321, 550] width 382 height 32
click at [1321, 551] on icon "Scroll to bottom" at bounding box center [1321, 551] width 10 height 6
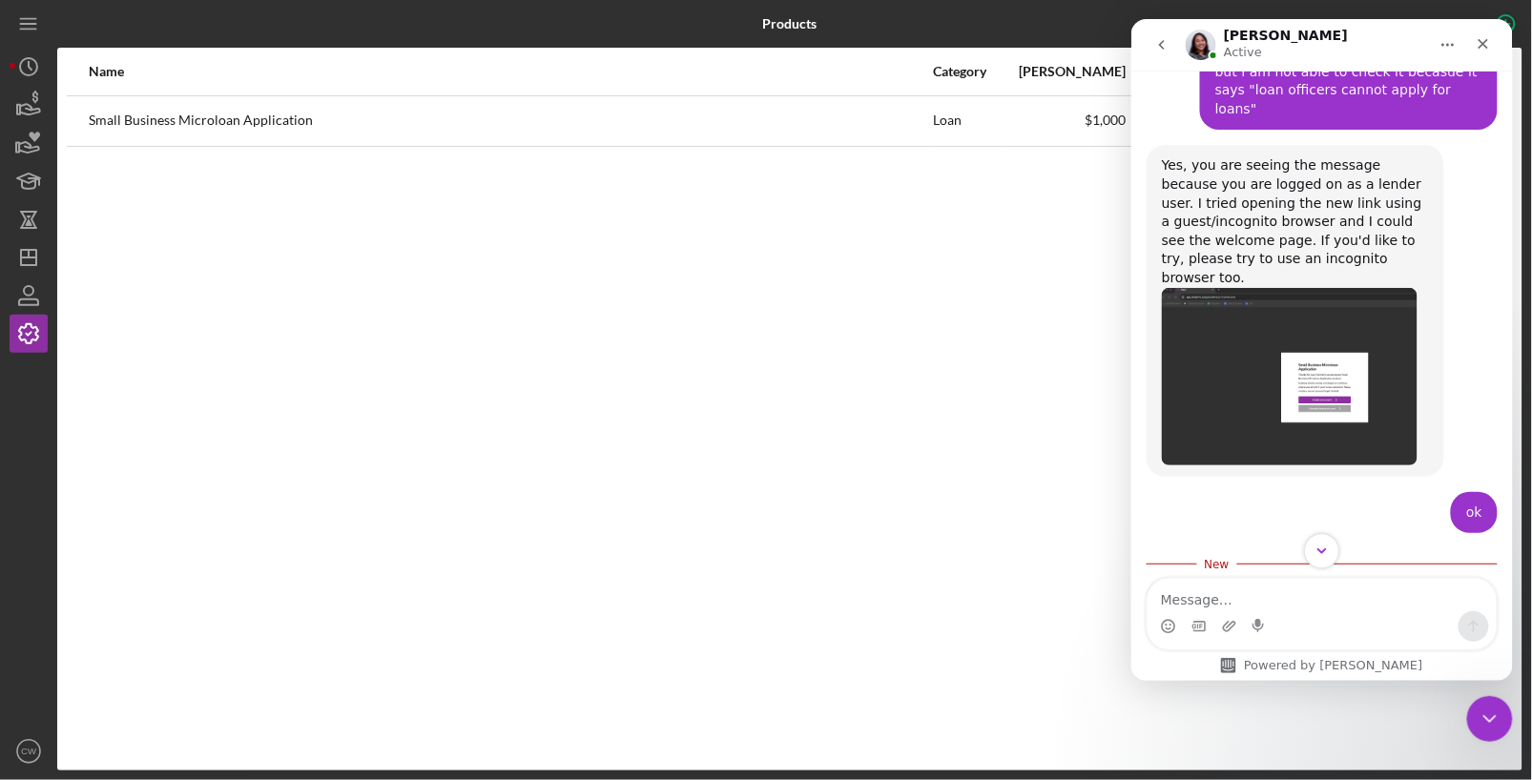
scroll to position [2334, 0]
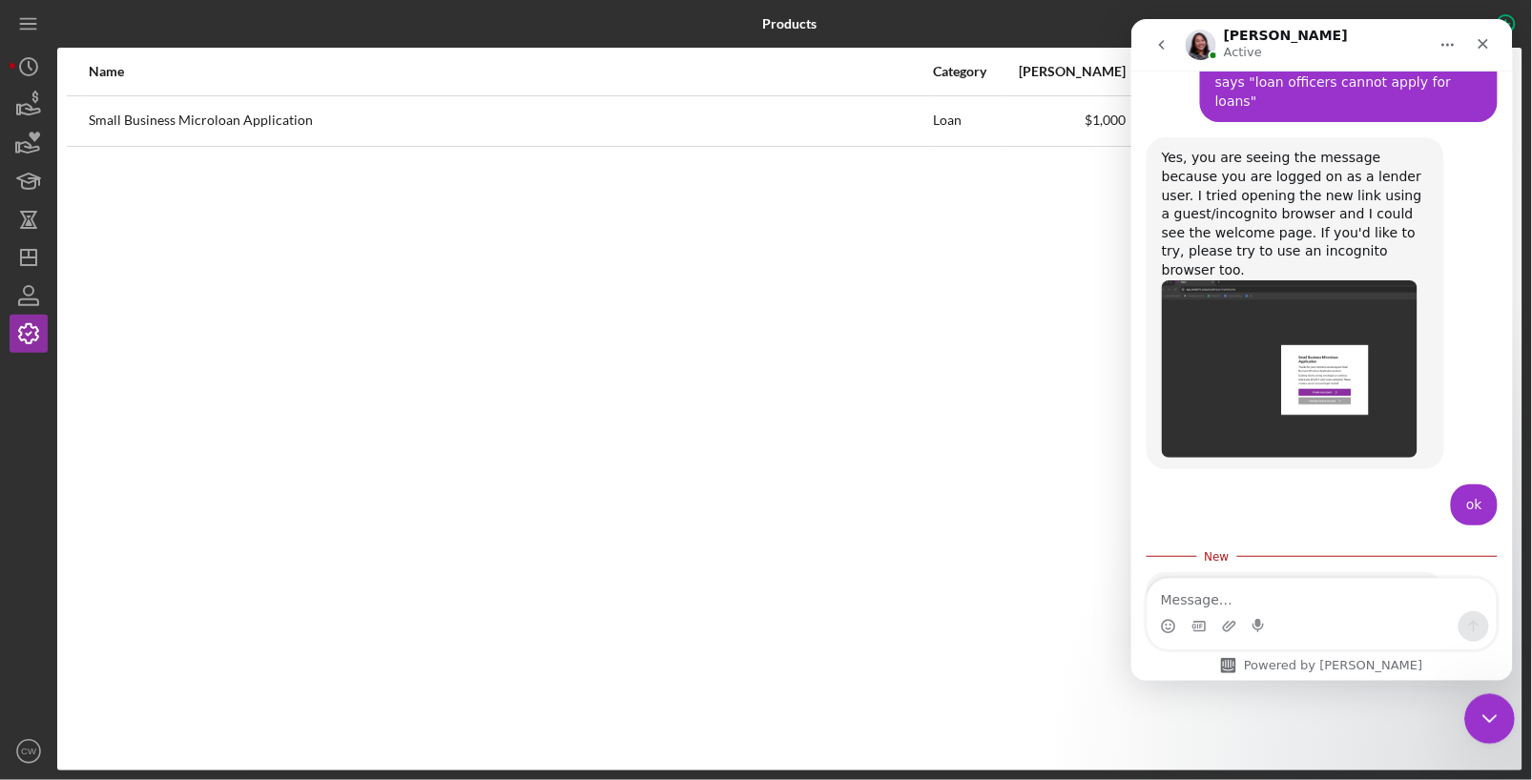
click at [1481, 713] on icon "Close Intercom Messenger" at bounding box center [1486, 716] width 23 height 23
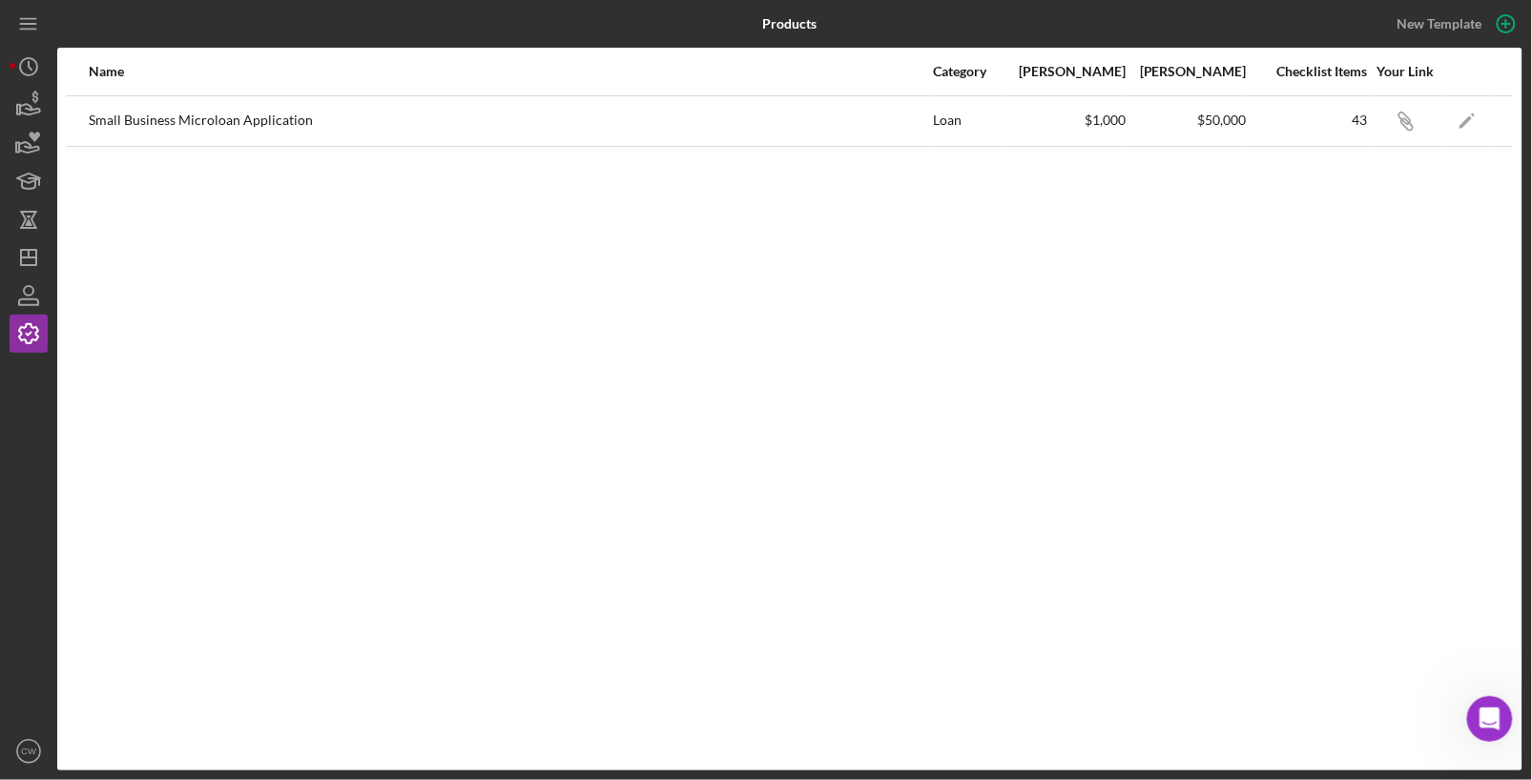
scroll to position [2303, 0]
click at [1415, 120] on icon "Icon/Link" at bounding box center [1405, 120] width 43 height 43
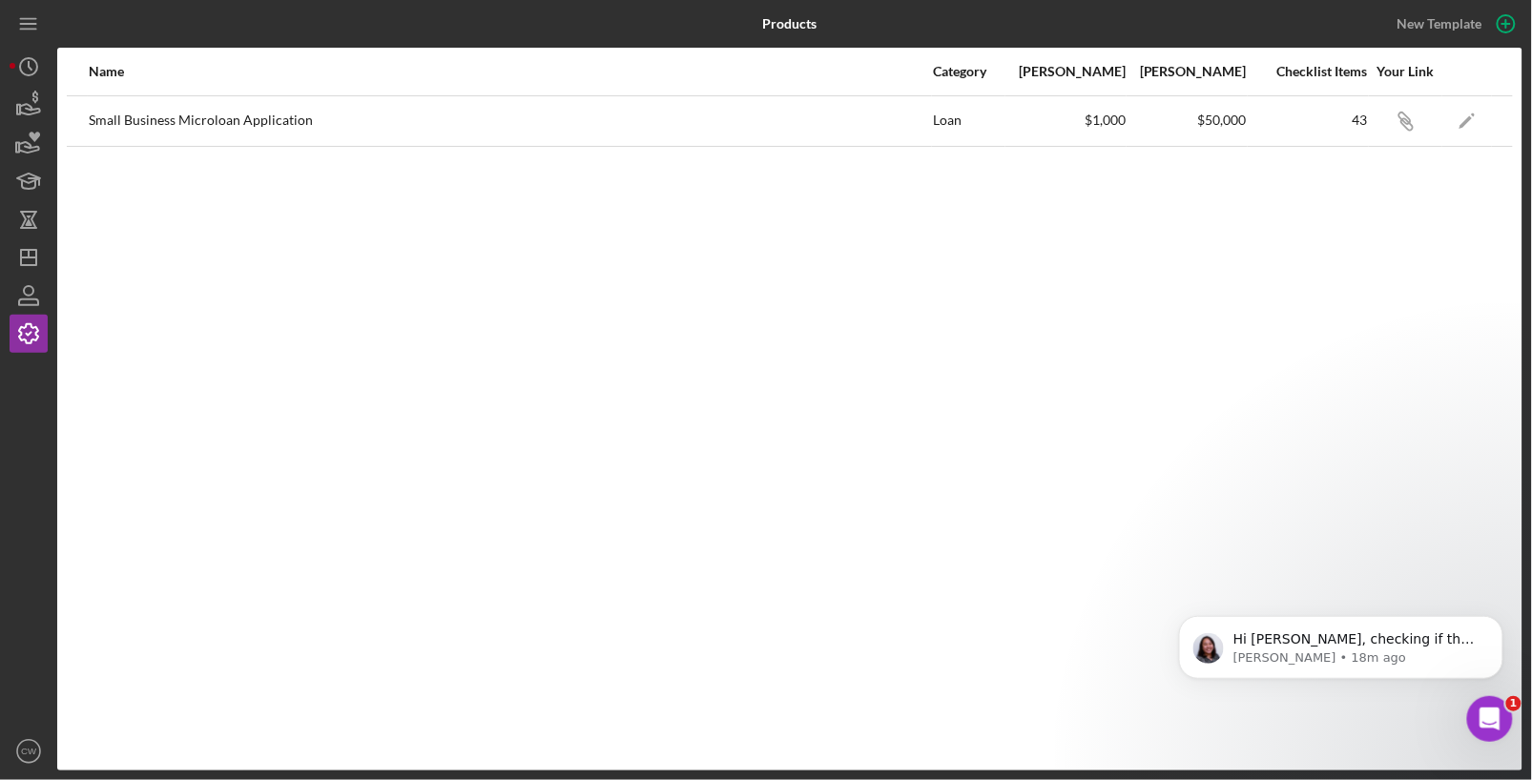
scroll to position [2383, 0]
